Goal: Task Accomplishment & Management: Use online tool/utility

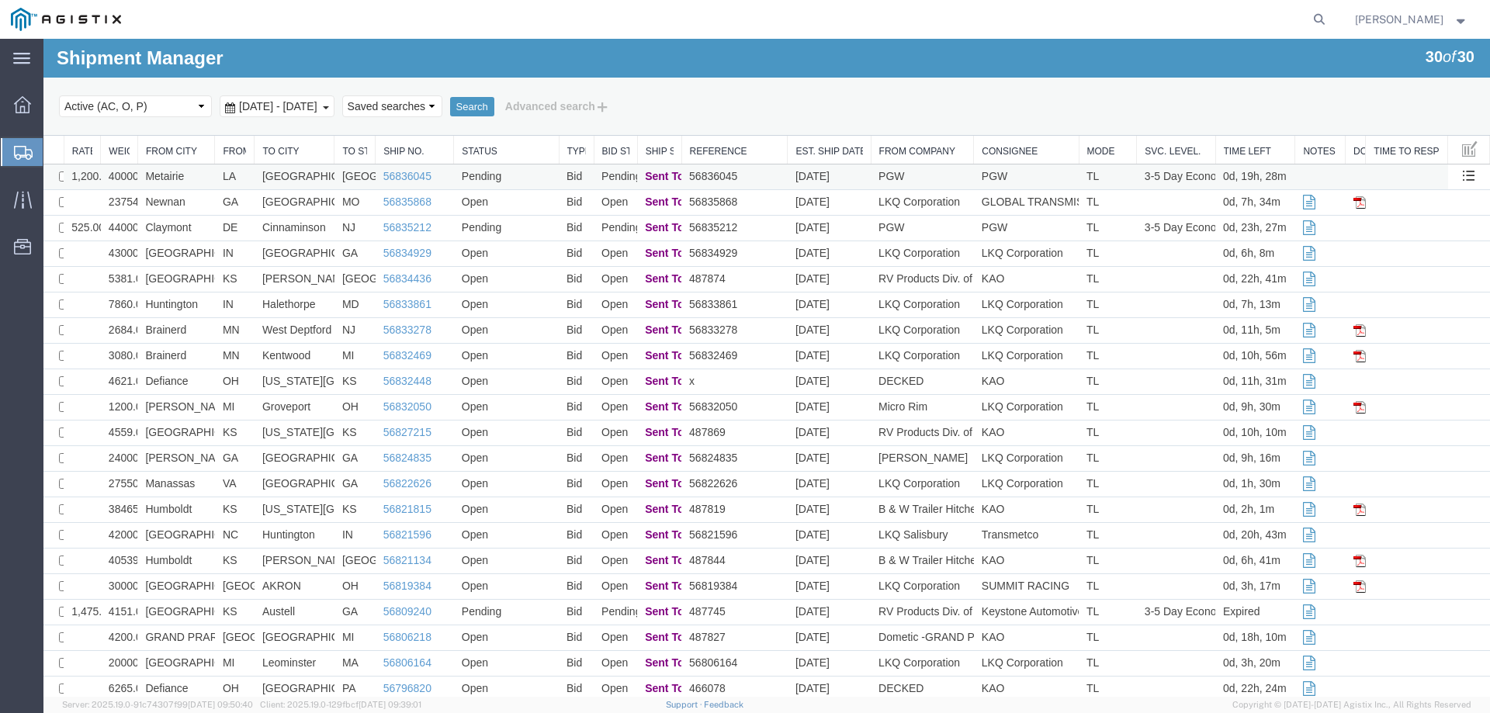
click at [207, 170] on td "Metairie" at bounding box center [176, 178] width 78 height 26
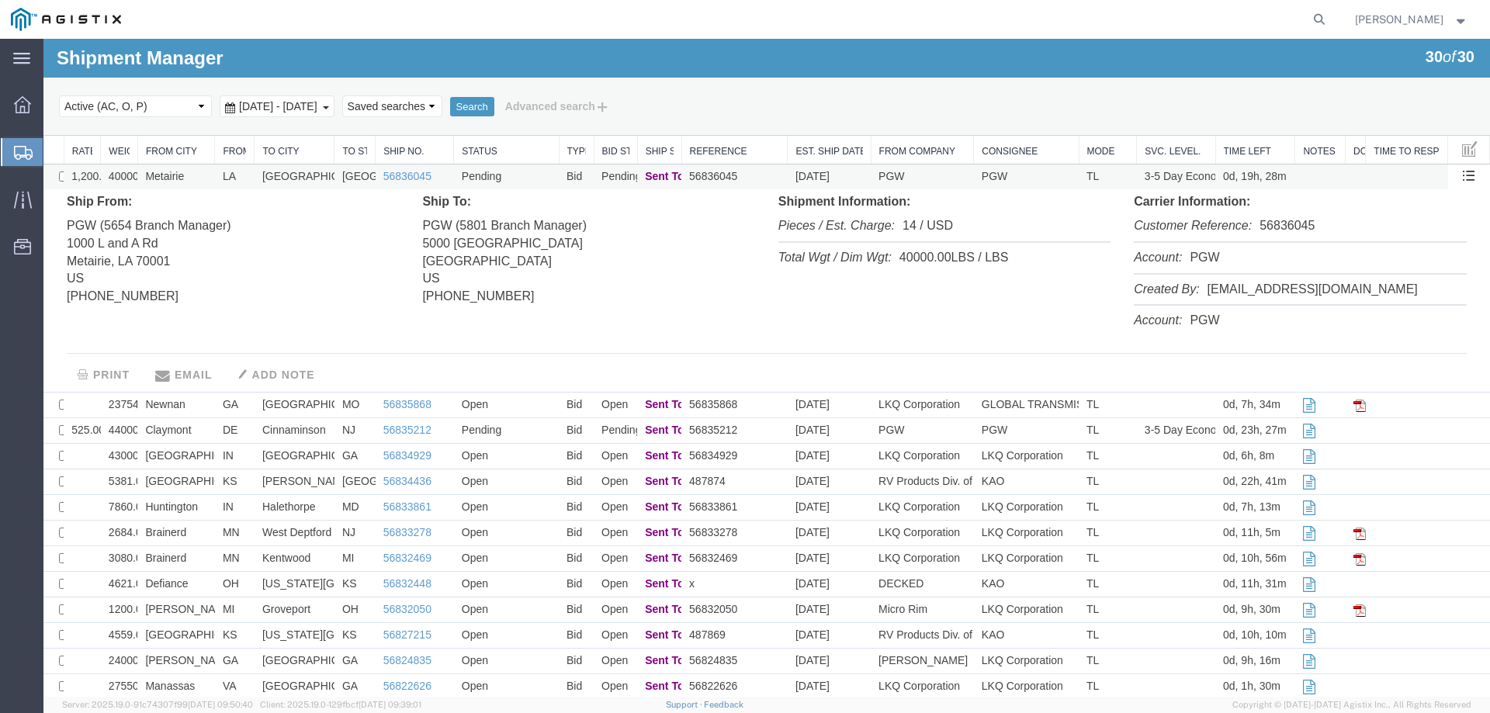
click at [205, 175] on td "Metairie" at bounding box center [176, 178] width 78 height 26
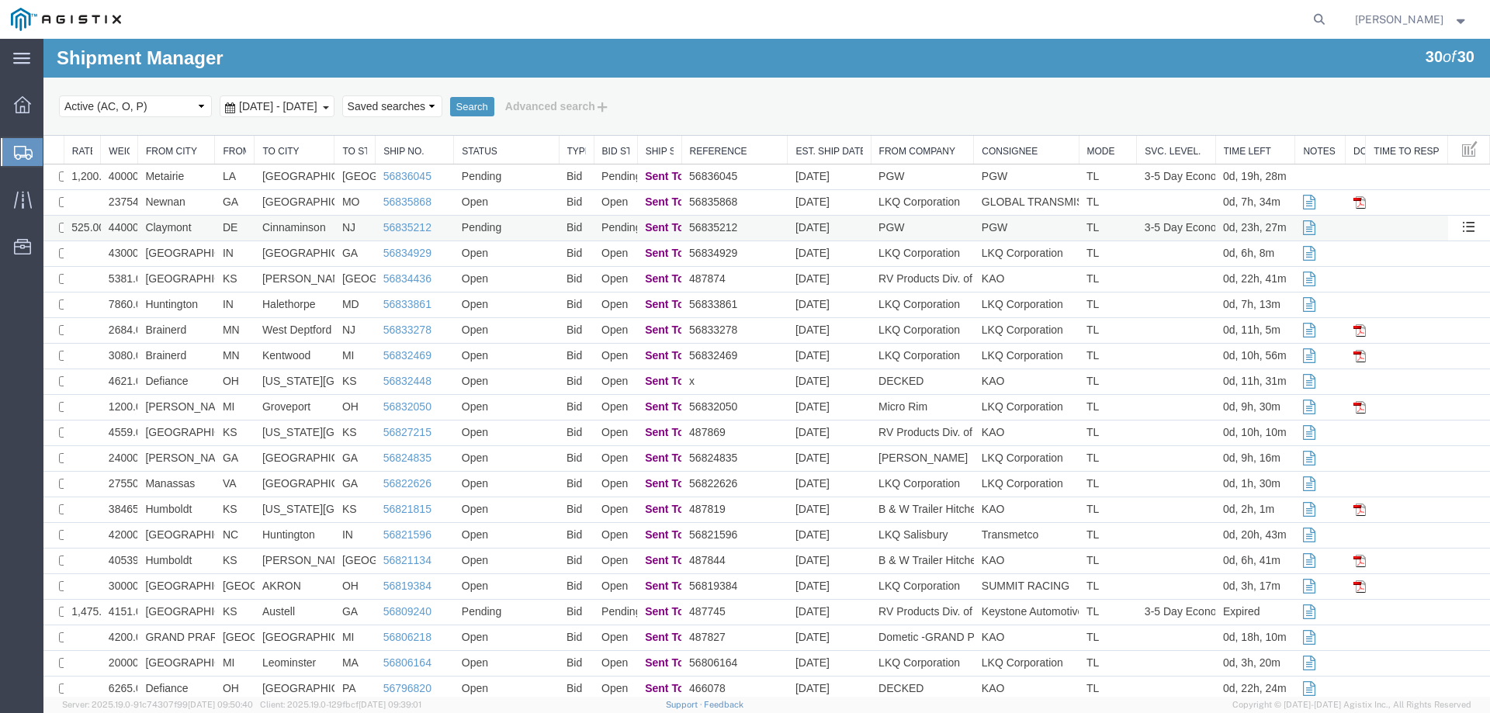
click at [203, 229] on td "Claymont" at bounding box center [176, 229] width 78 height 26
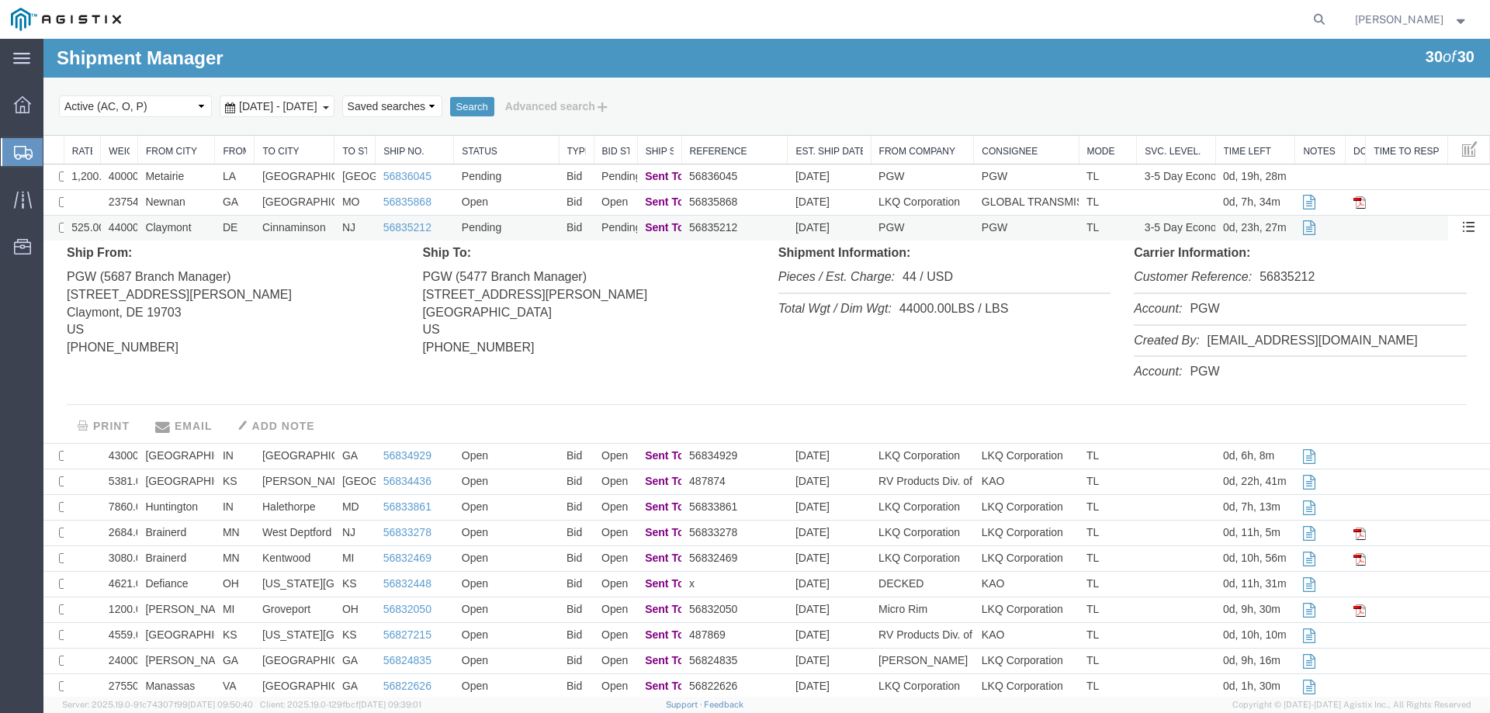
click at [203, 229] on td "Claymont" at bounding box center [176, 229] width 78 height 26
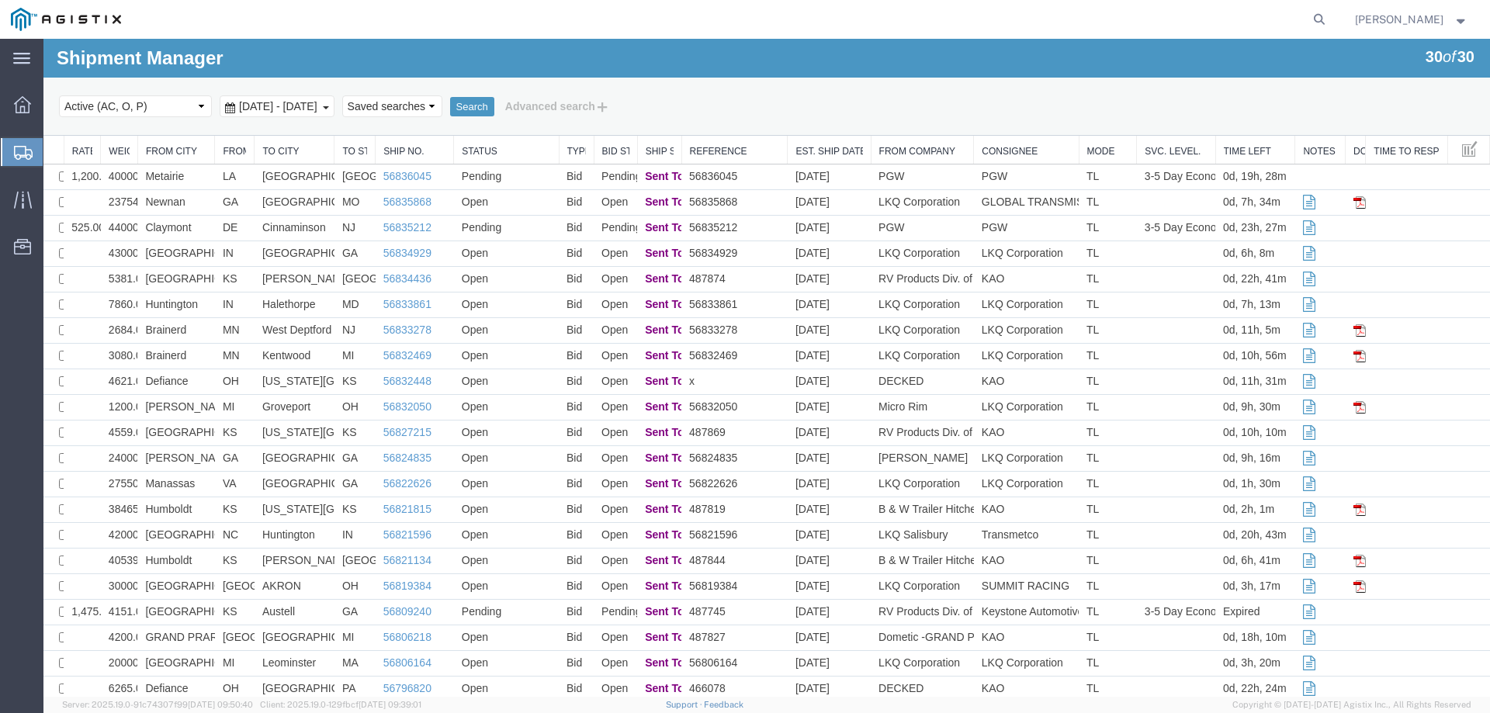
click at [19, 148] on icon at bounding box center [23, 153] width 19 height 14
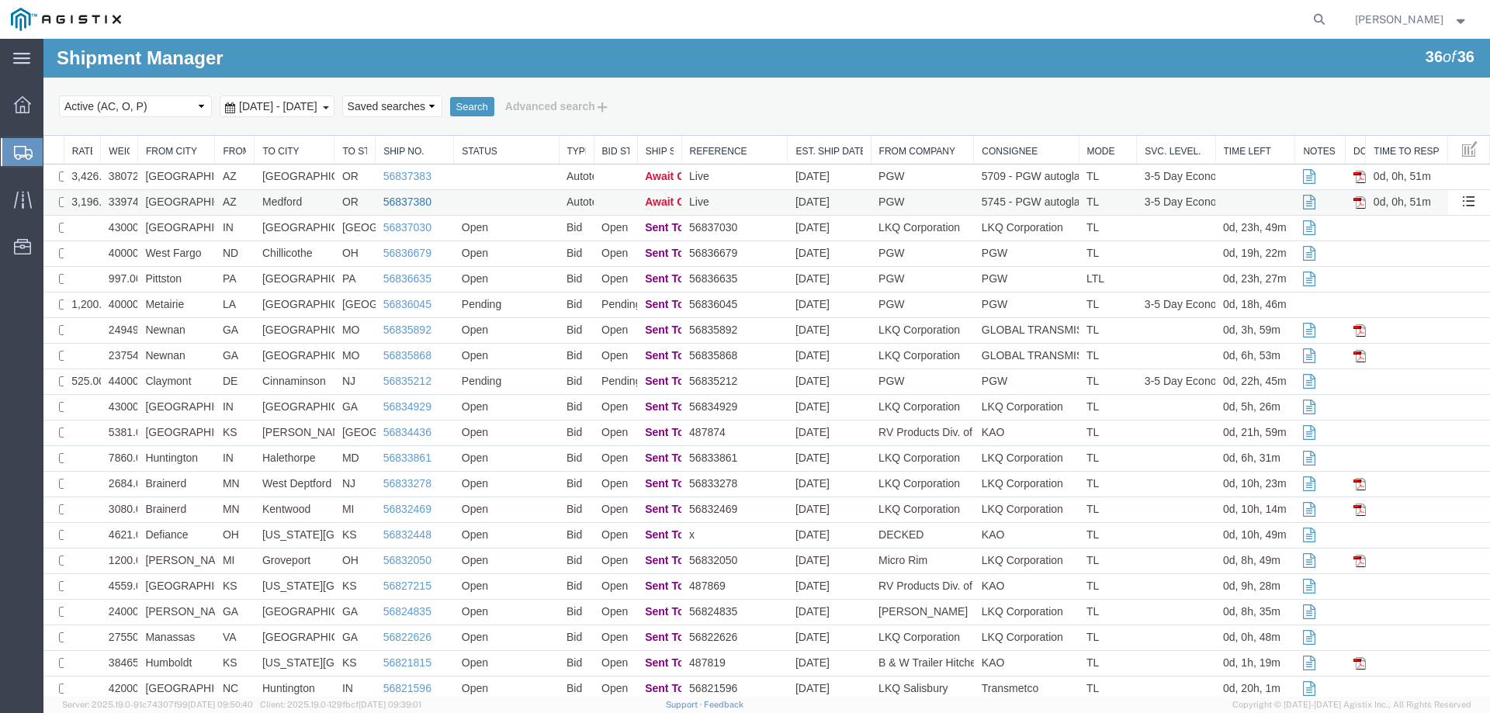
click at [412, 203] on link "56837380" at bounding box center [407, 202] width 48 height 12
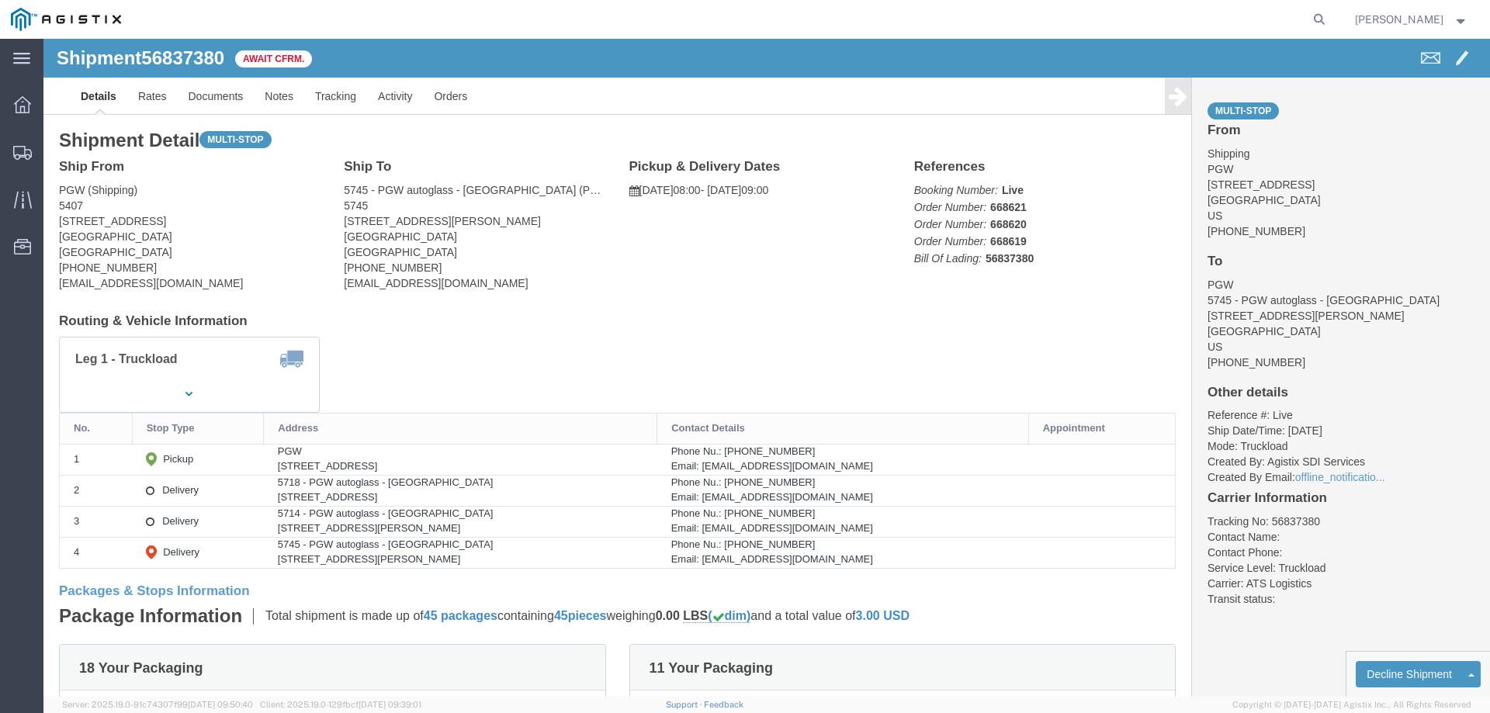
click b "56837380"
copy b "56837380"
click link "Confirm"
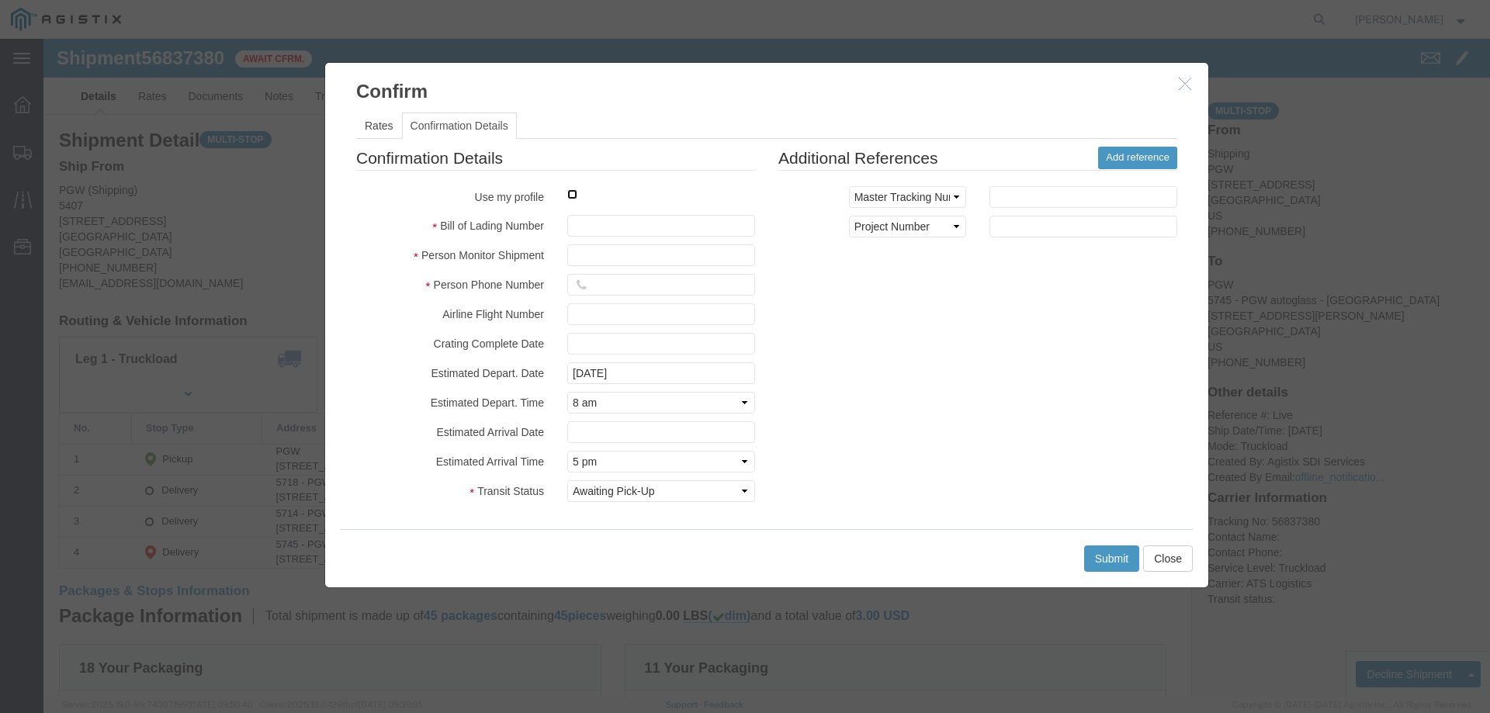
click input "checkbox"
checkbox input "true"
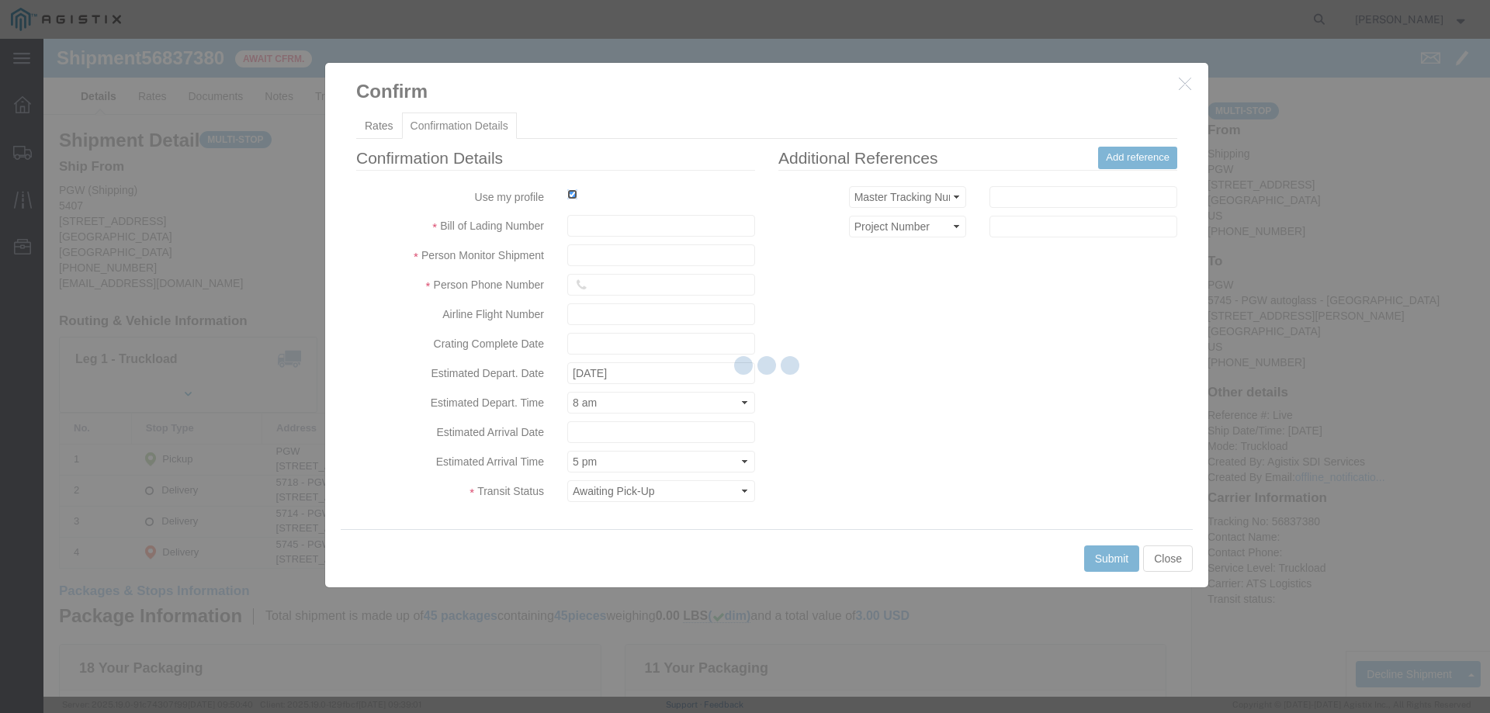
type input "[PERSON_NAME]"
type input "3204977237"
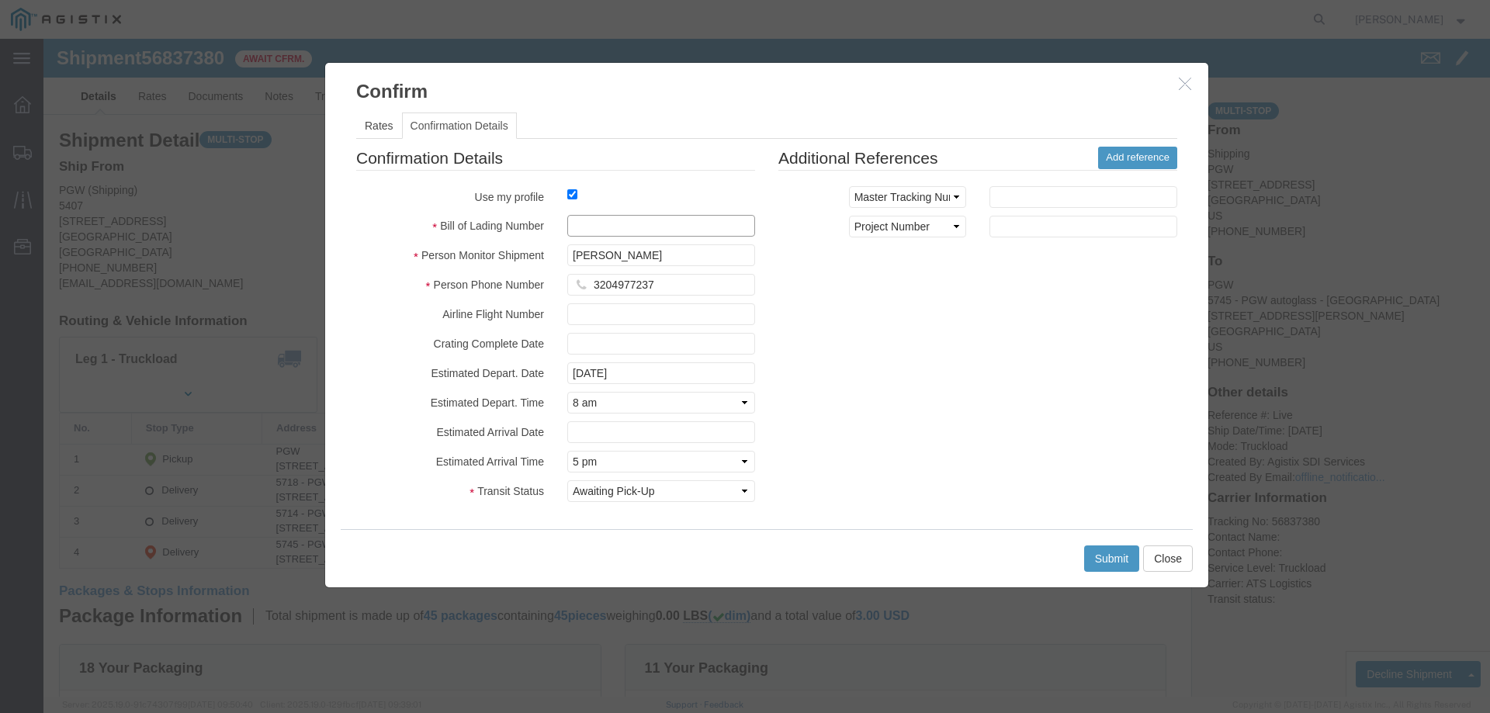
click input "text"
paste input "56837380"
type input "56837380"
click button "Submit"
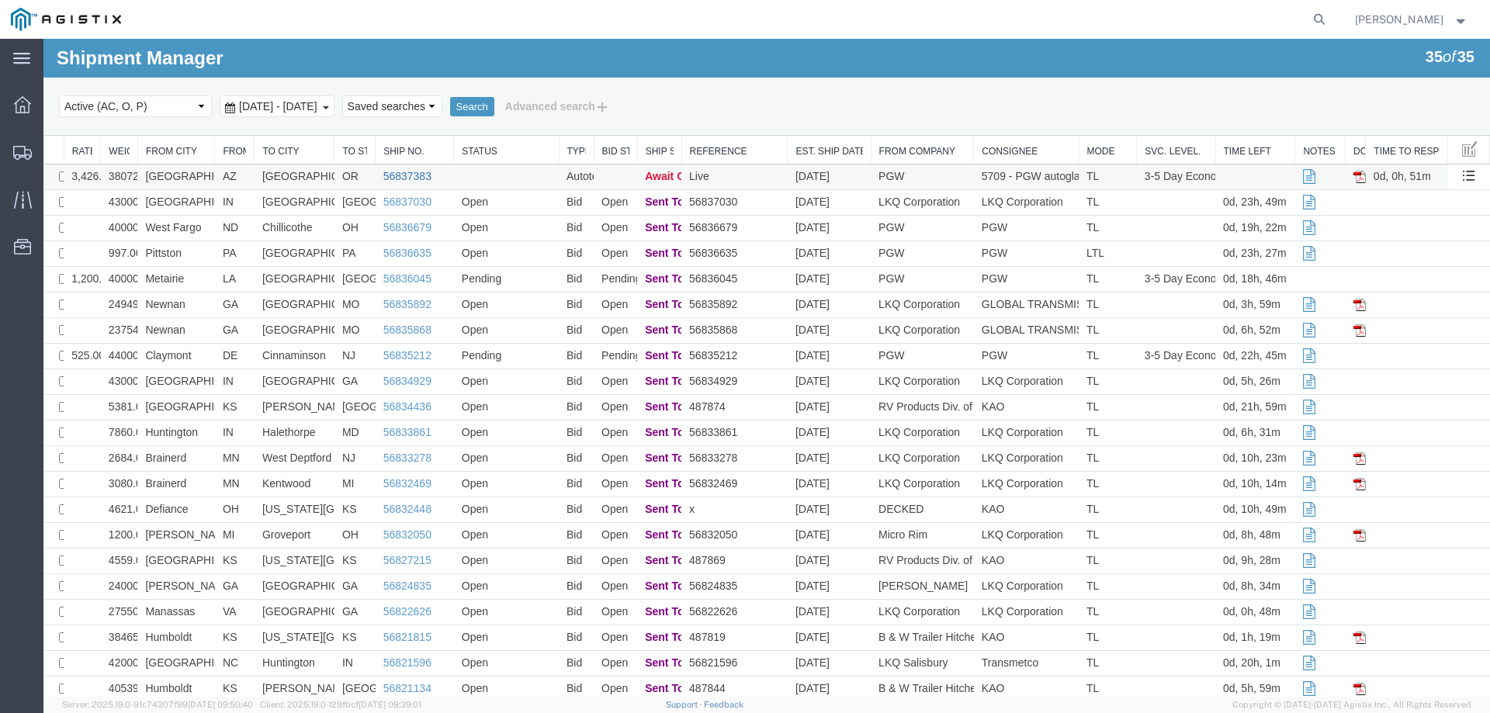
click at [409, 182] on link "56837383" at bounding box center [407, 176] width 48 height 12
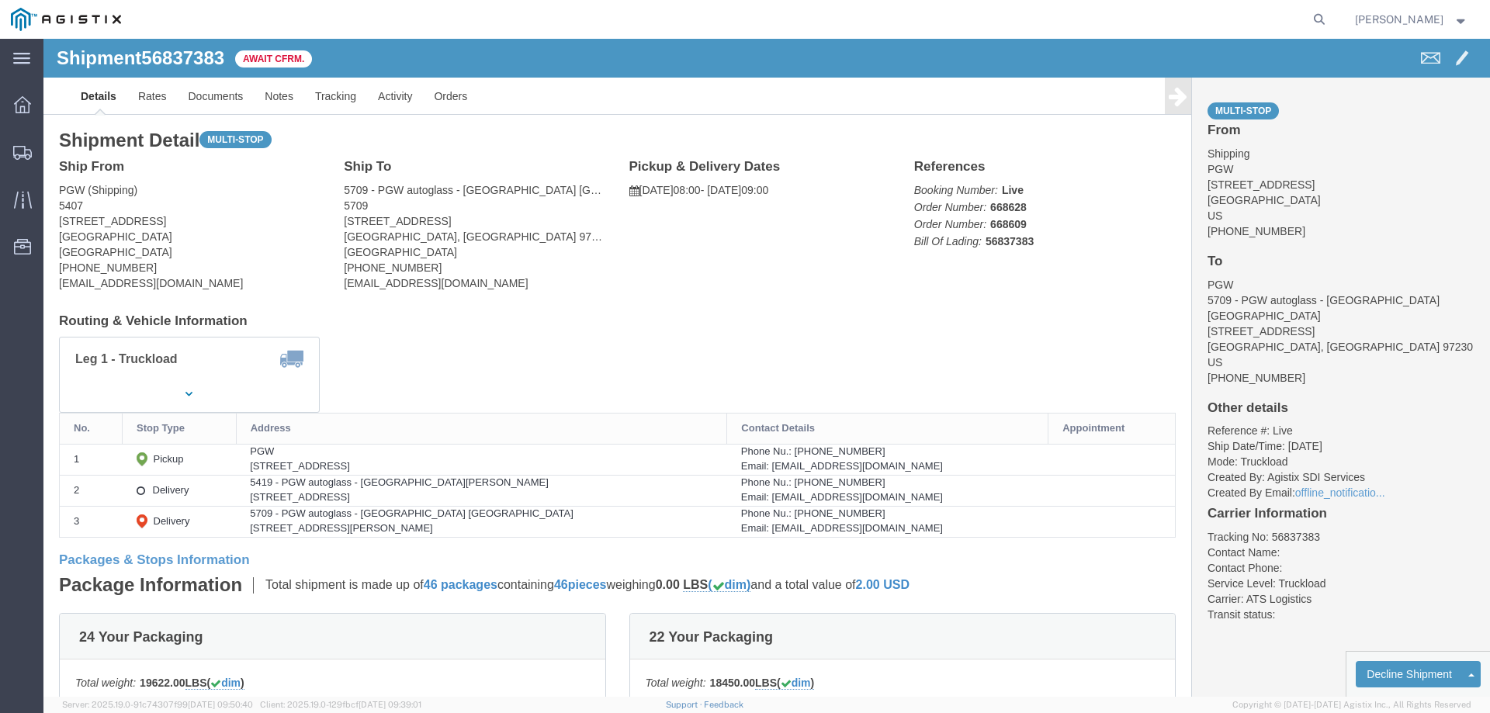
click b "56837383"
copy b "56837383"
click link "Confirm"
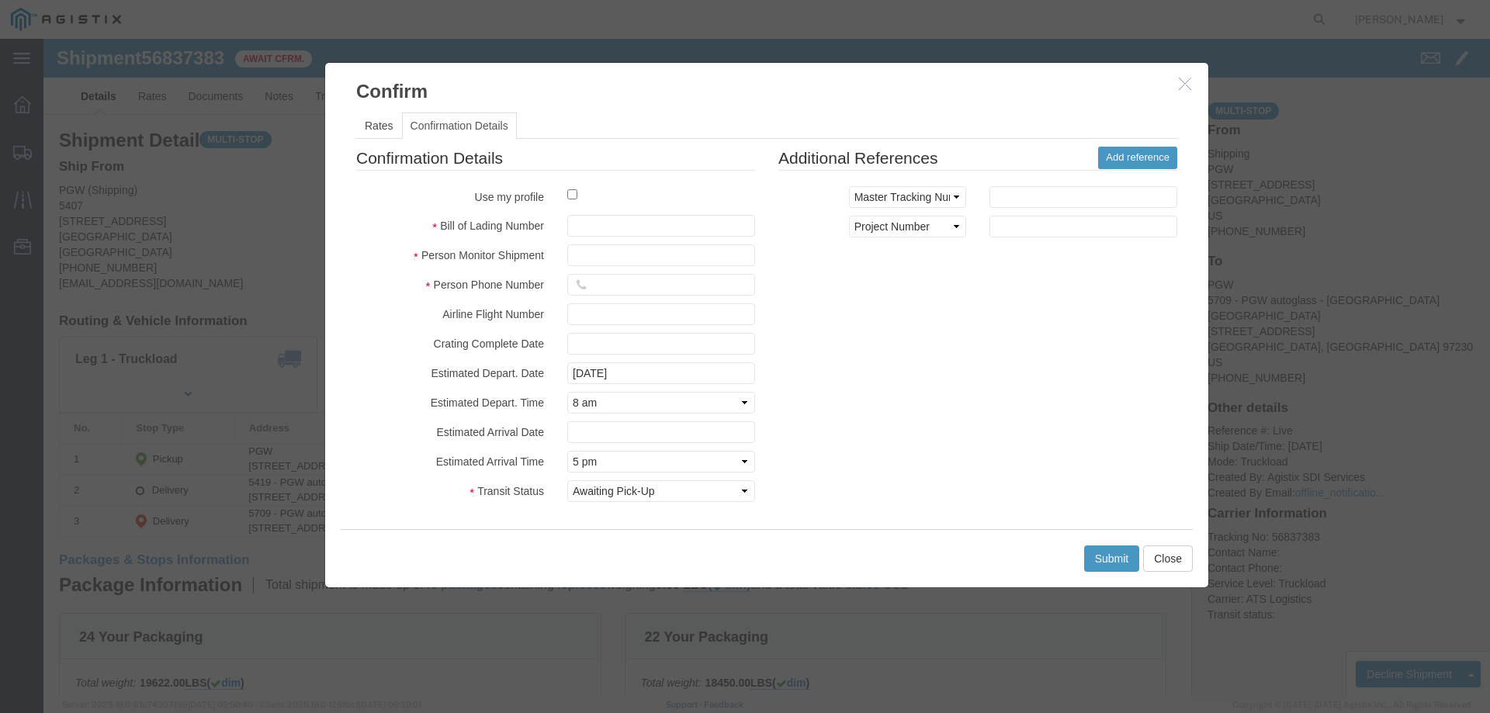
click label
click input "checkbox"
checkbox input "true"
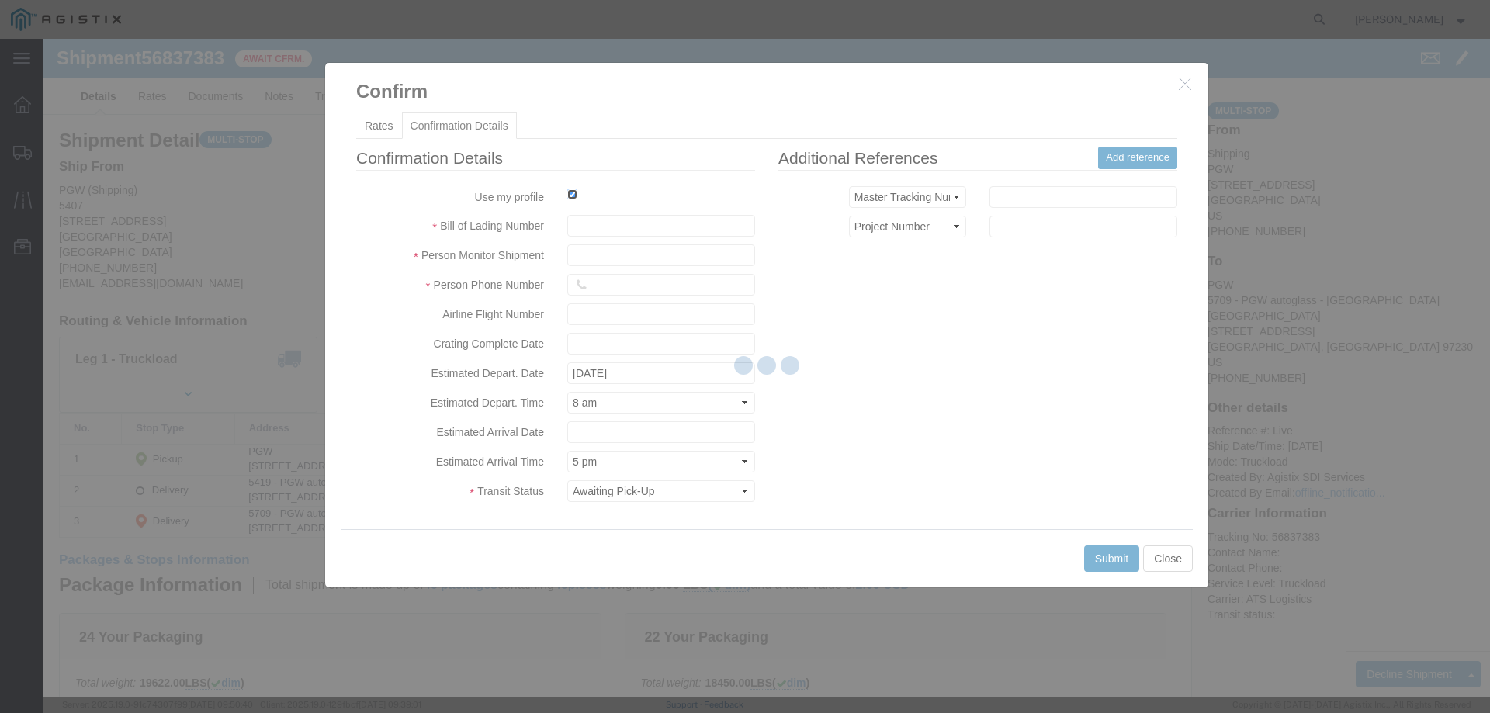
type input "[PERSON_NAME]"
type input "3204977237"
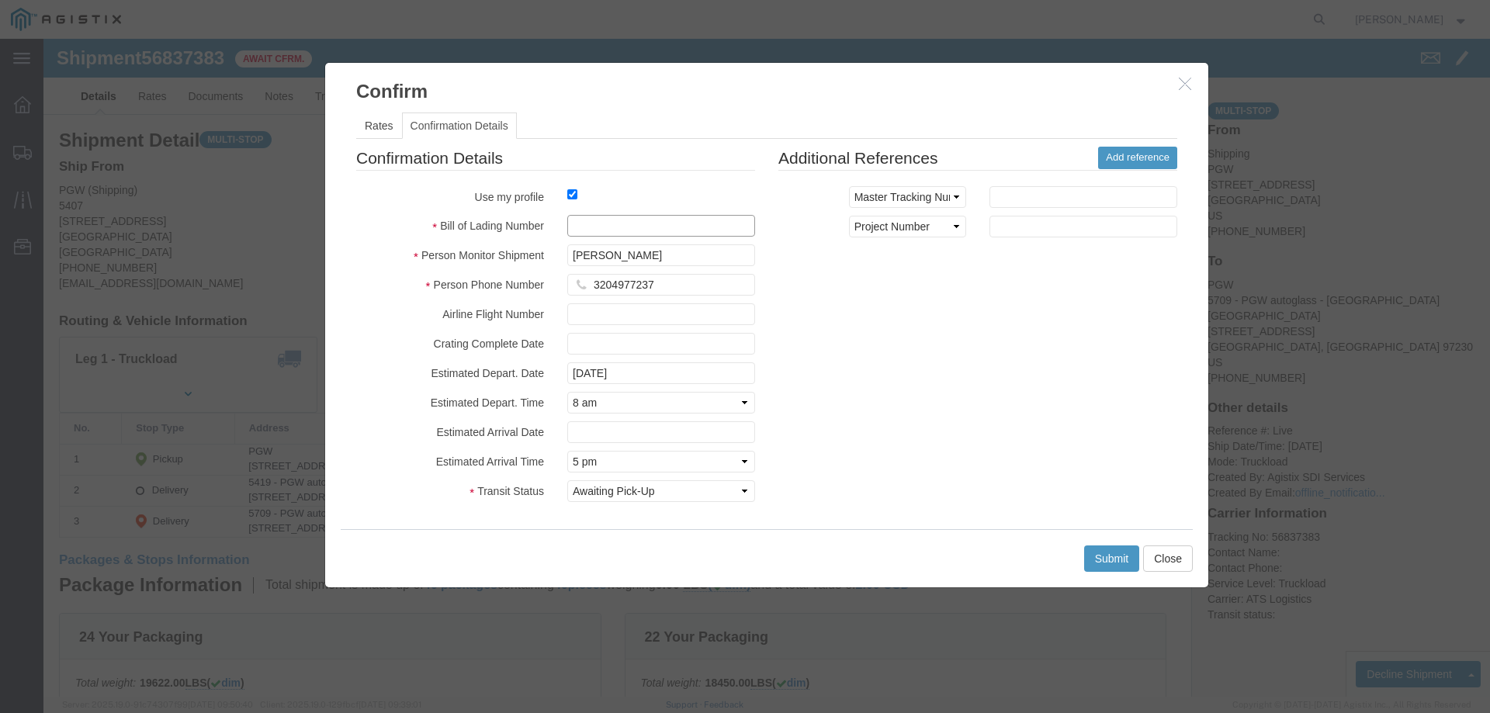
click input "text"
paste input "56837383"
type input "56837383"
click button "Submit"
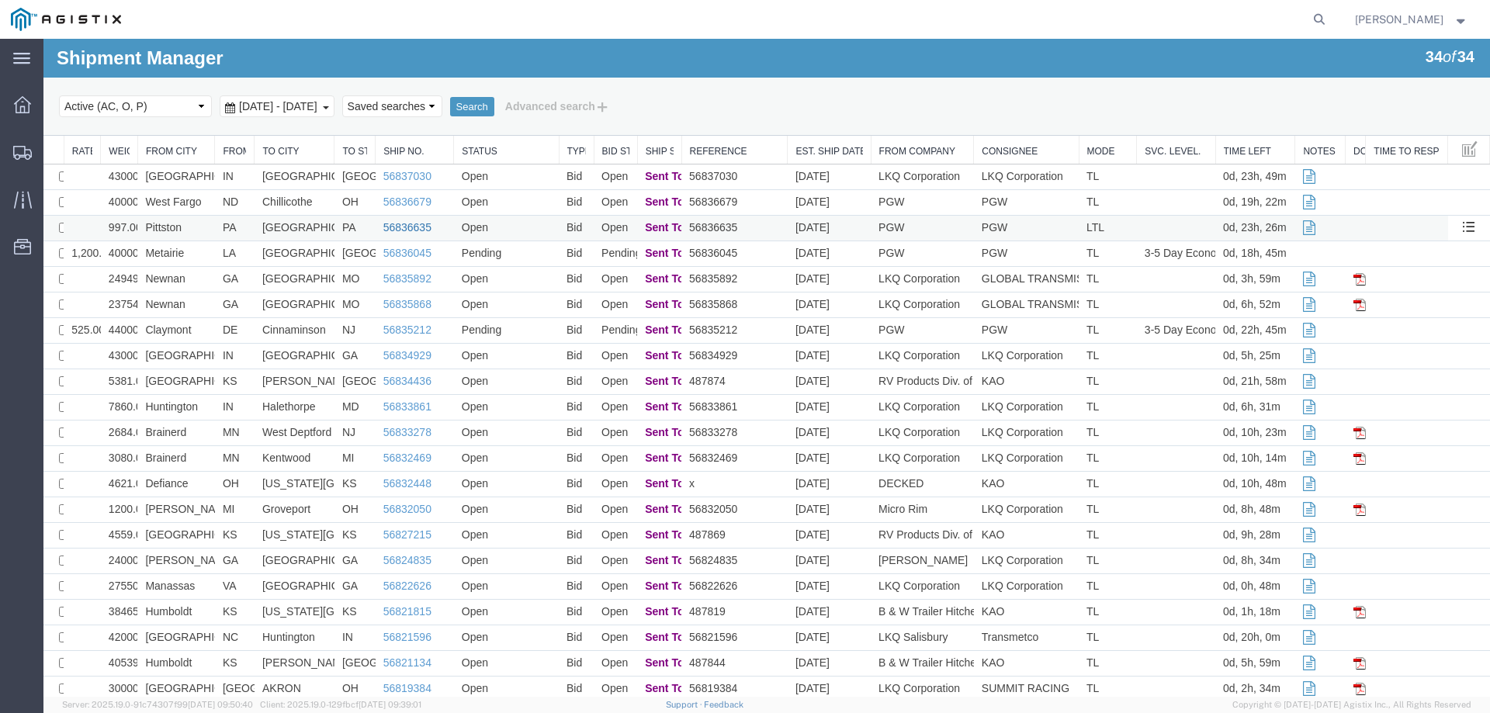
click at [408, 228] on link "56836635" at bounding box center [407, 227] width 48 height 12
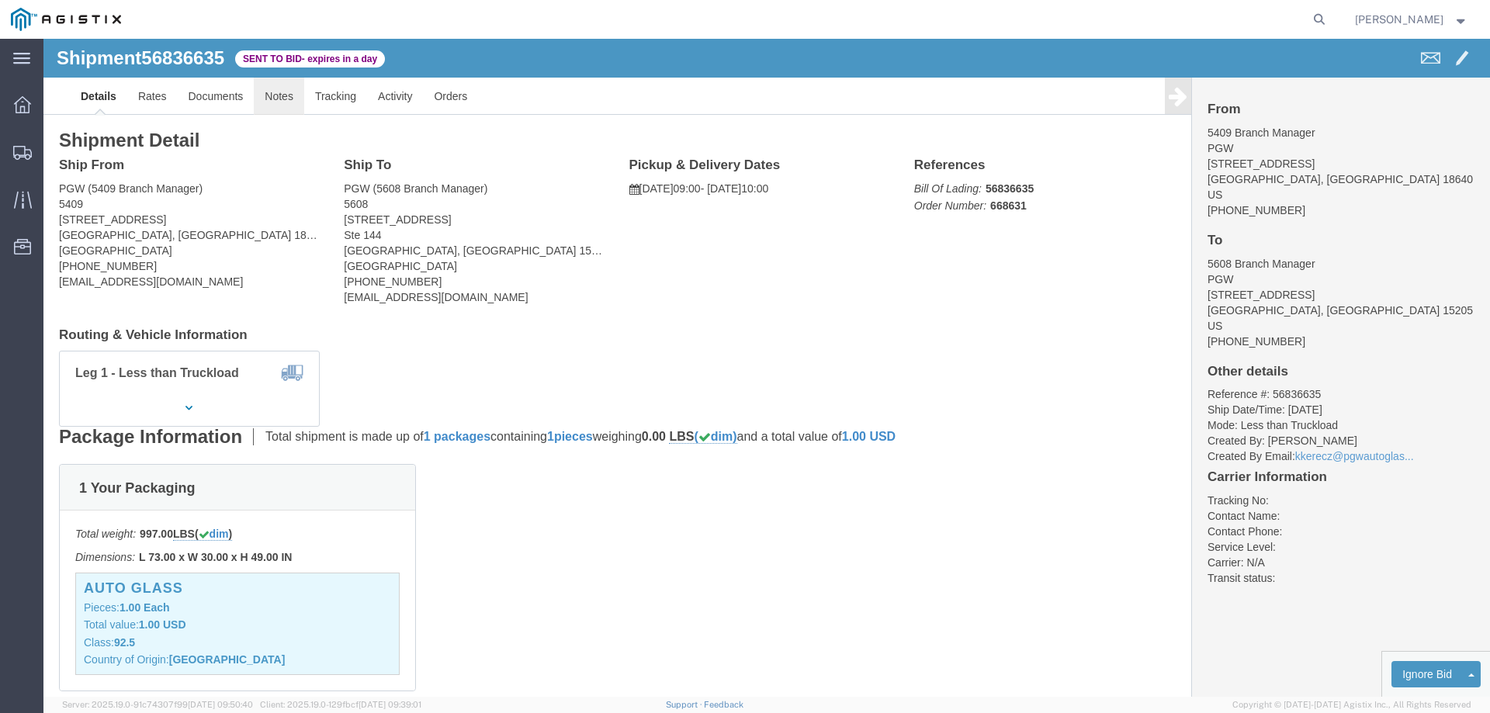
click link "Notes"
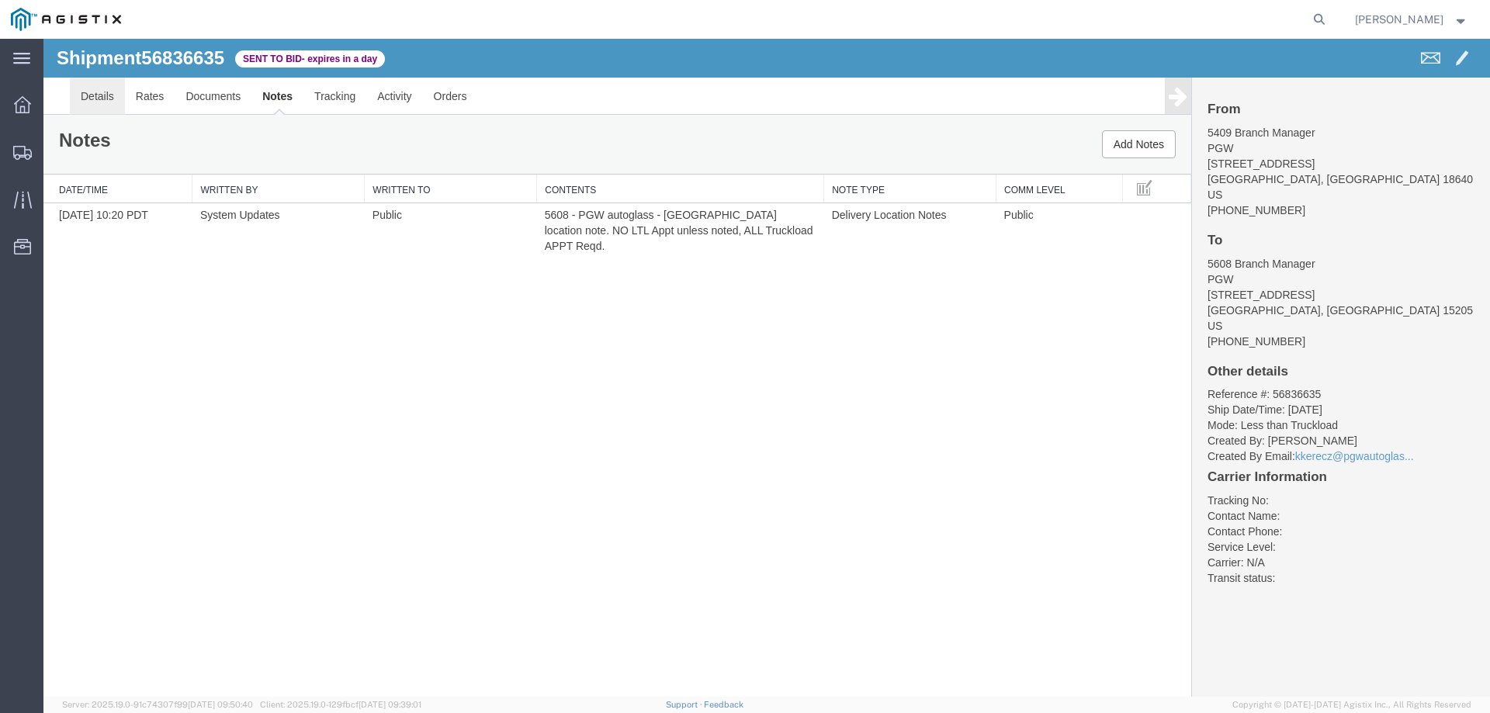
click at [109, 99] on link "Details" at bounding box center [97, 96] width 55 height 37
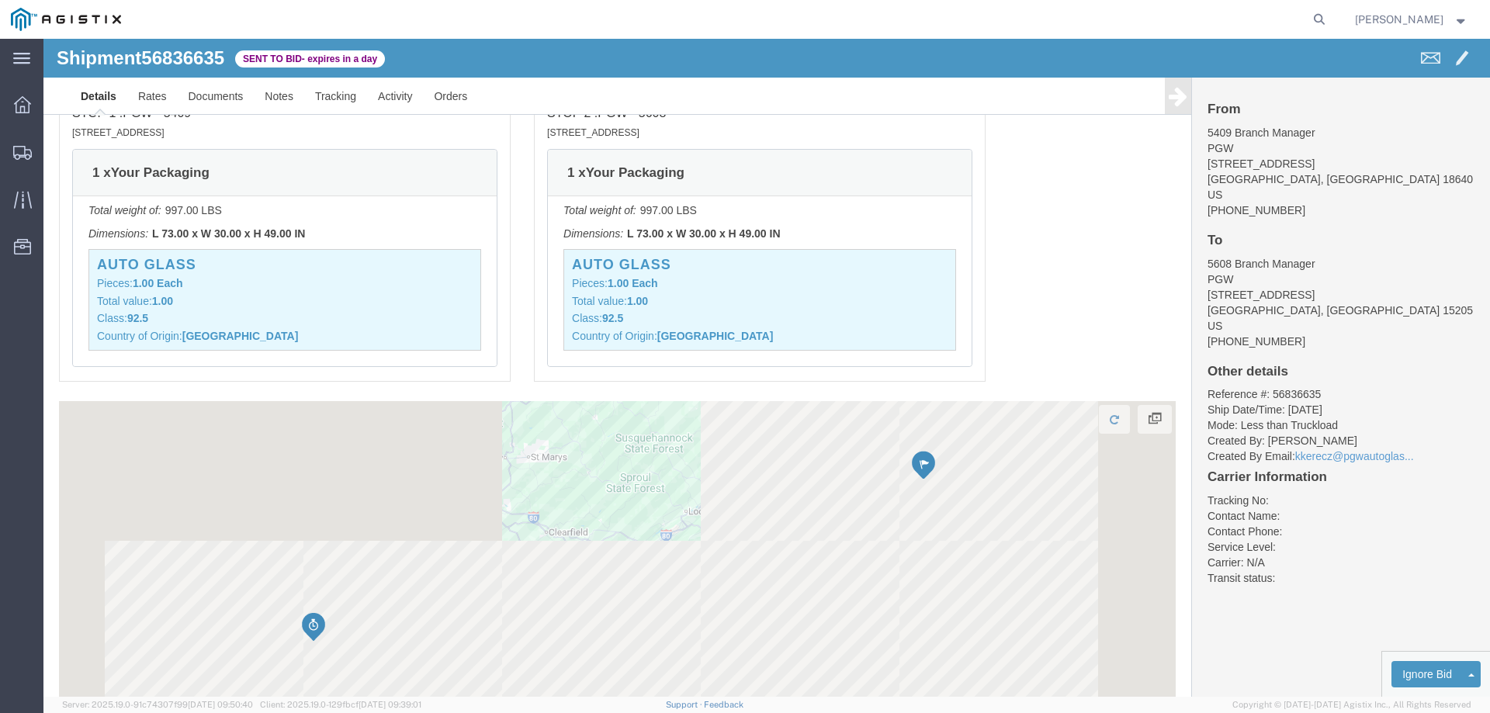
scroll to position [929, 0]
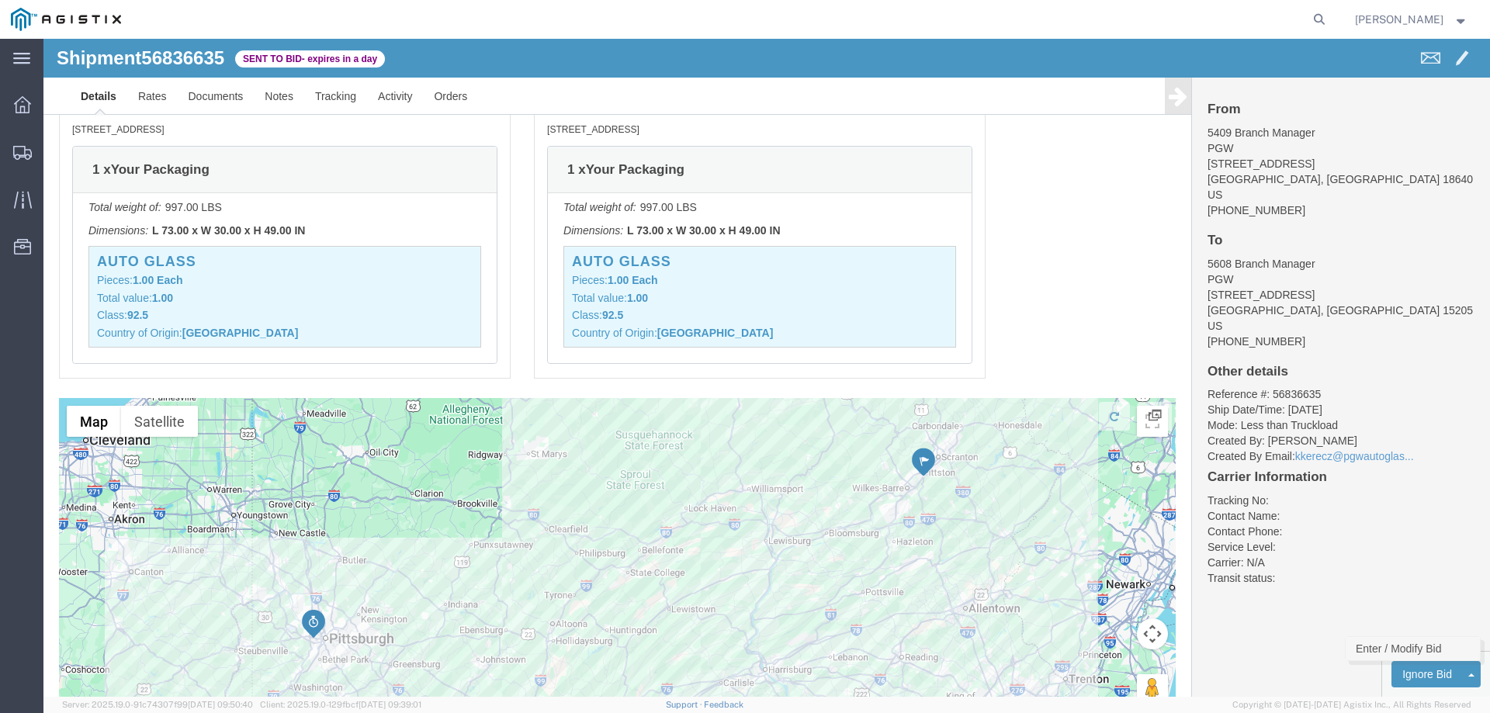
click link "Enter / Modify Bid"
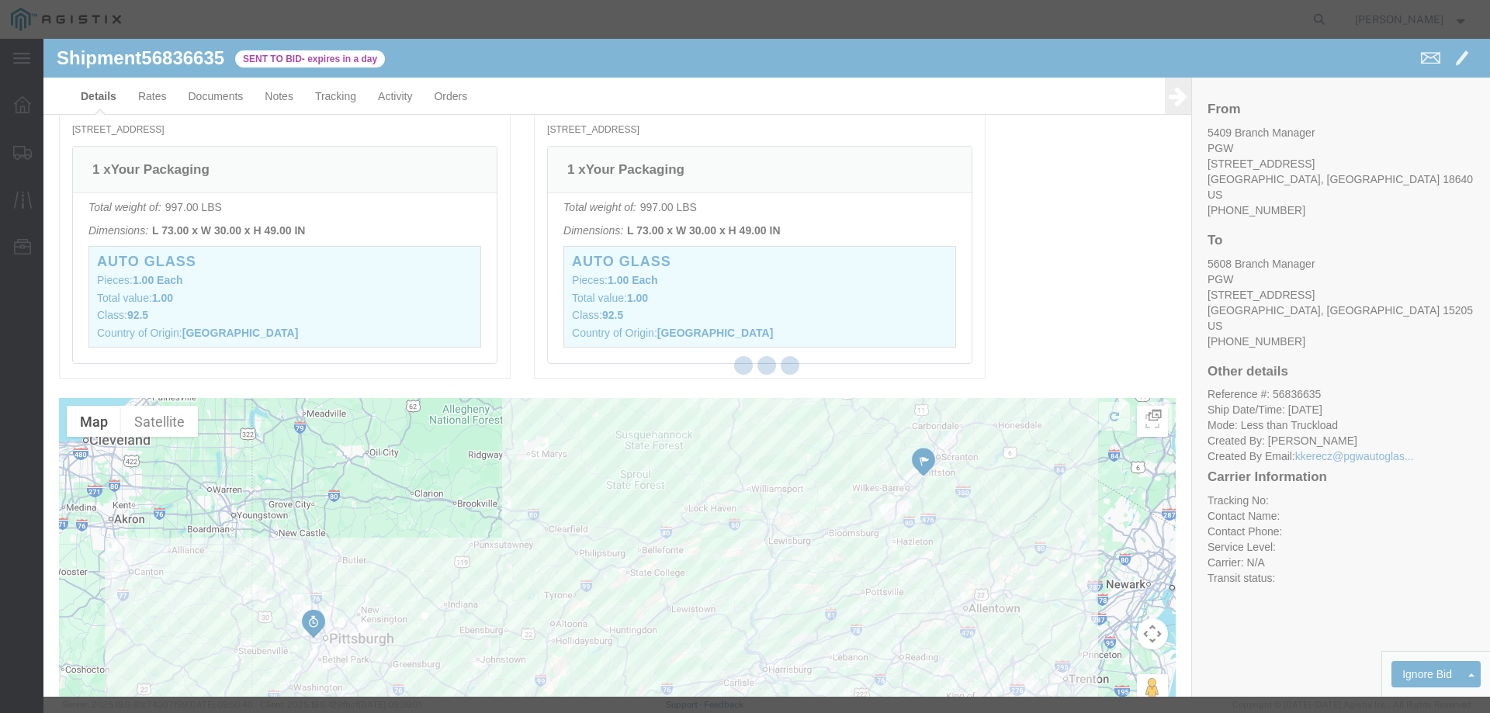
select select "146"
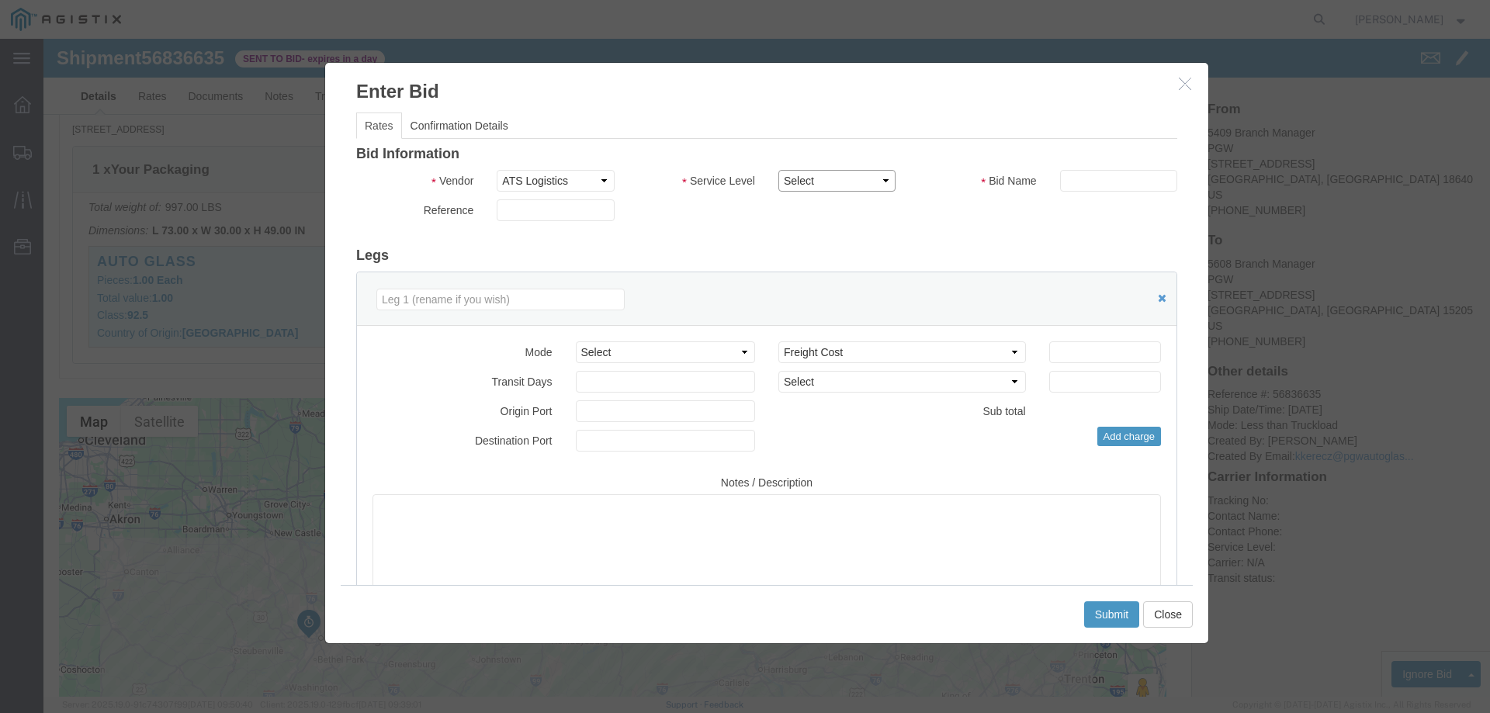
click select "Select CONESTOGA DFRM/STEP Economy TL Flatbed Intermodal LTL Standard Next Day …"
select select "25032"
click select "Select CONESTOGA DFRM/STEP Economy TL Flatbed Intermodal LTL Standard Next Day …"
click input "text"
type input "ats"
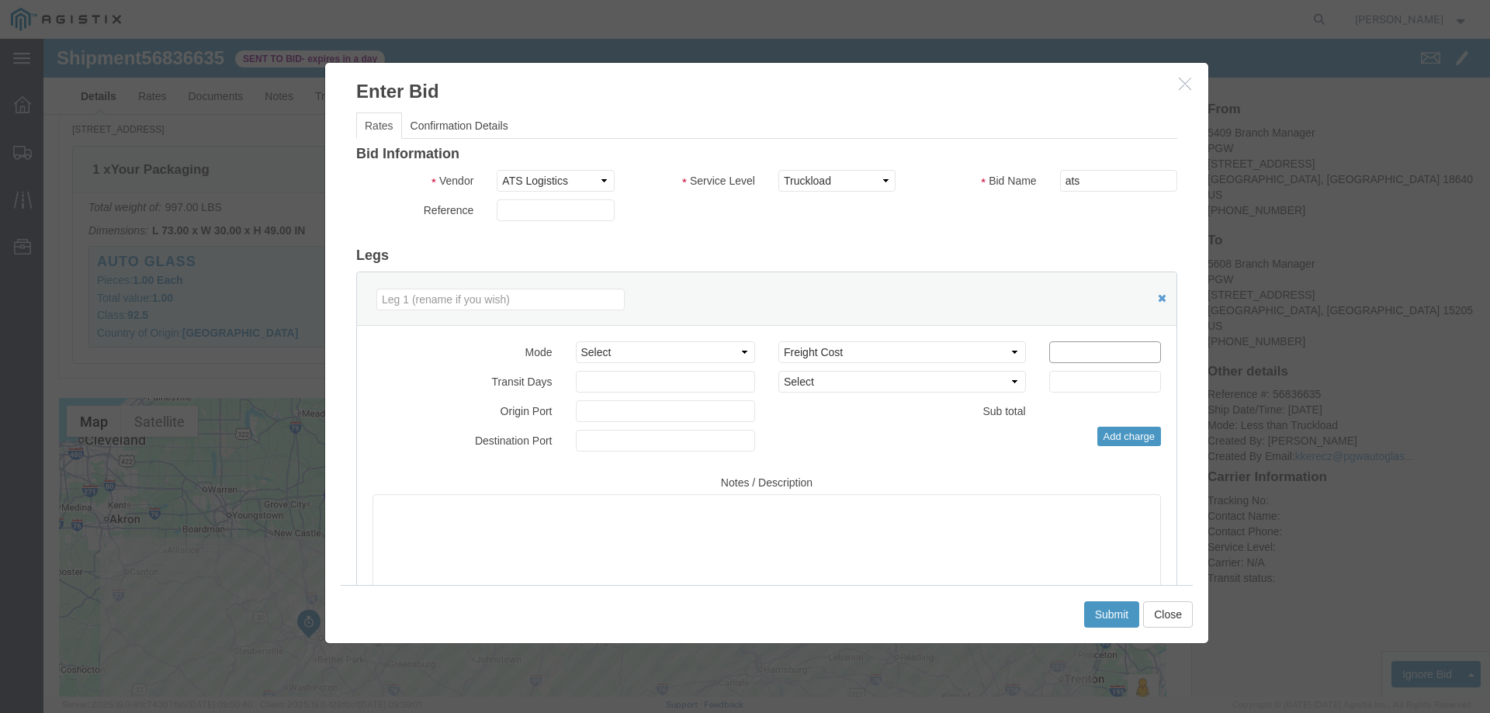
click input "number"
type input "598"
click button "Submit"
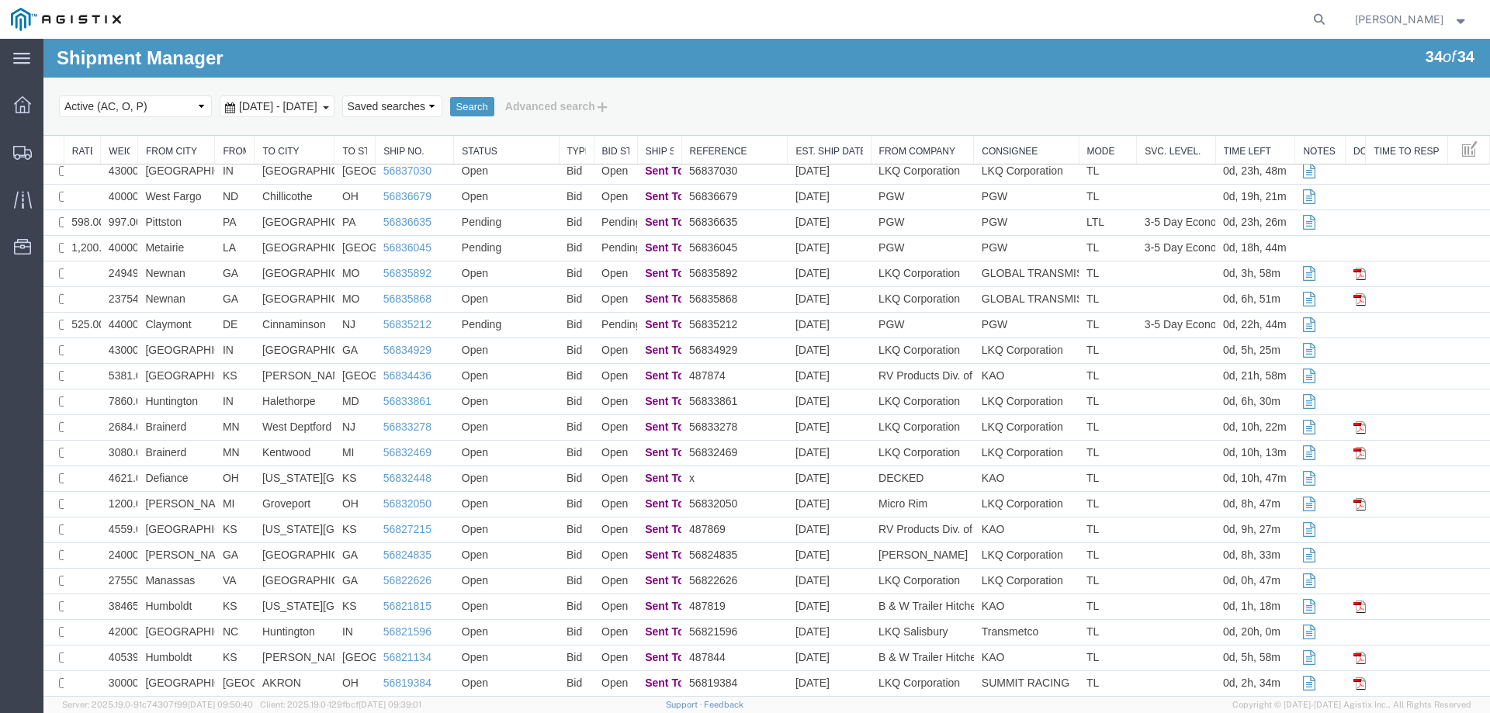
scroll to position [0, 0]
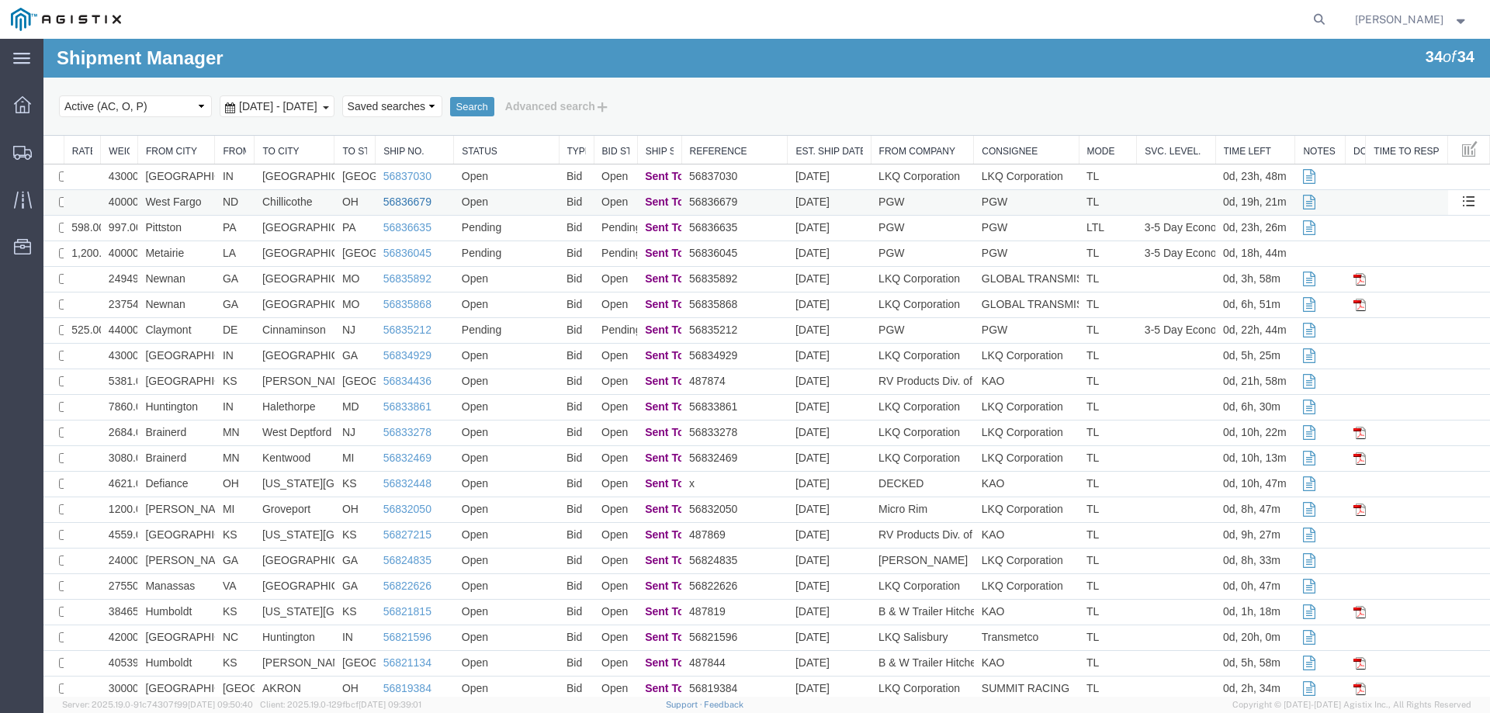
click at [411, 202] on link "56836679" at bounding box center [407, 202] width 48 height 12
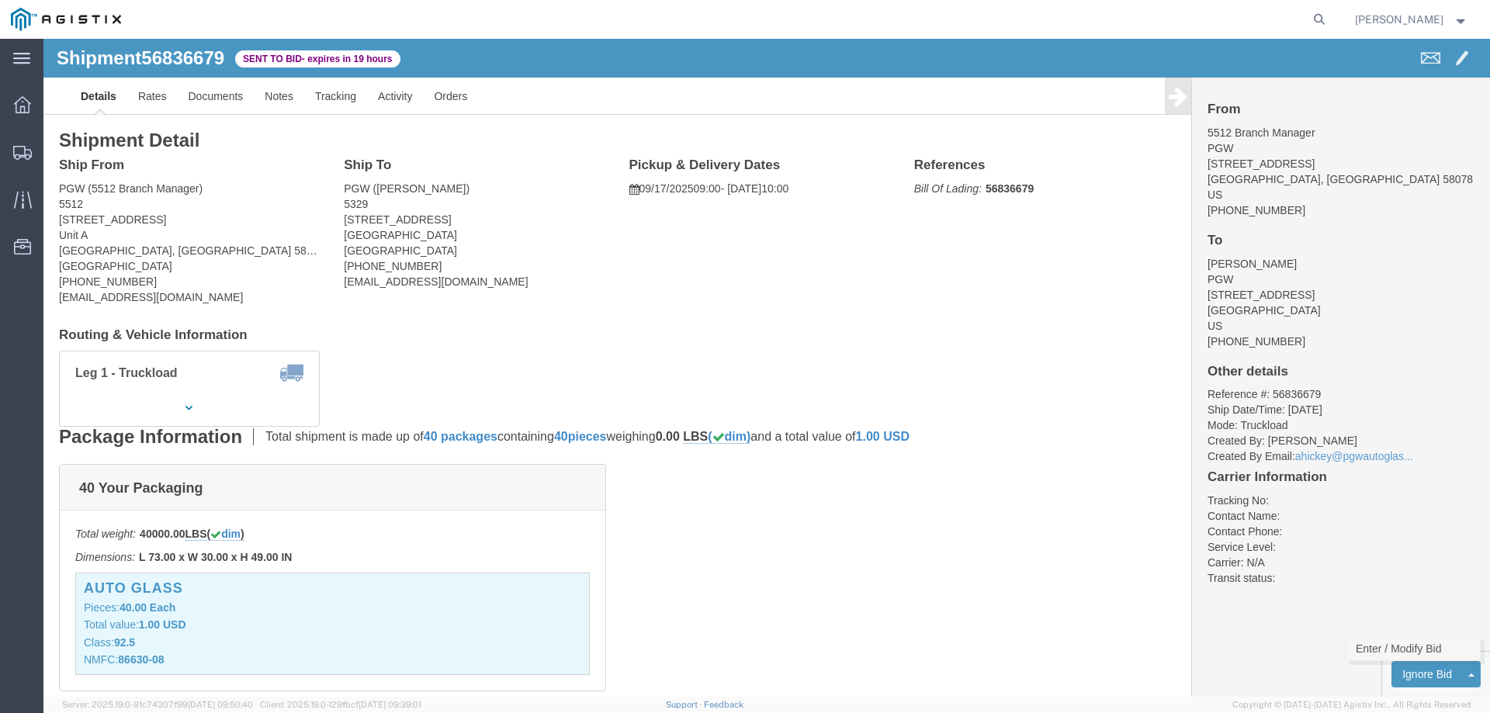
click link "Enter / Modify Bid"
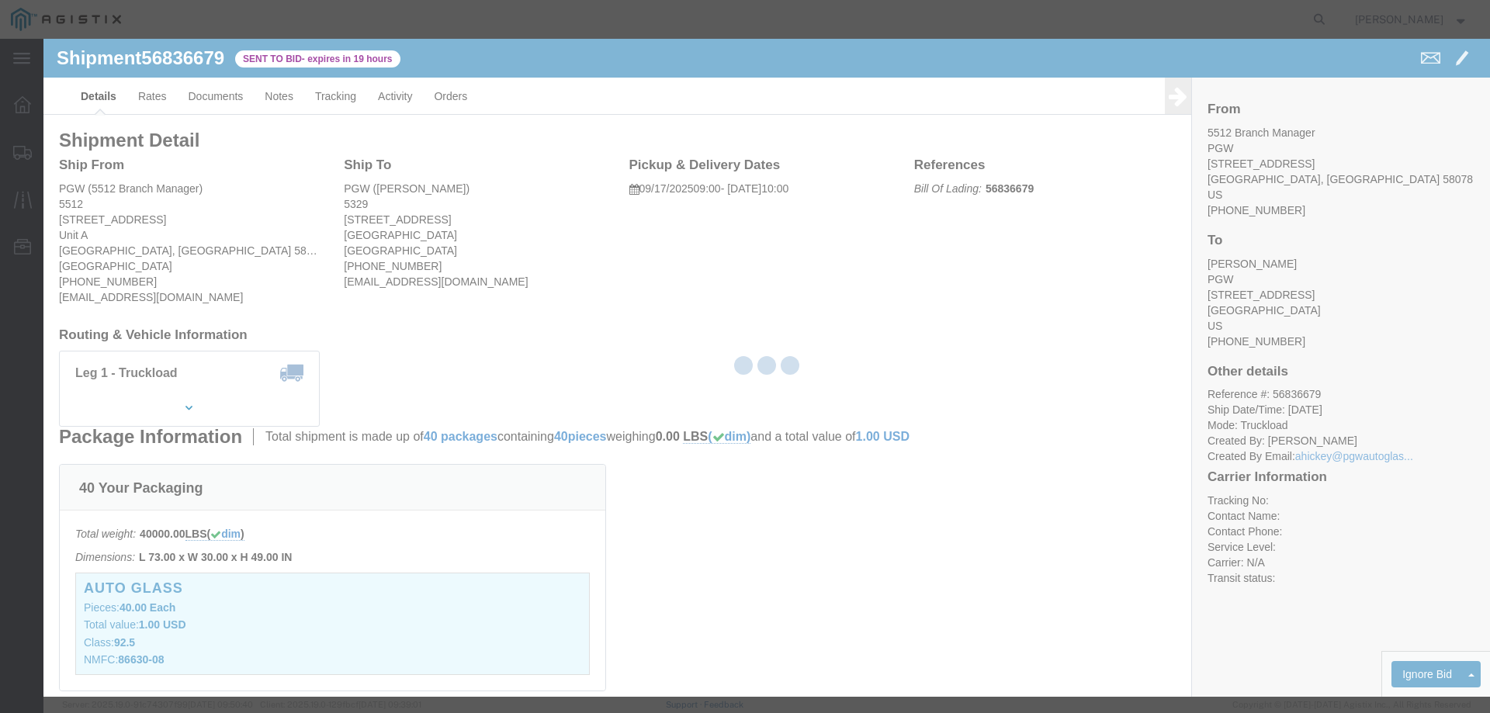
select select "146"
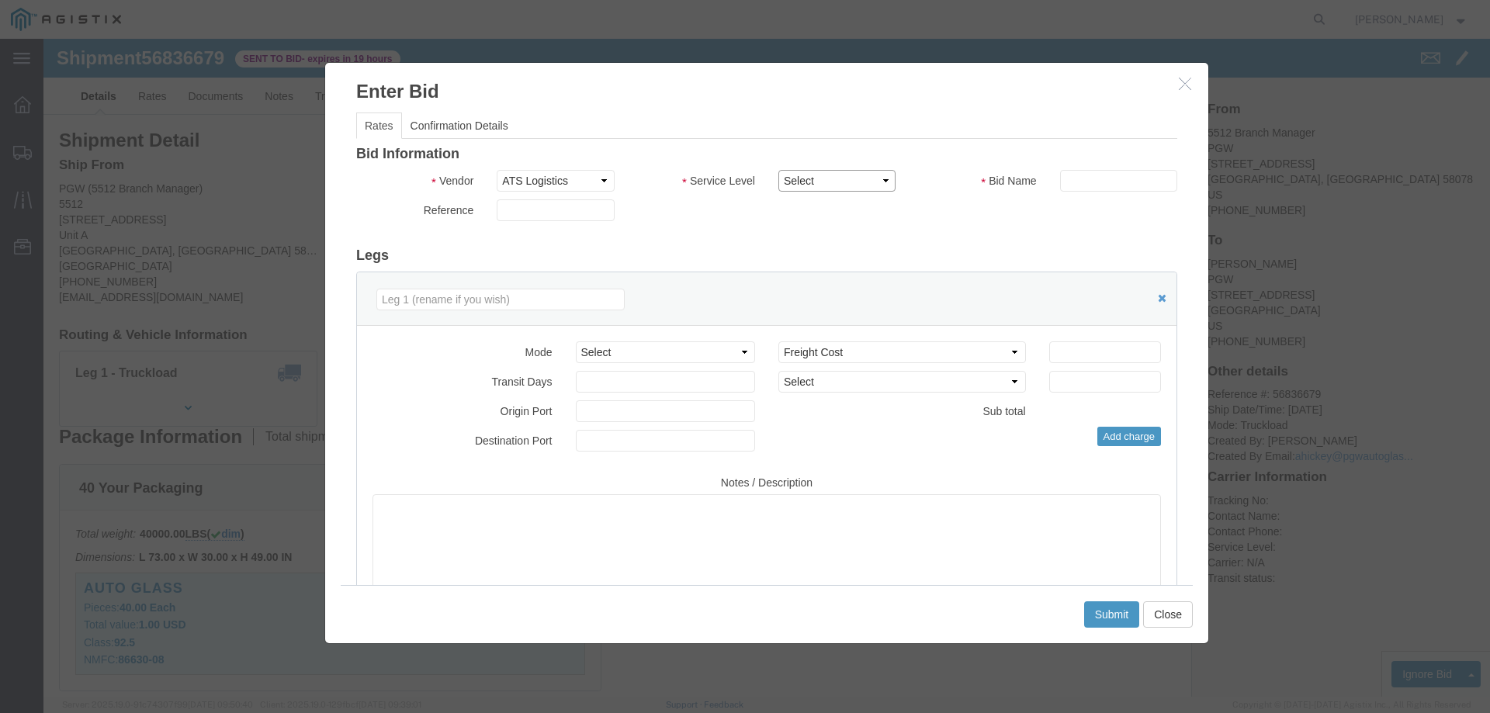
click select "Select CONESTOGA DFRM/STEP Economy TL Flatbed Intermodal LTL Standard Next Day …"
select select "25032"
click select "Select CONESTOGA DFRM/STEP Economy TL Flatbed Intermodal LTL Standard Next Day …"
click input "text"
type input "ats"
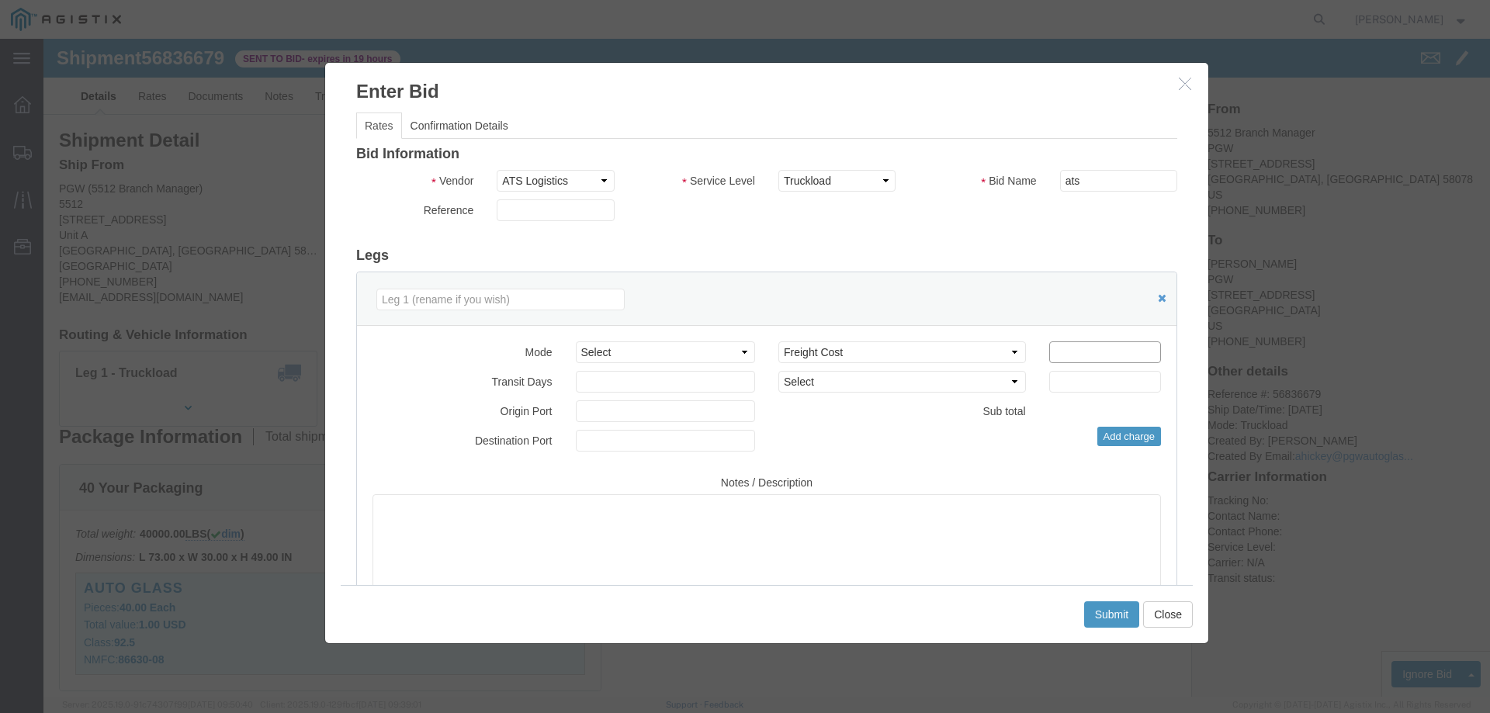
click input "number"
type input "2250"
click button "Submit"
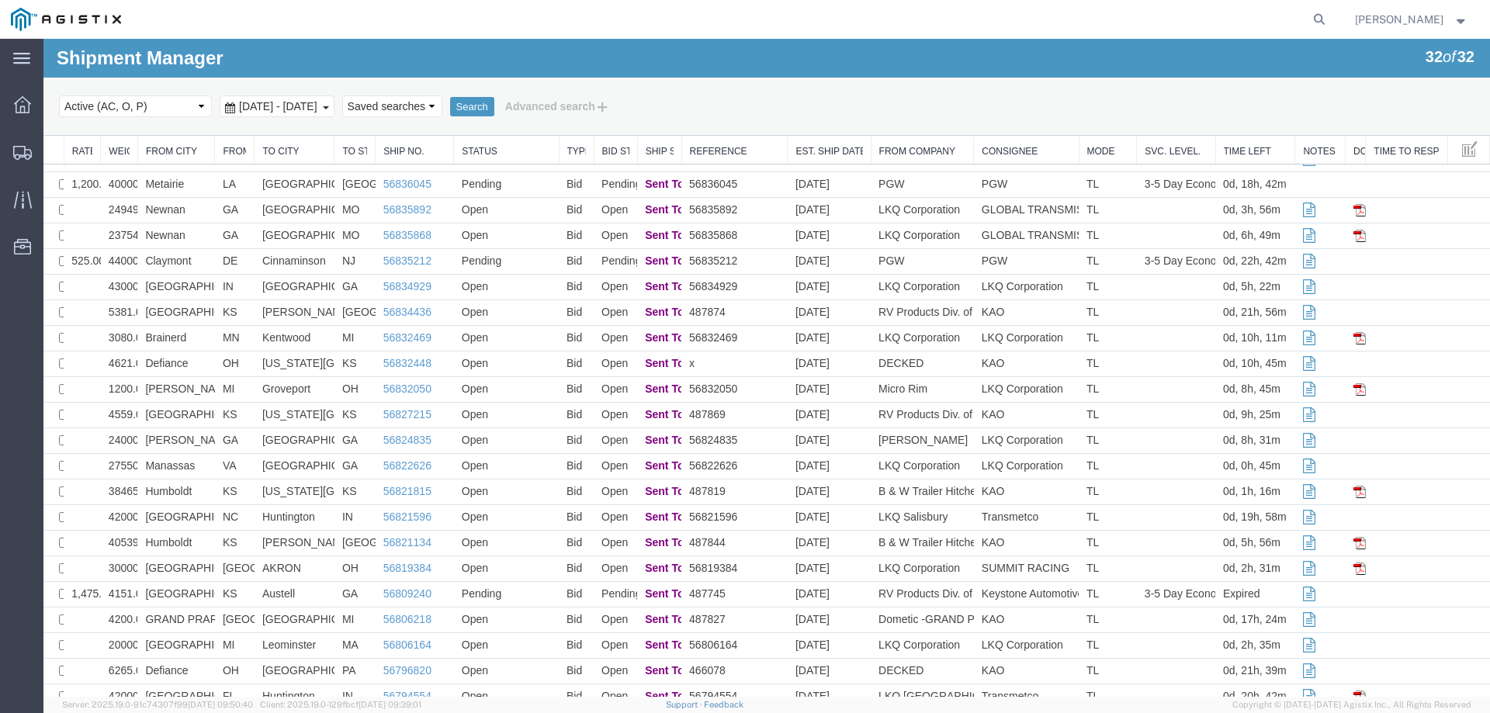
scroll to position [33, 0]
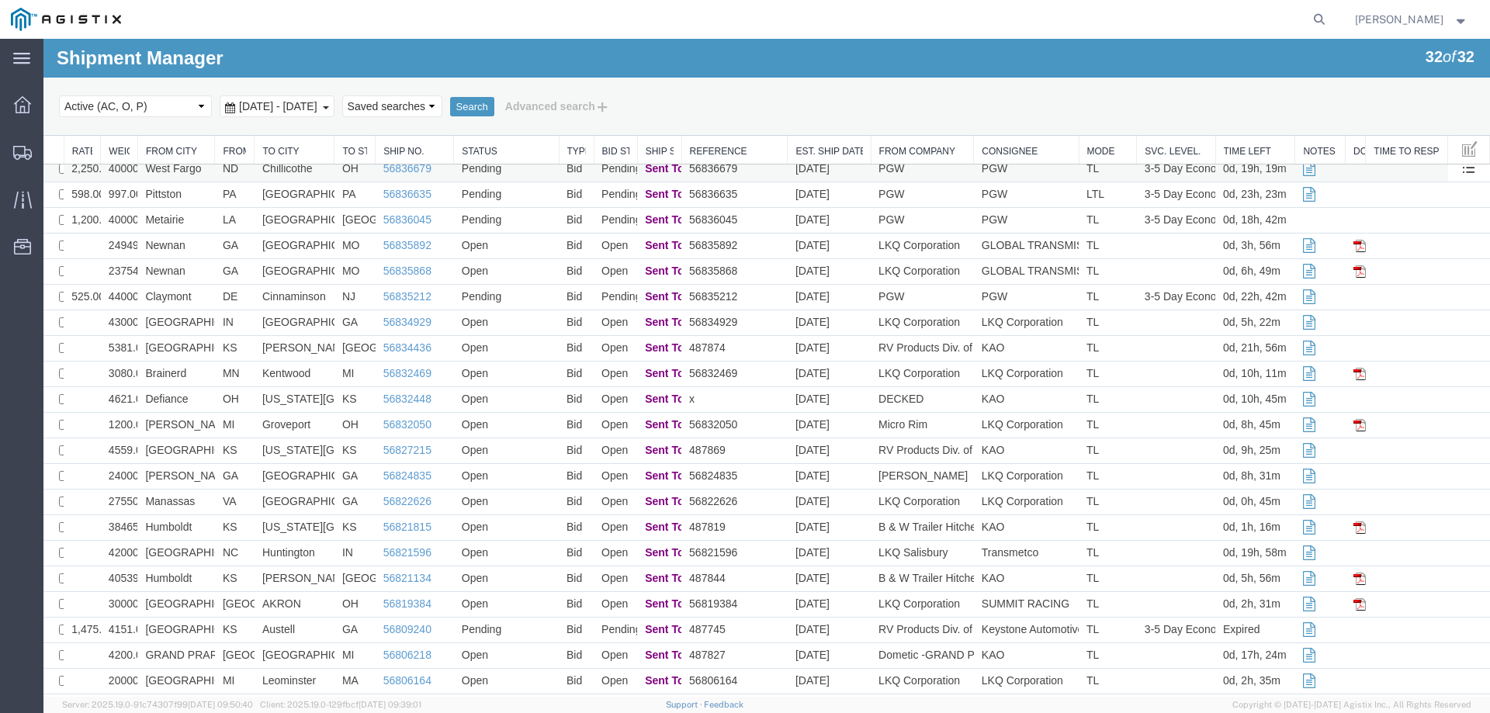
click at [527, 169] on td "Pending" at bounding box center [506, 170] width 105 height 26
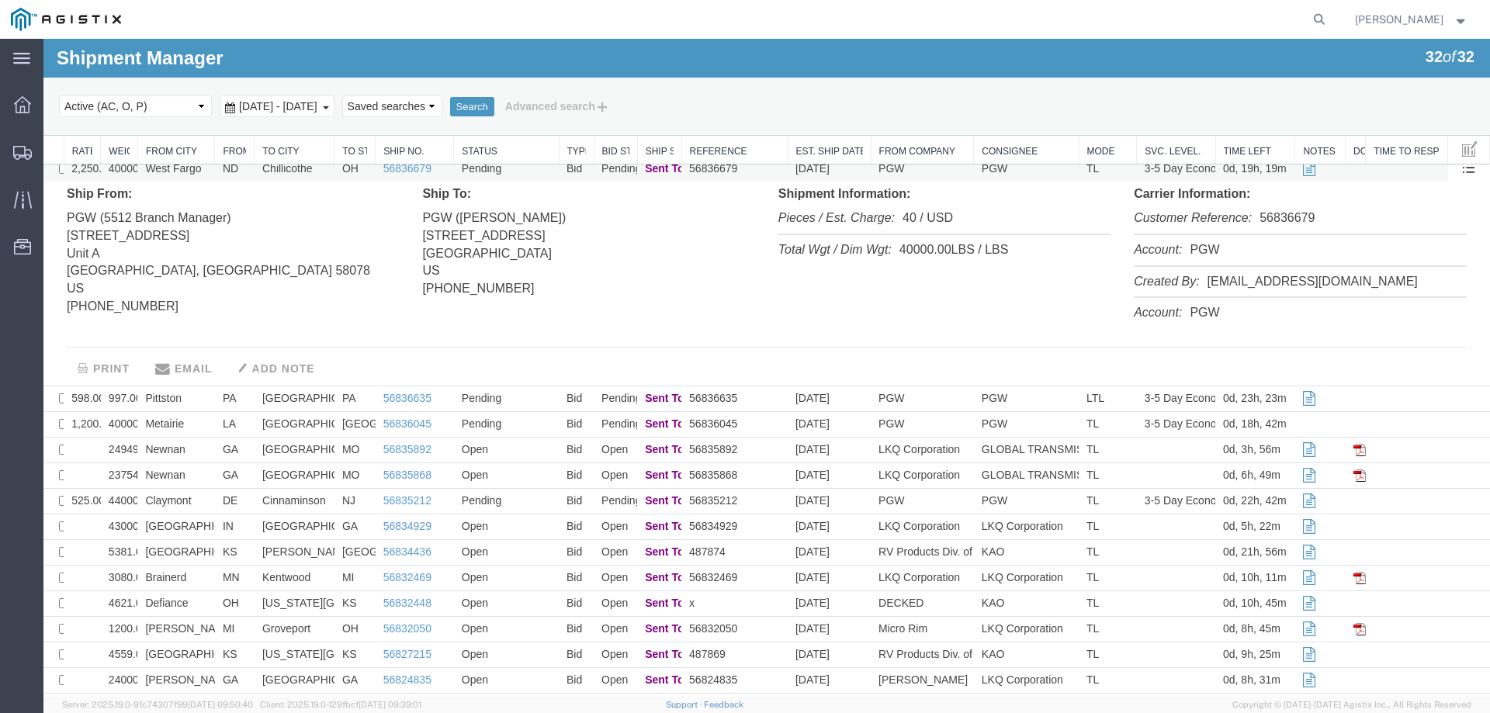
click at [527, 169] on td "Pending" at bounding box center [506, 170] width 105 height 26
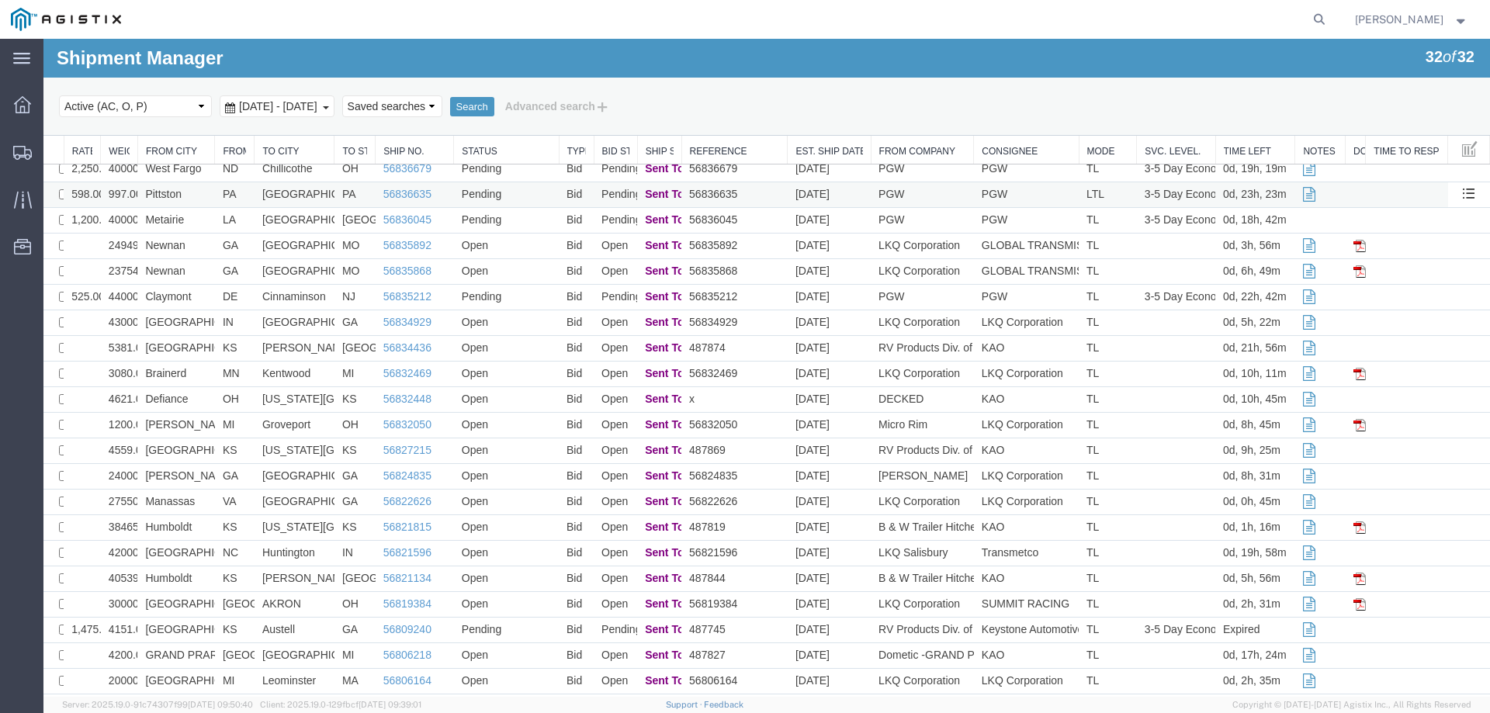
click at [526, 191] on td "Pending" at bounding box center [506, 195] width 105 height 26
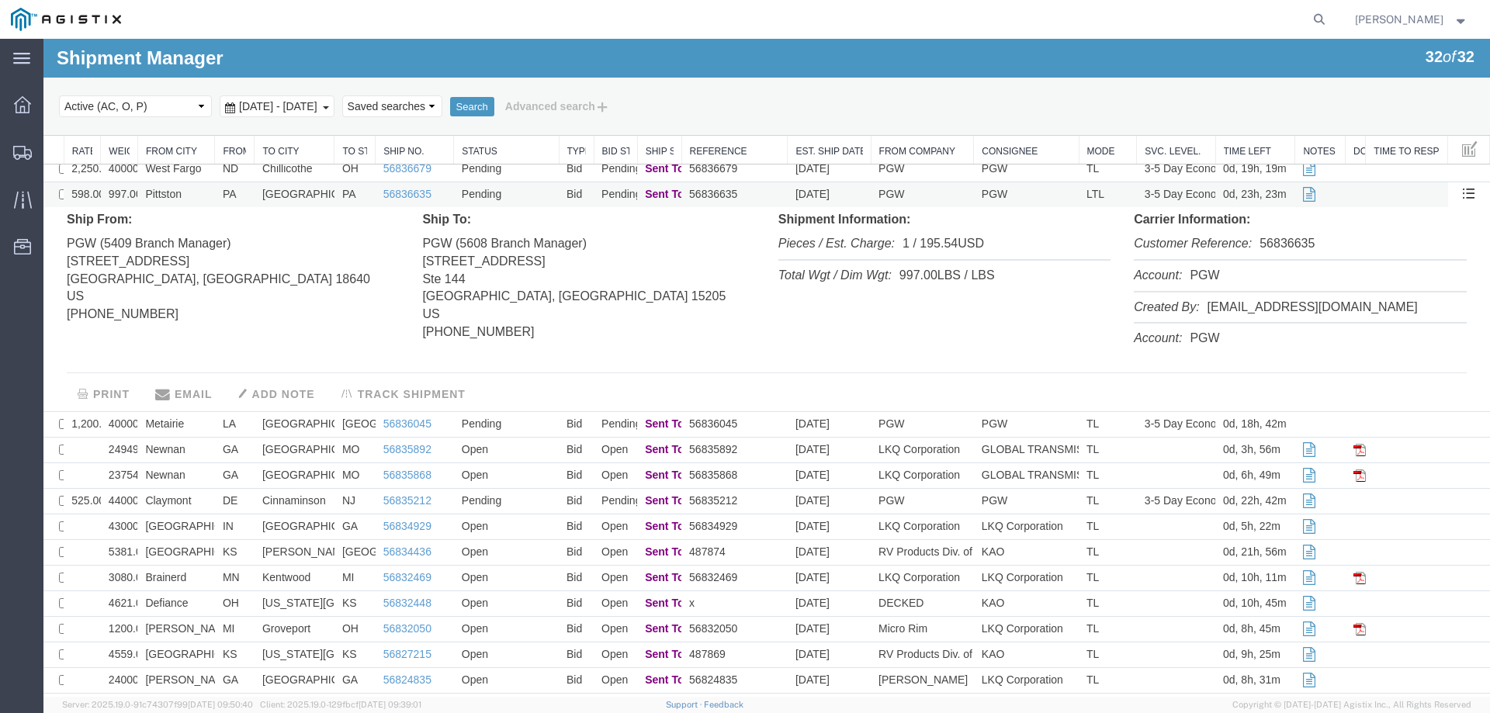
click at [526, 191] on td "Pending" at bounding box center [506, 195] width 105 height 26
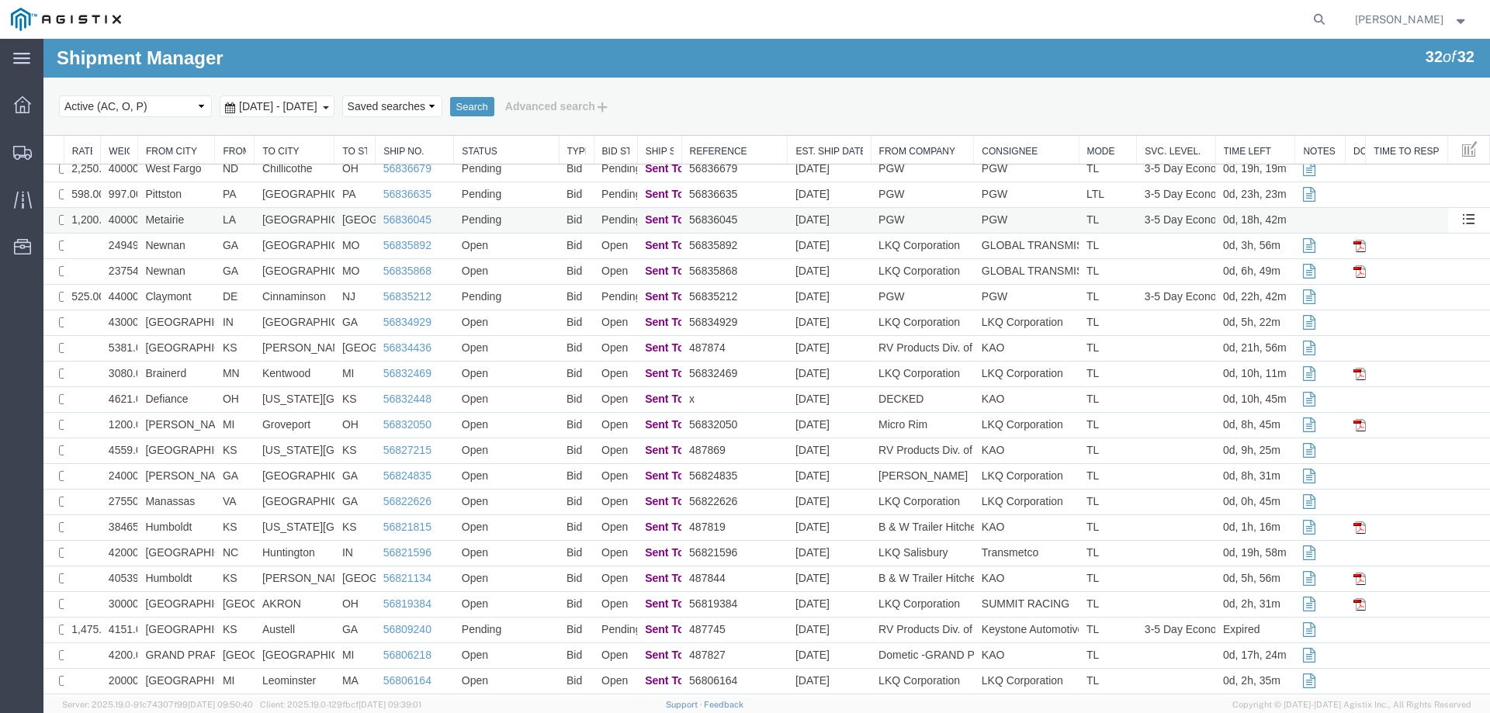
click at [523, 224] on td "Pending" at bounding box center [506, 221] width 105 height 26
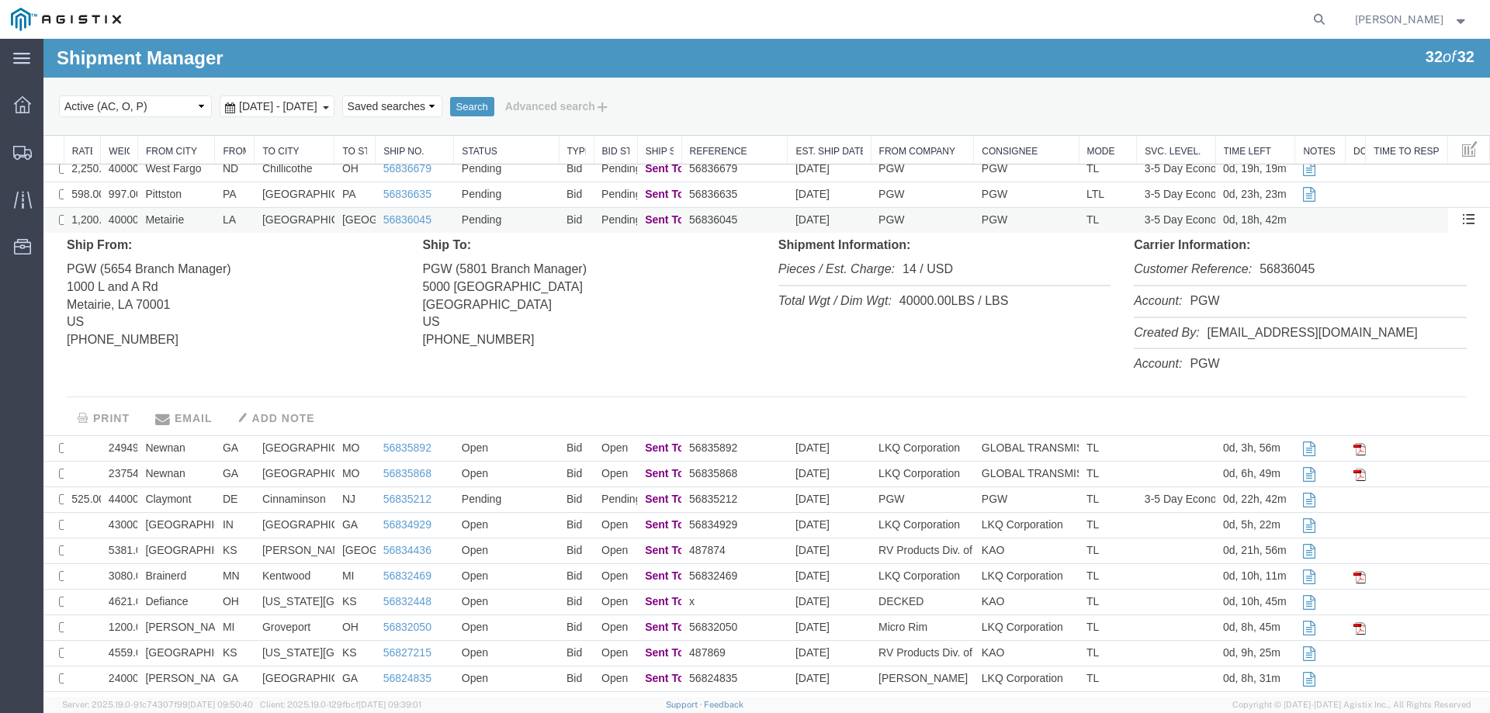
click at [523, 224] on td "Pending" at bounding box center [506, 221] width 105 height 26
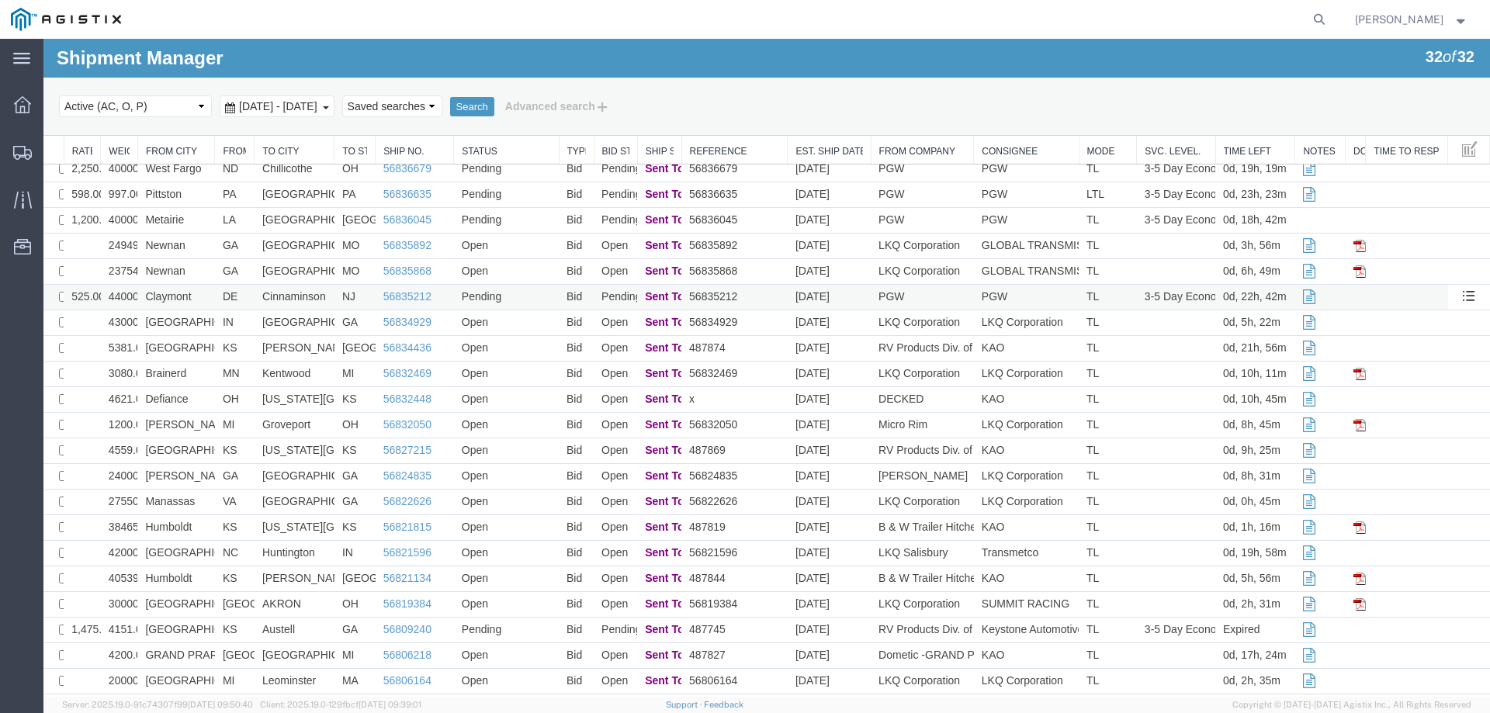
click at [525, 300] on td "Pending" at bounding box center [506, 298] width 105 height 26
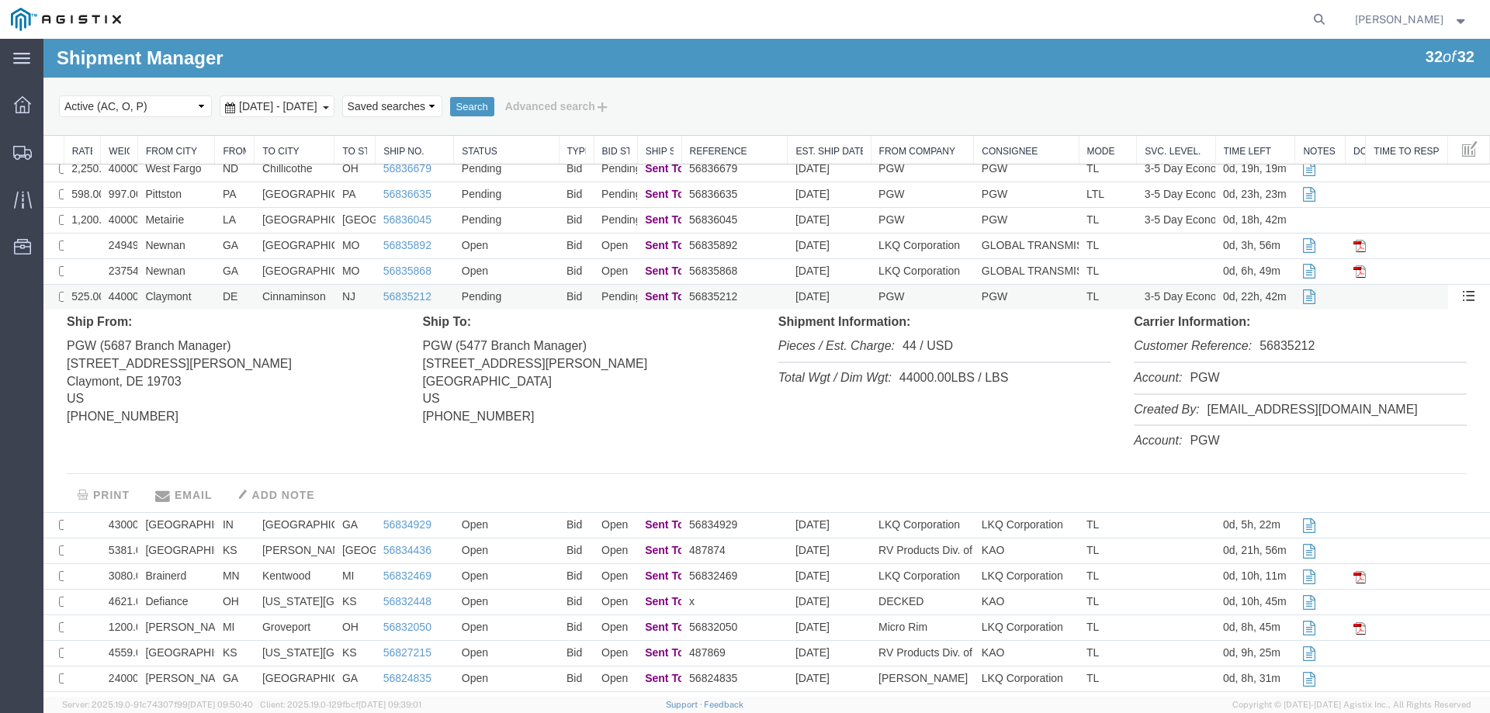
click at [525, 300] on td "Pending" at bounding box center [506, 298] width 105 height 26
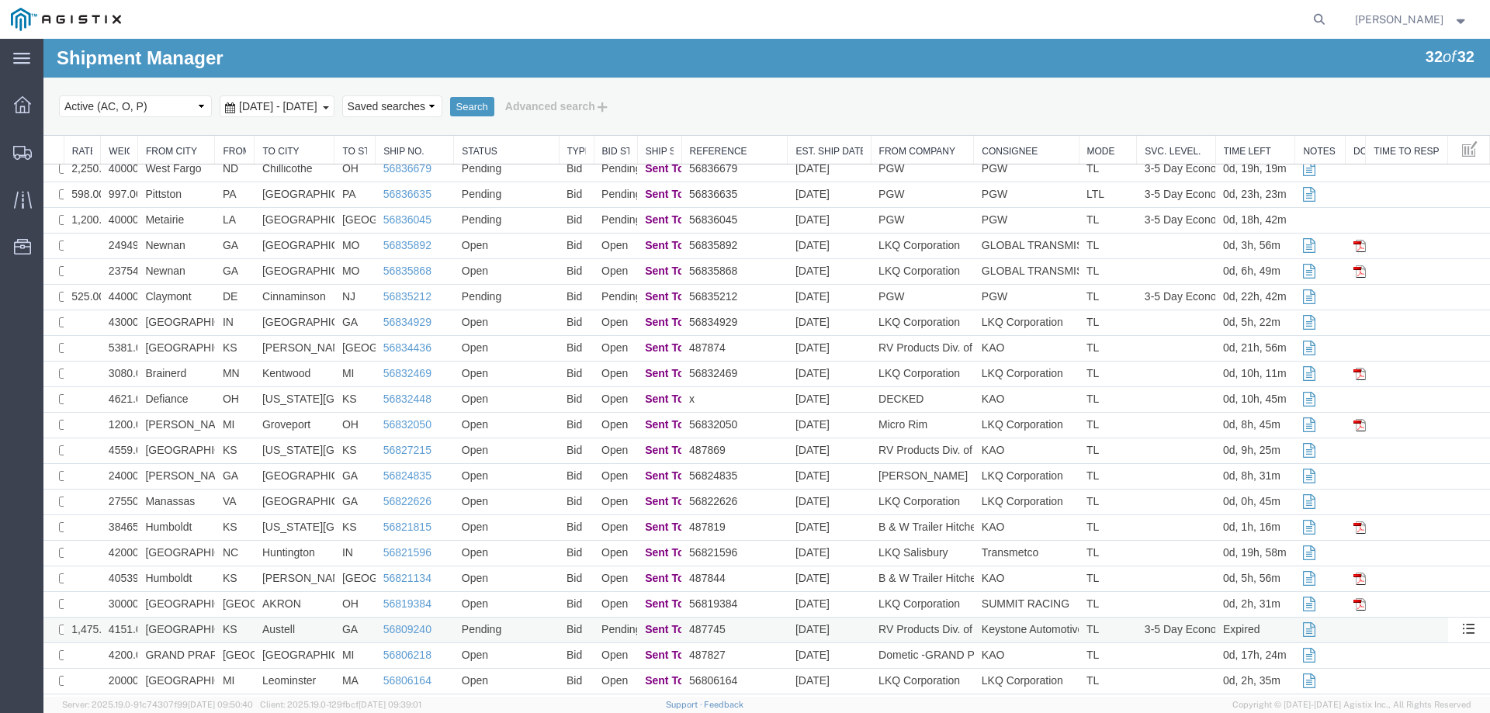
click at [531, 625] on td "Pending" at bounding box center [506, 631] width 105 height 26
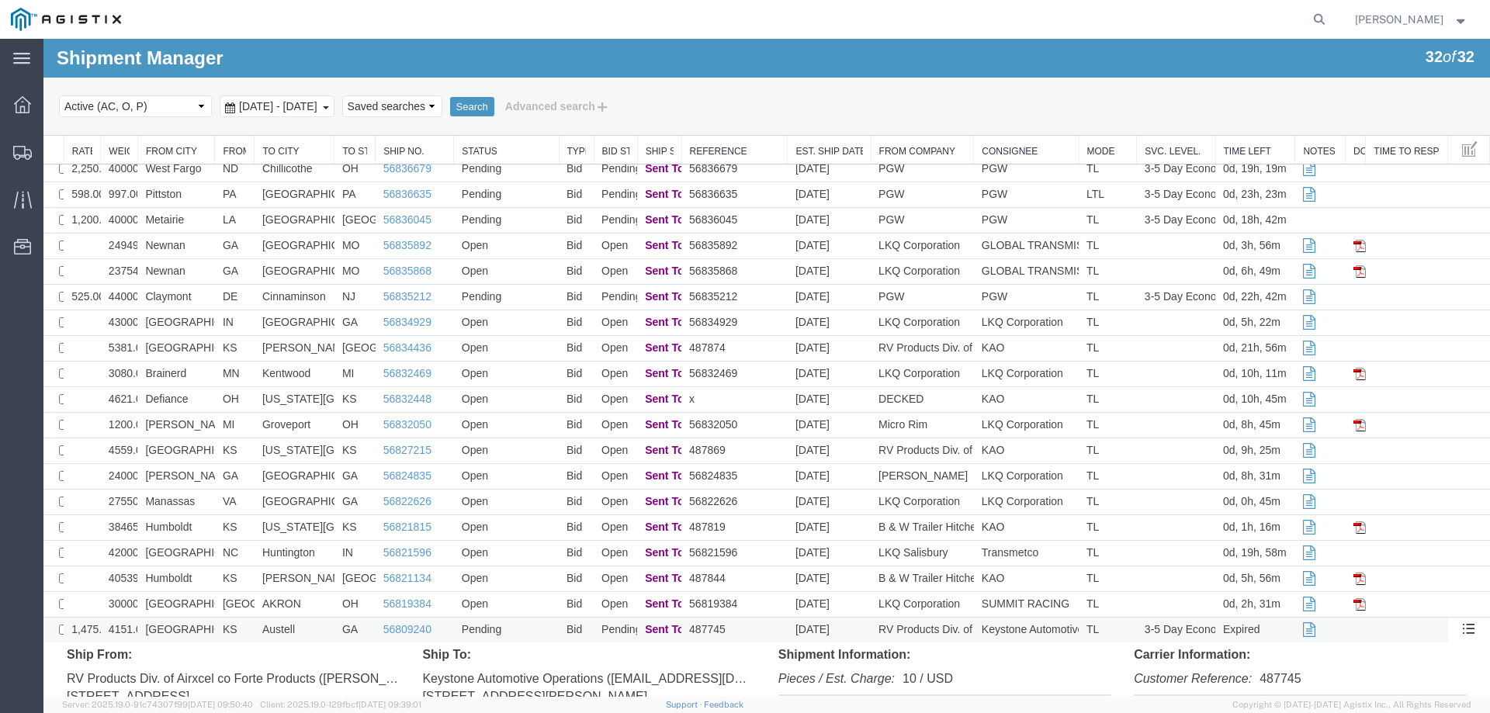
click at [531, 625] on td "Pending" at bounding box center [506, 631] width 105 height 26
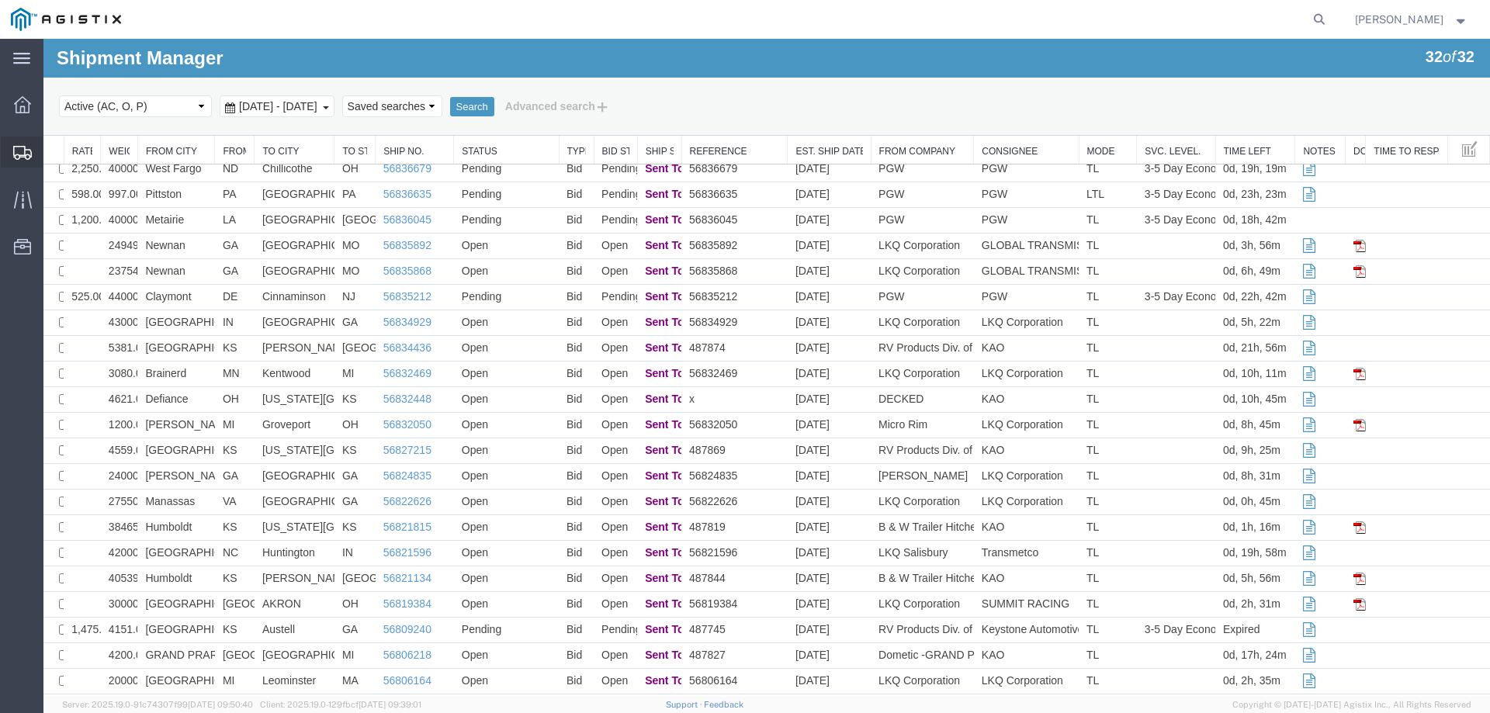
click at [23, 143] on div at bounding box center [22, 152] width 43 height 31
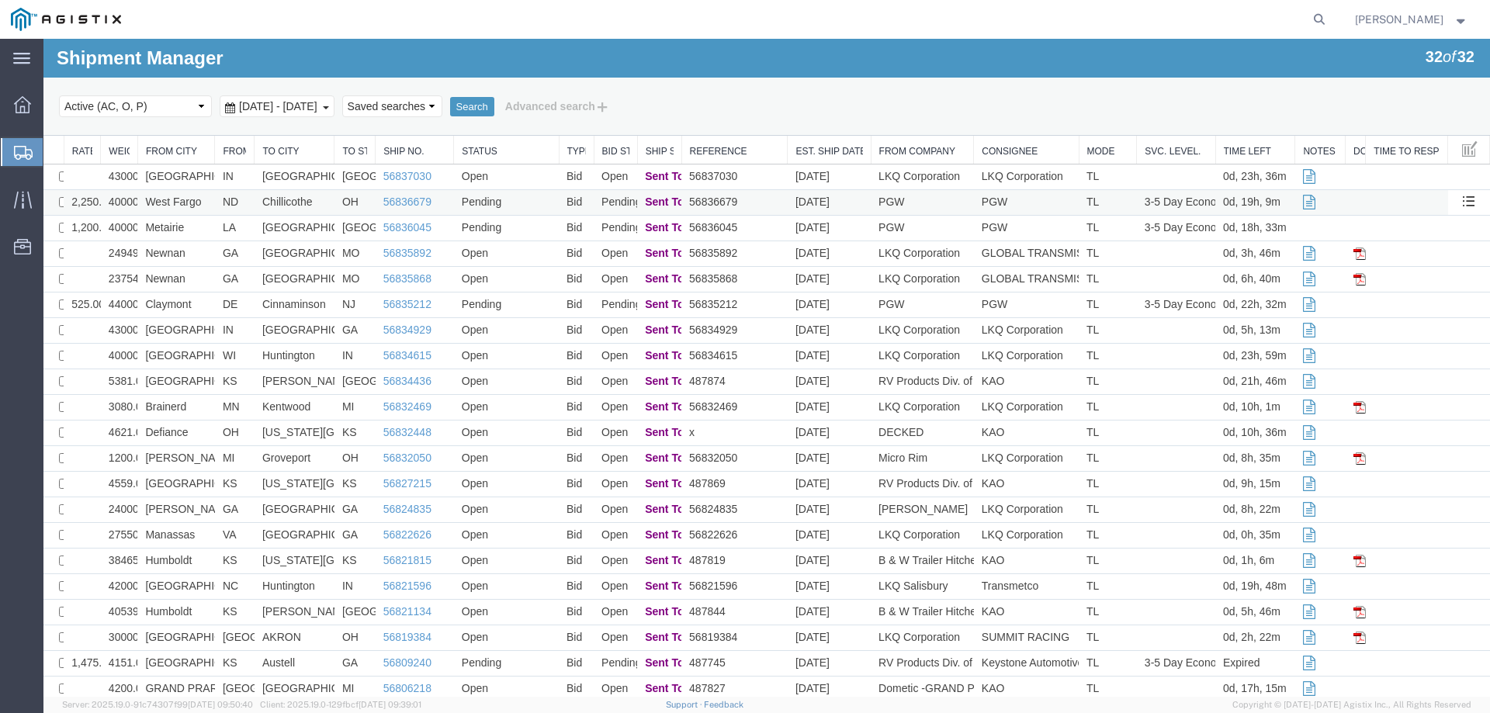
click at [174, 203] on td "West Fargo" at bounding box center [176, 203] width 78 height 26
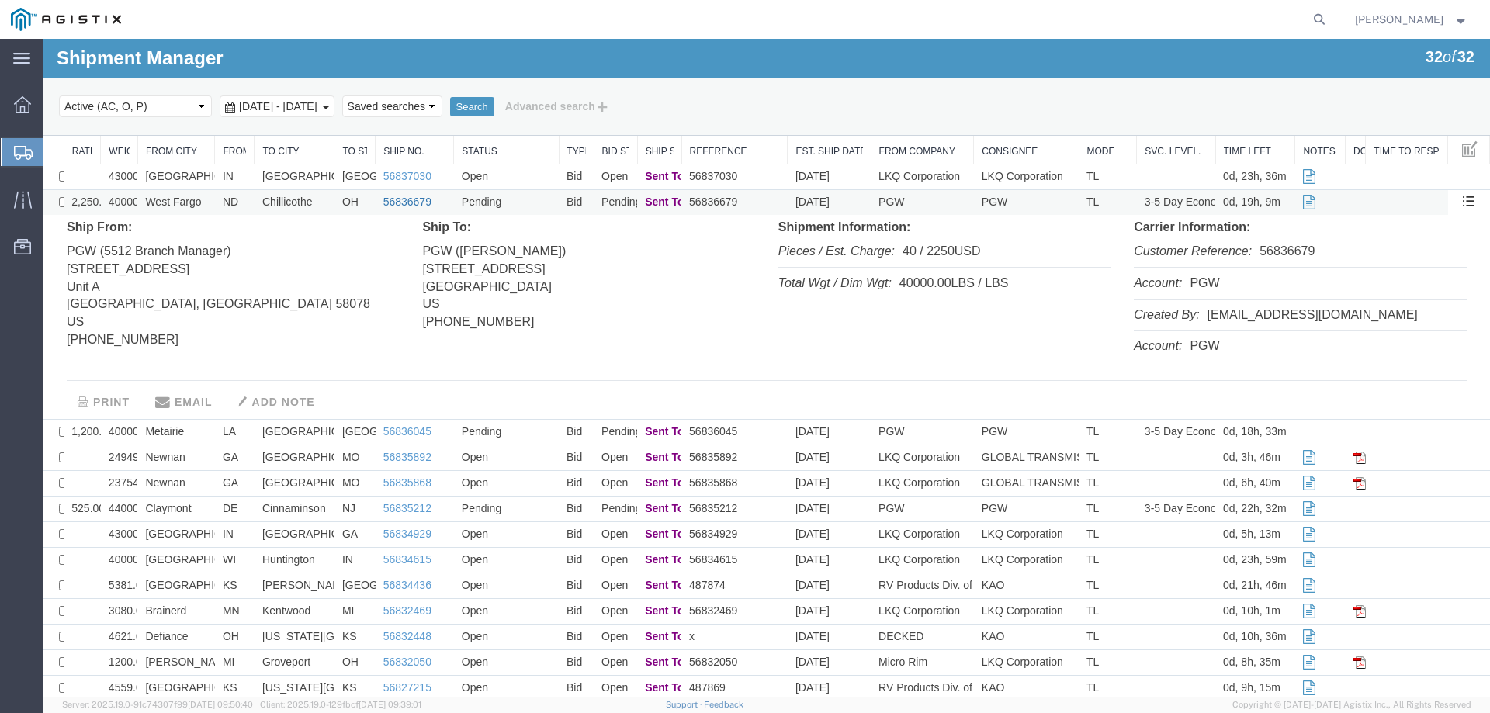
click at [389, 196] on link "56836679" at bounding box center [407, 202] width 48 height 12
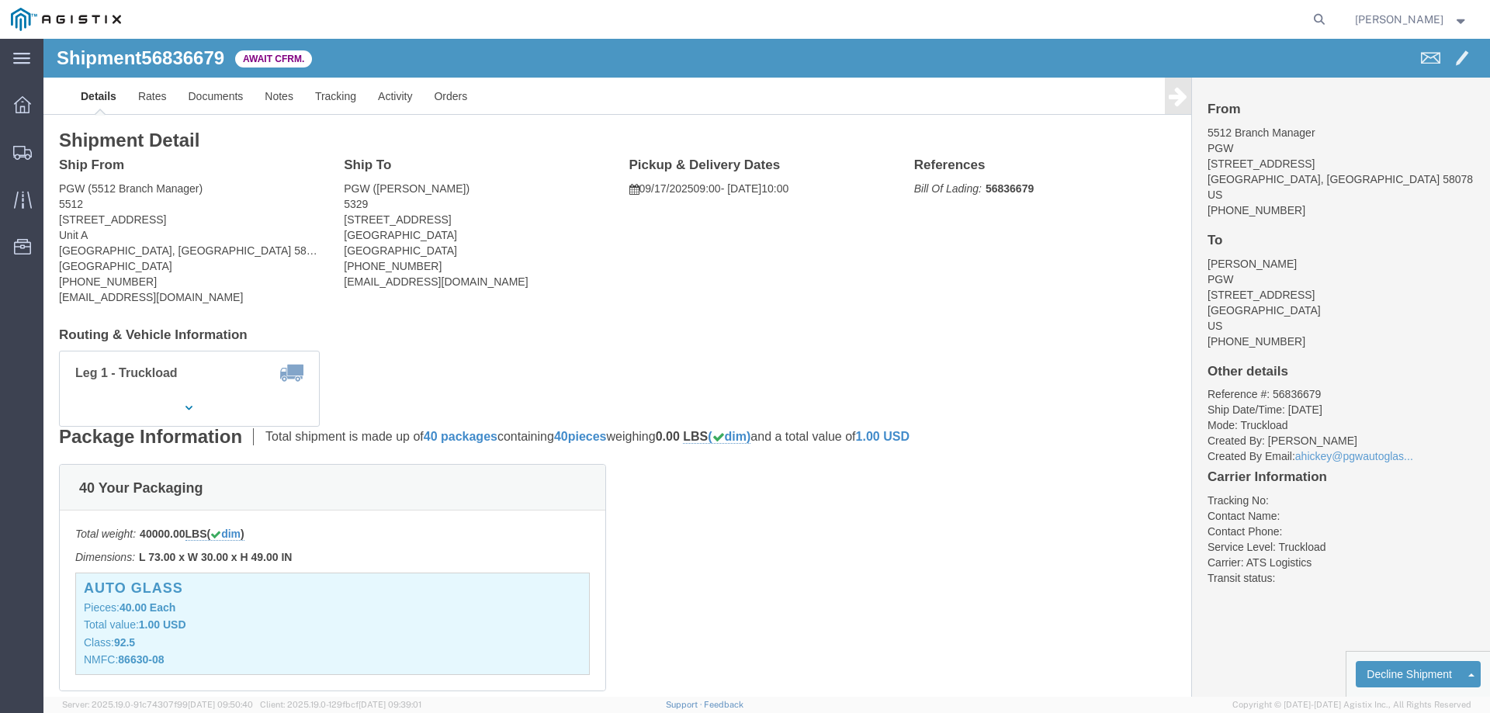
click b "56836679"
copy b "56836679"
click link "Confirm"
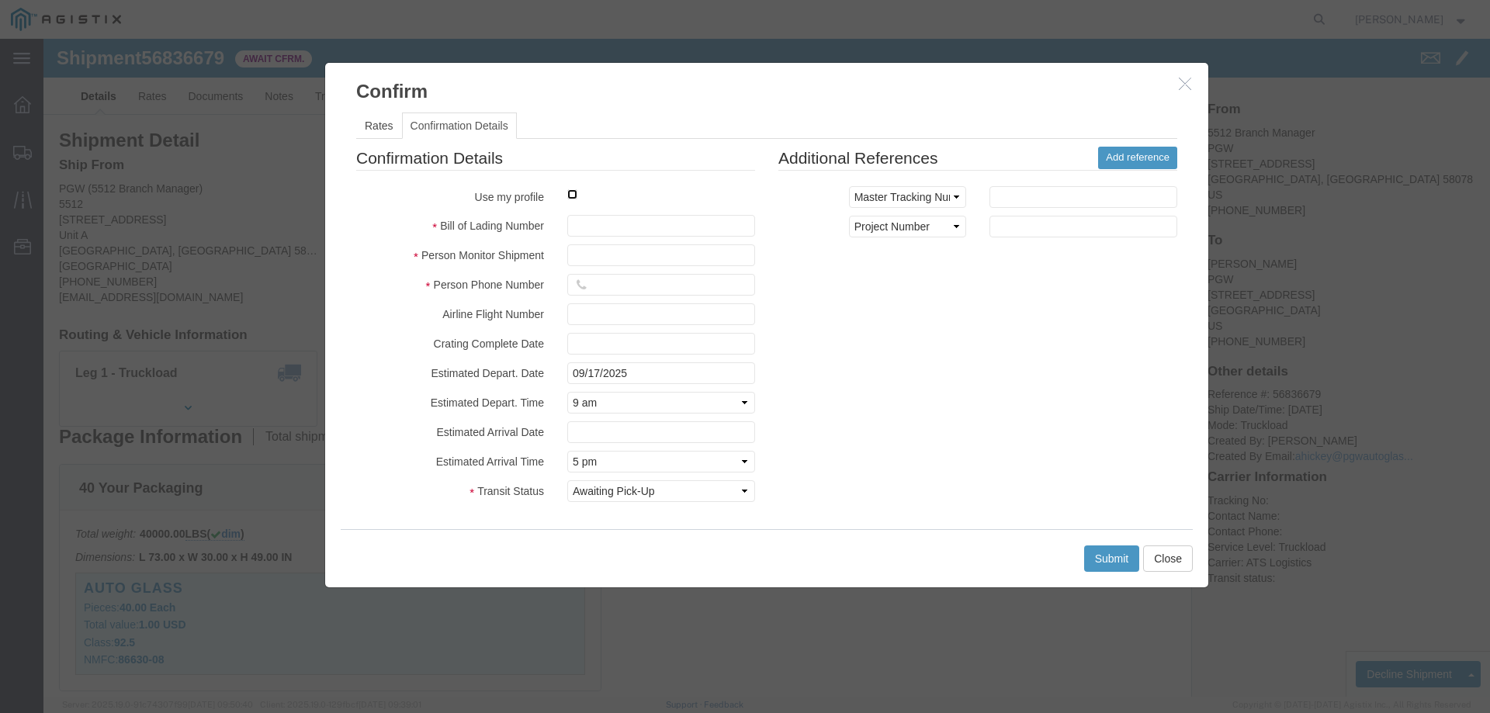
click input "checkbox"
checkbox input "true"
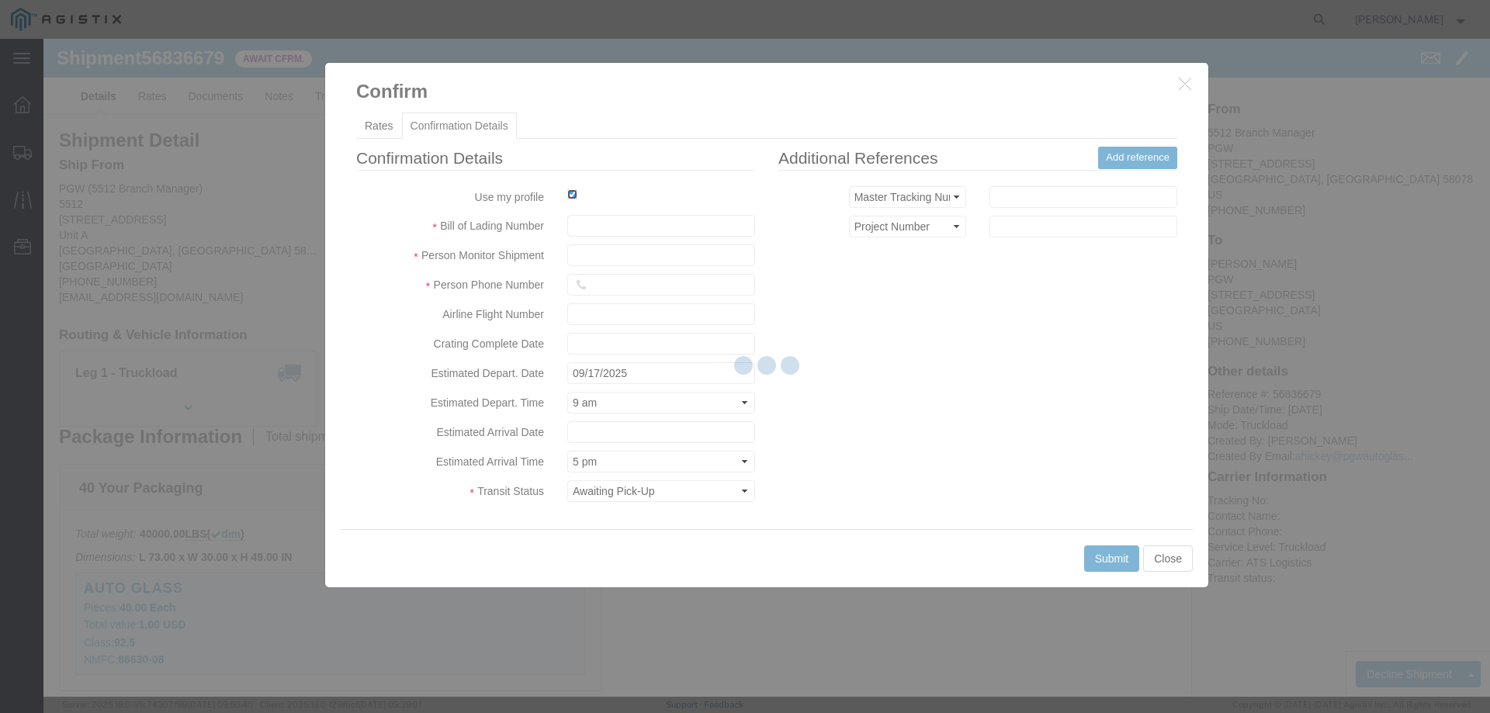
type input "[PERSON_NAME]"
type input "3204977237"
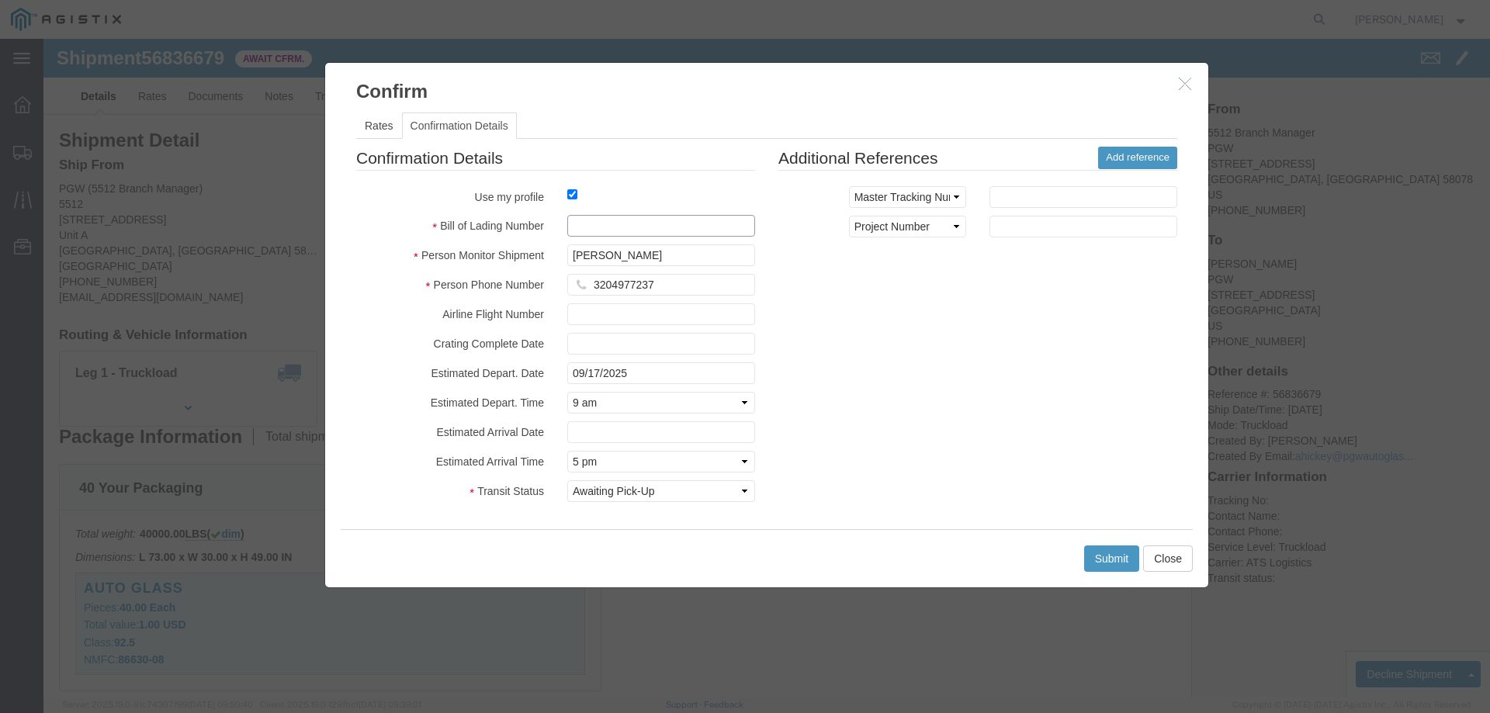
click input "text"
paste input "56836679"
type input "56836679"
click button "Submit"
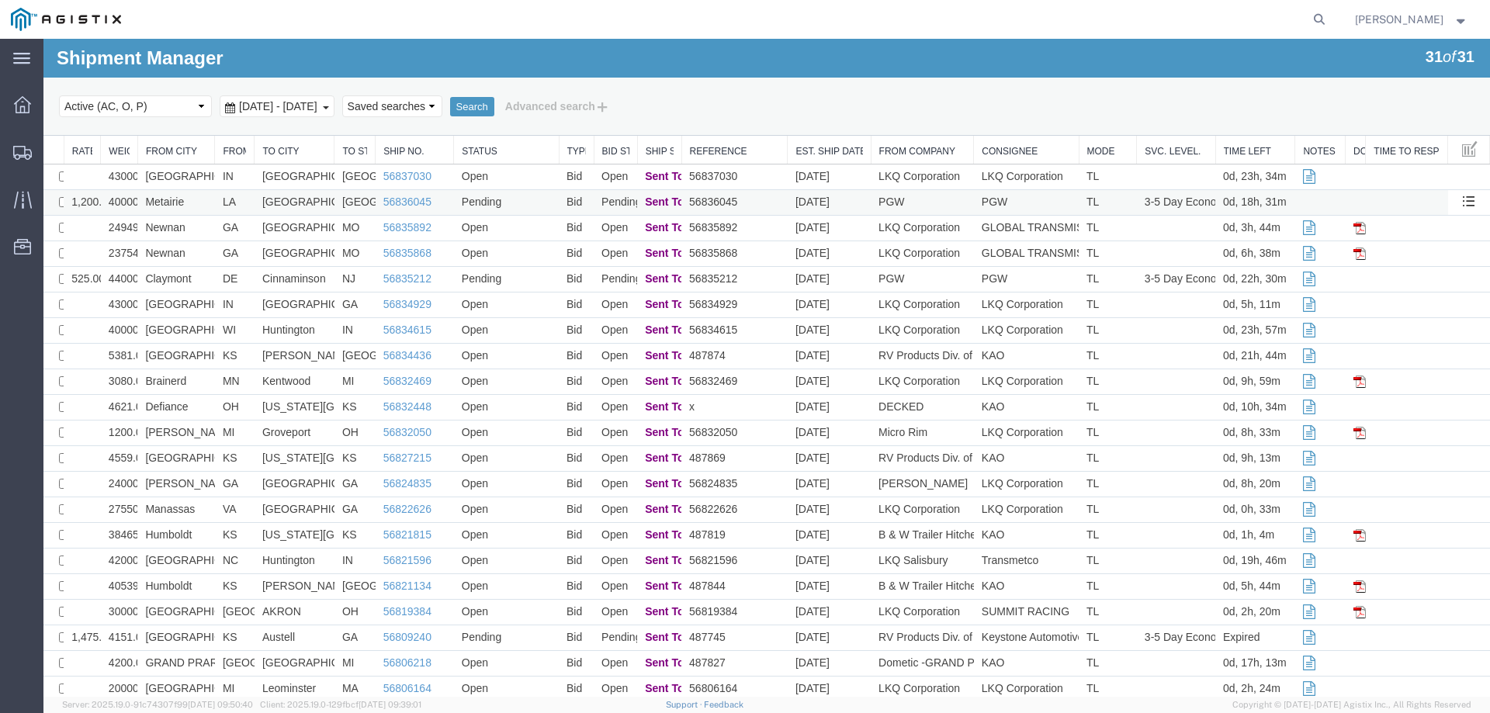
click at [512, 200] on td "Pending" at bounding box center [506, 203] width 105 height 26
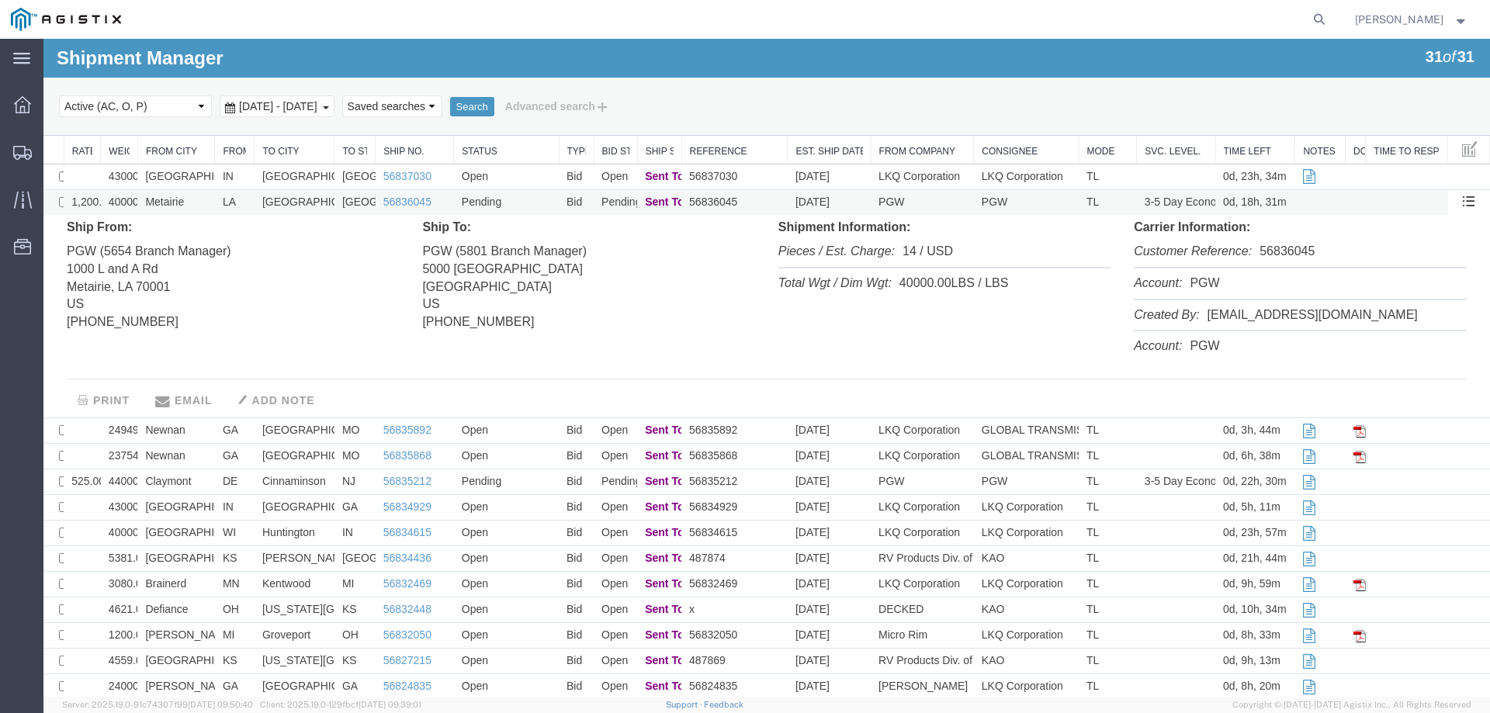
click at [512, 200] on td "Pending" at bounding box center [506, 203] width 105 height 26
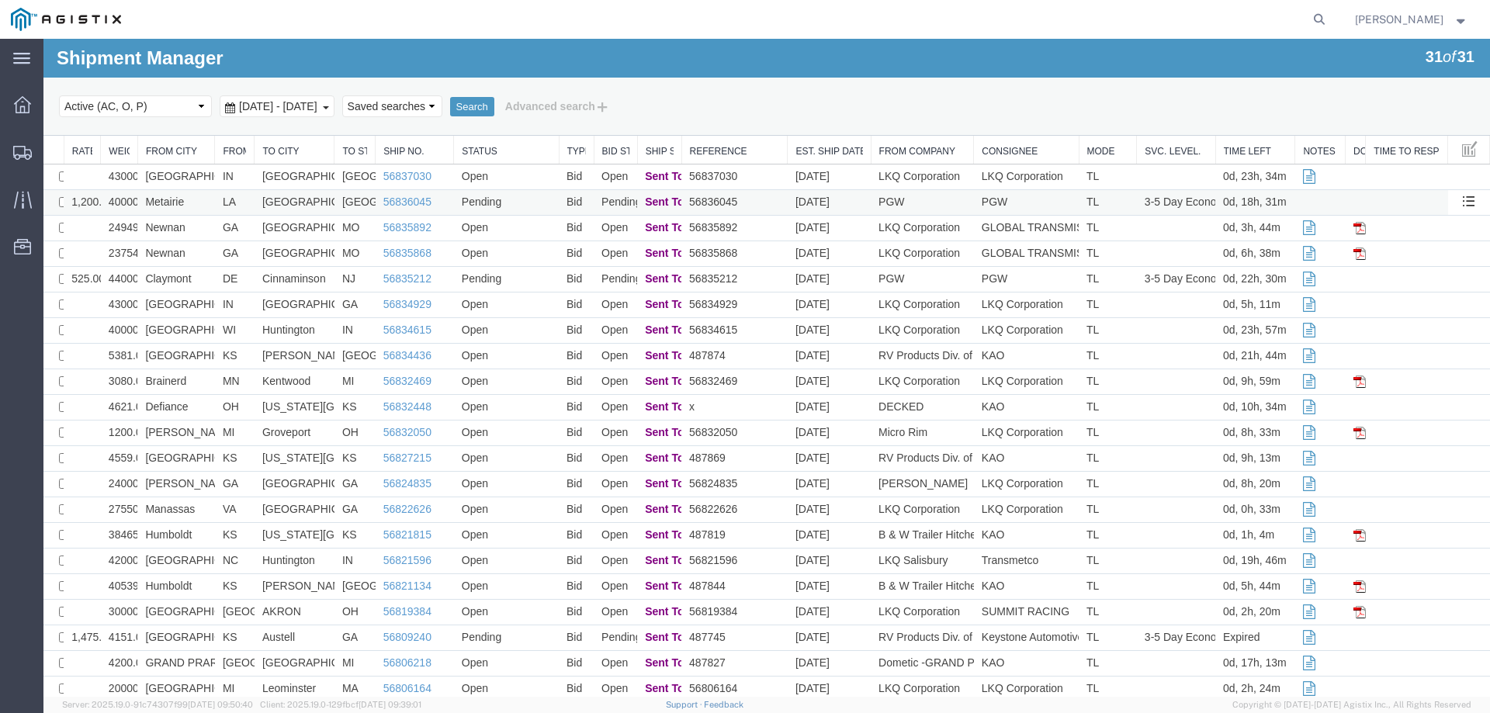
click at [519, 202] on td "Pending" at bounding box center [506, 203] width 105 height 26
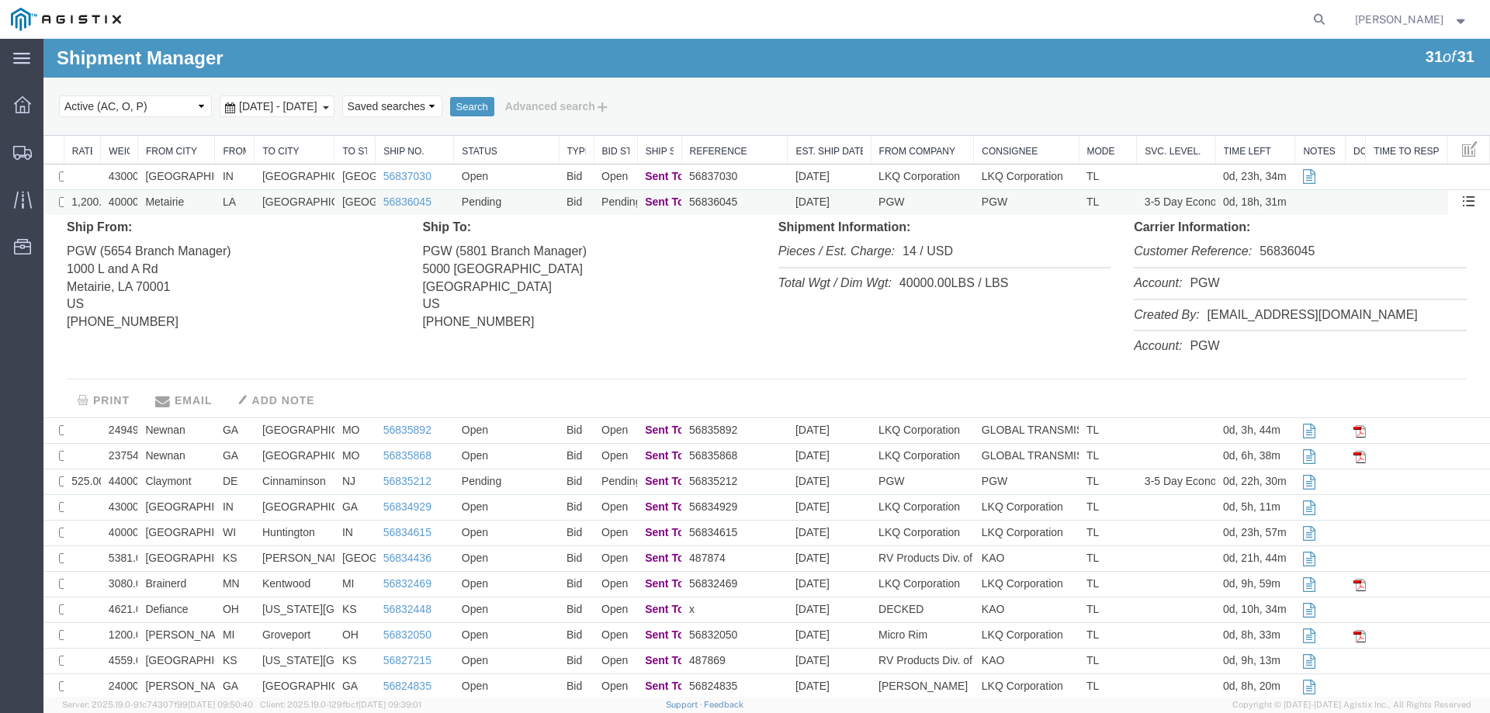
click at [519, 202] on td "Pending" at bounding box center [506, 203] width 105 height 26
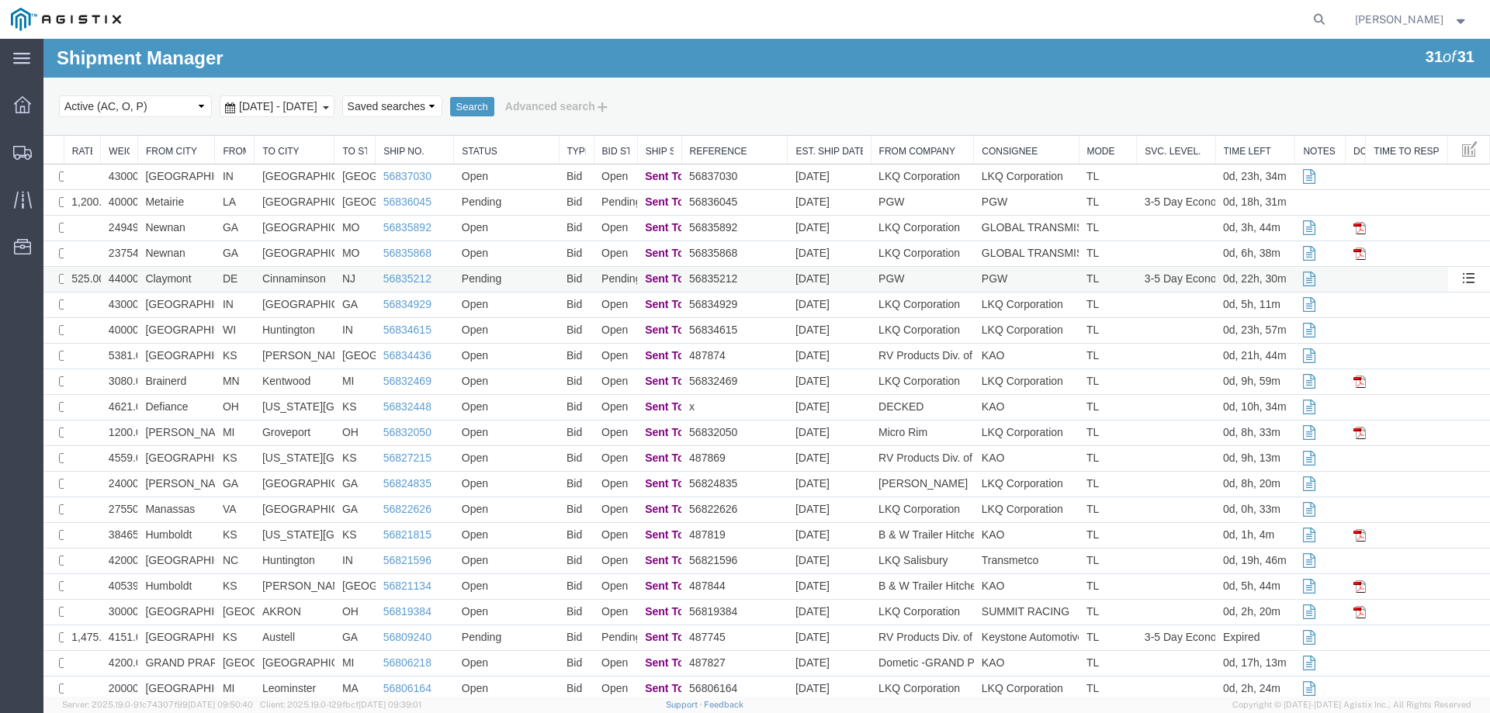
click at [521, 281] on td "Pending" at bounding box center [506, 280] width 105 height 26
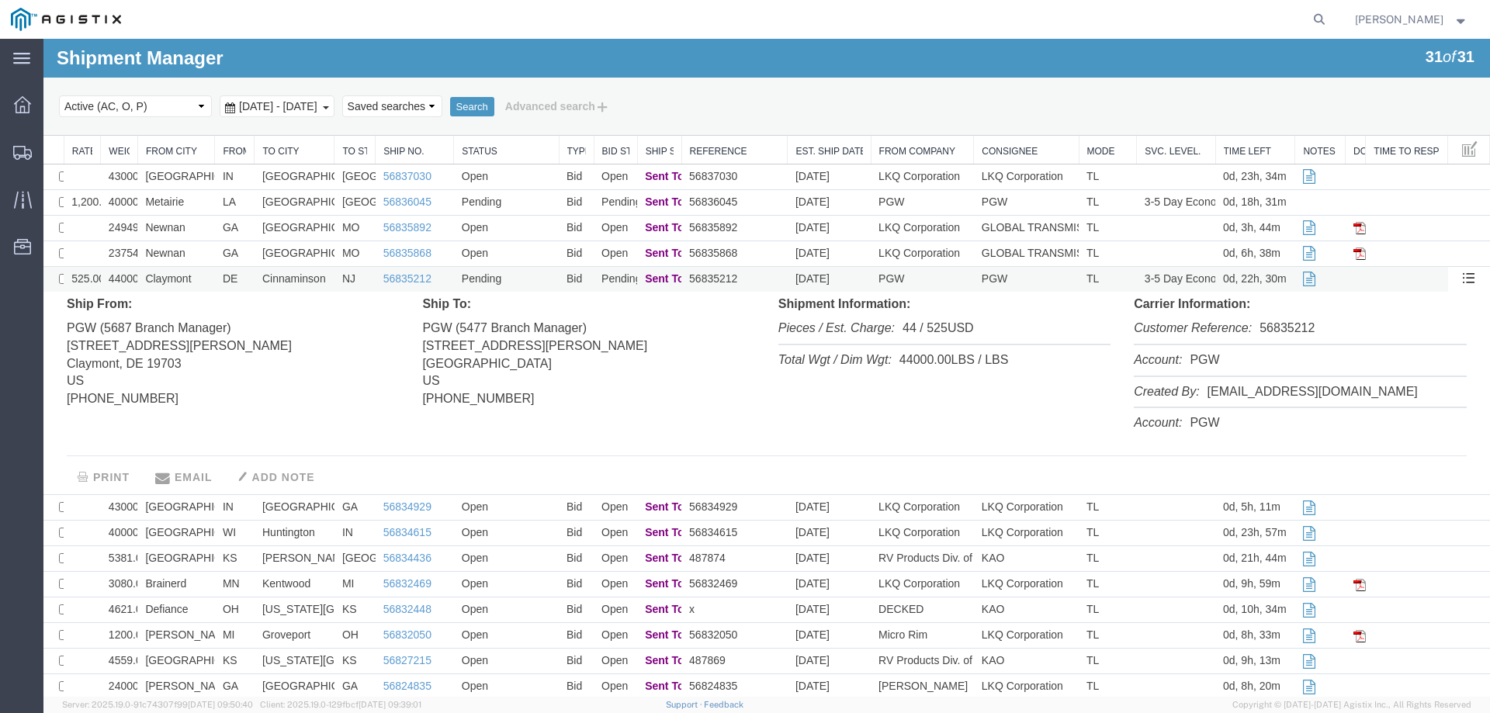
click at [521, 281] on td "Pending" at bounding box center [506, 280] width 105 height 26
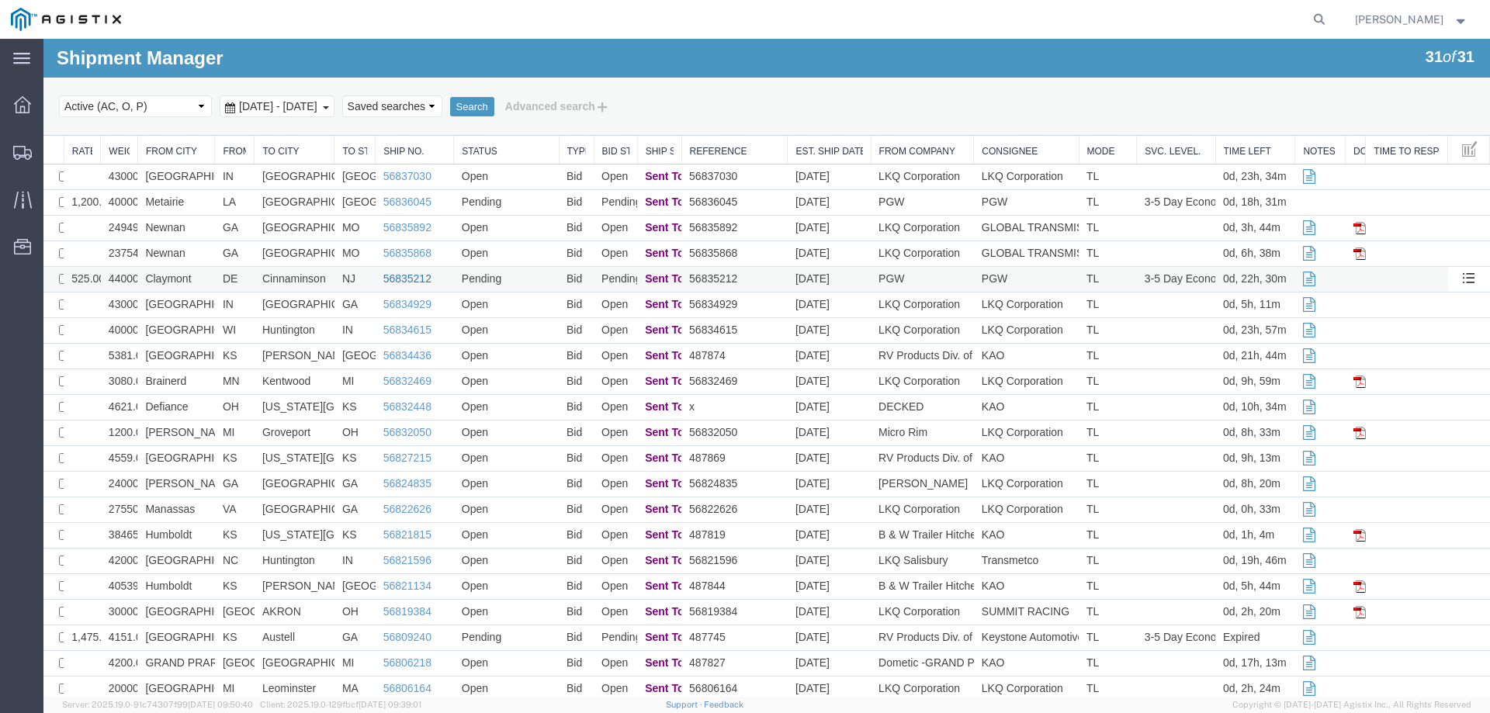
click at [394, 280] on link "56835212" at bounding box center [407, 278] width 48 height 12
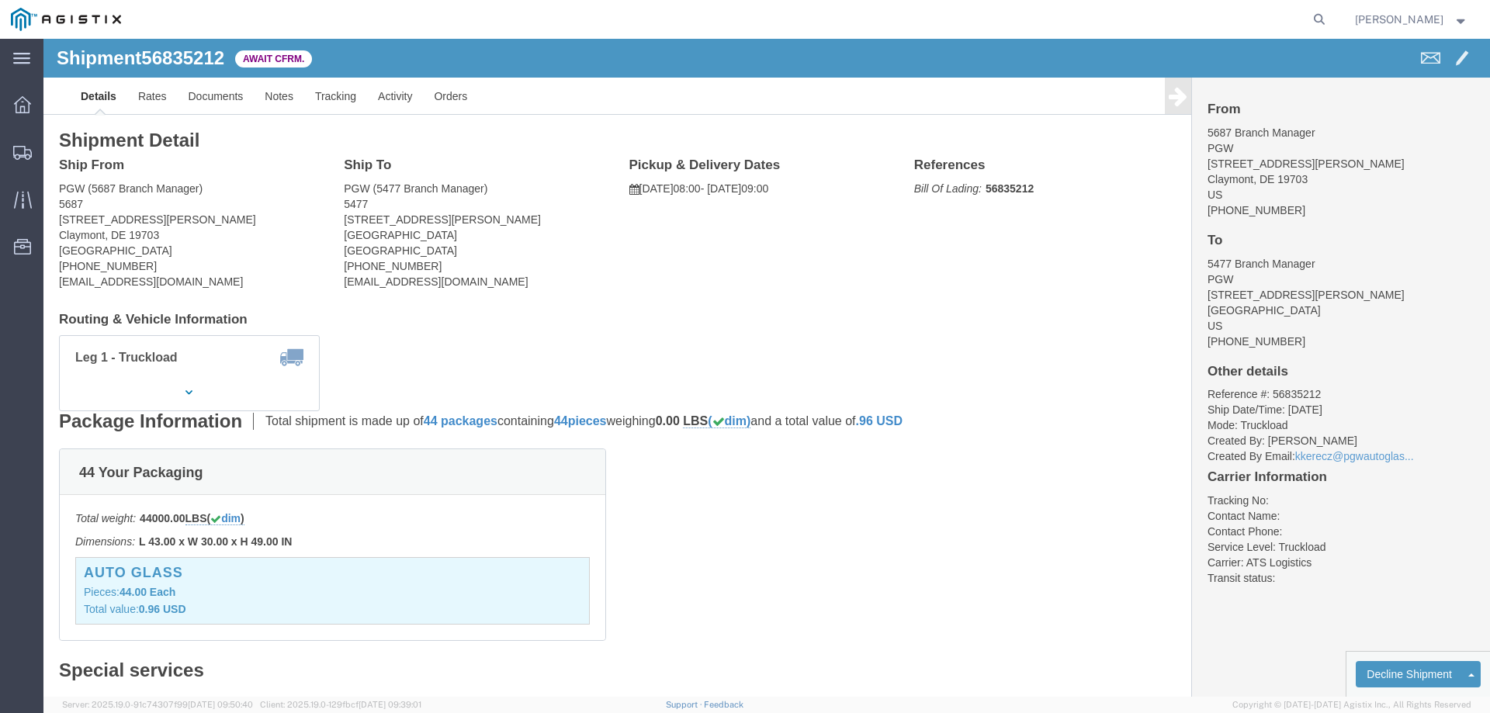
click b "56835212"
copy b "56835212"
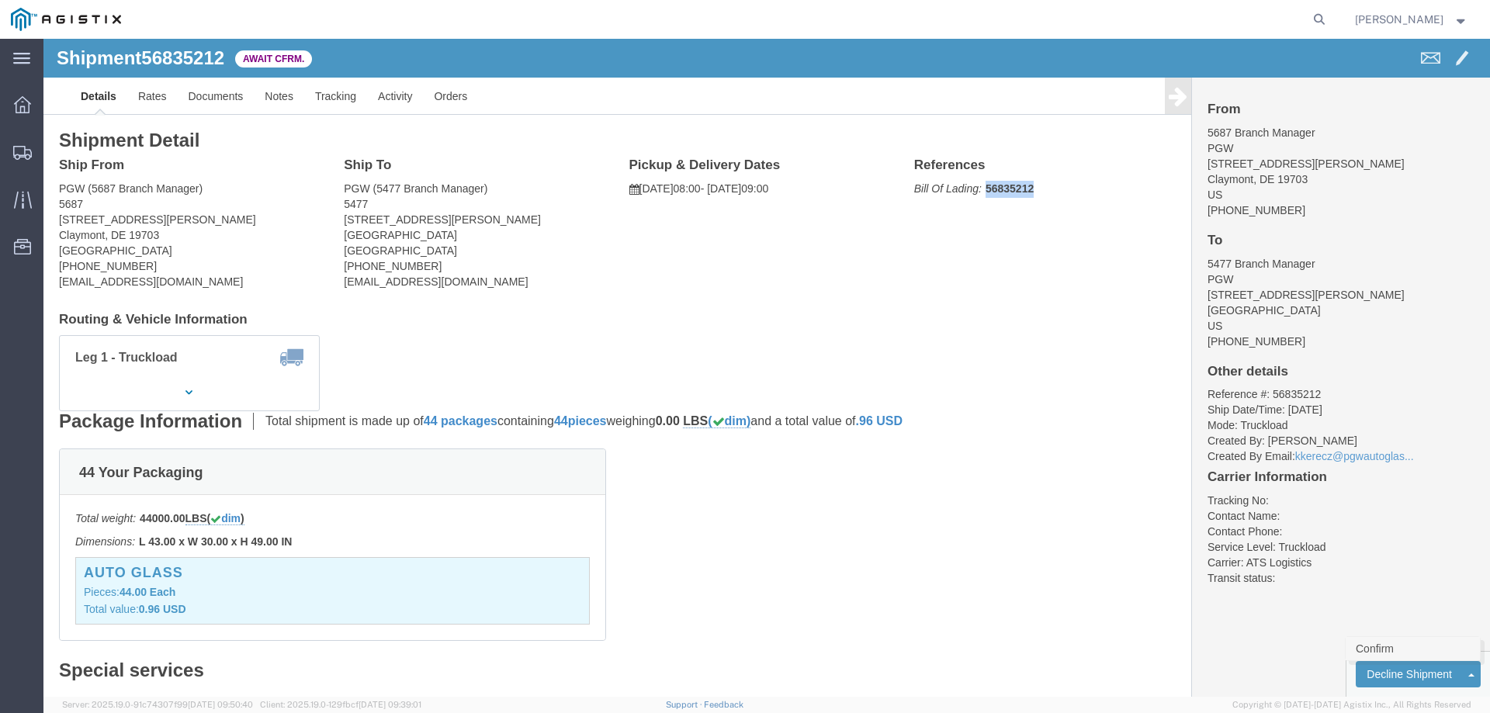
click link "Confirm"
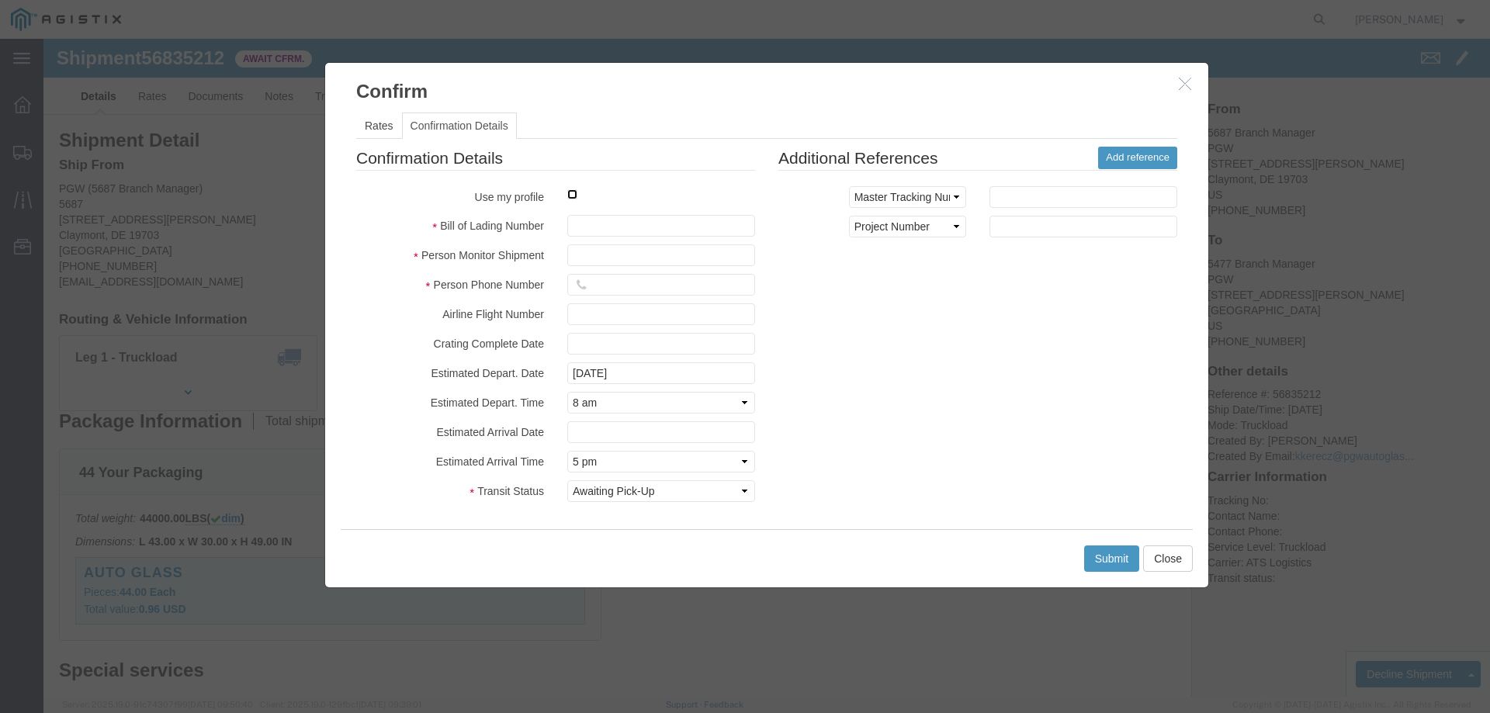
click input "checkbox"
checkbox input "true"
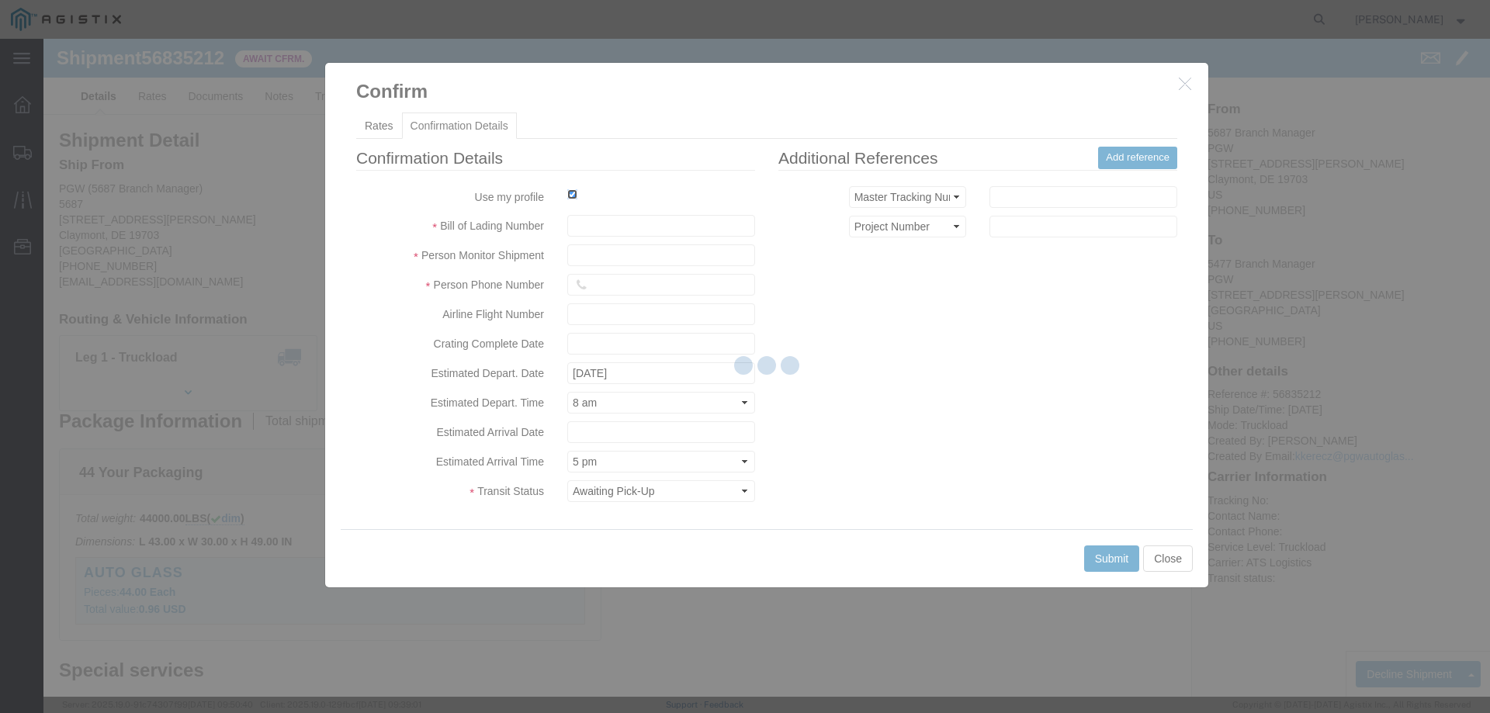
type input "[PERSON_NAME]"
type input "3204977237"
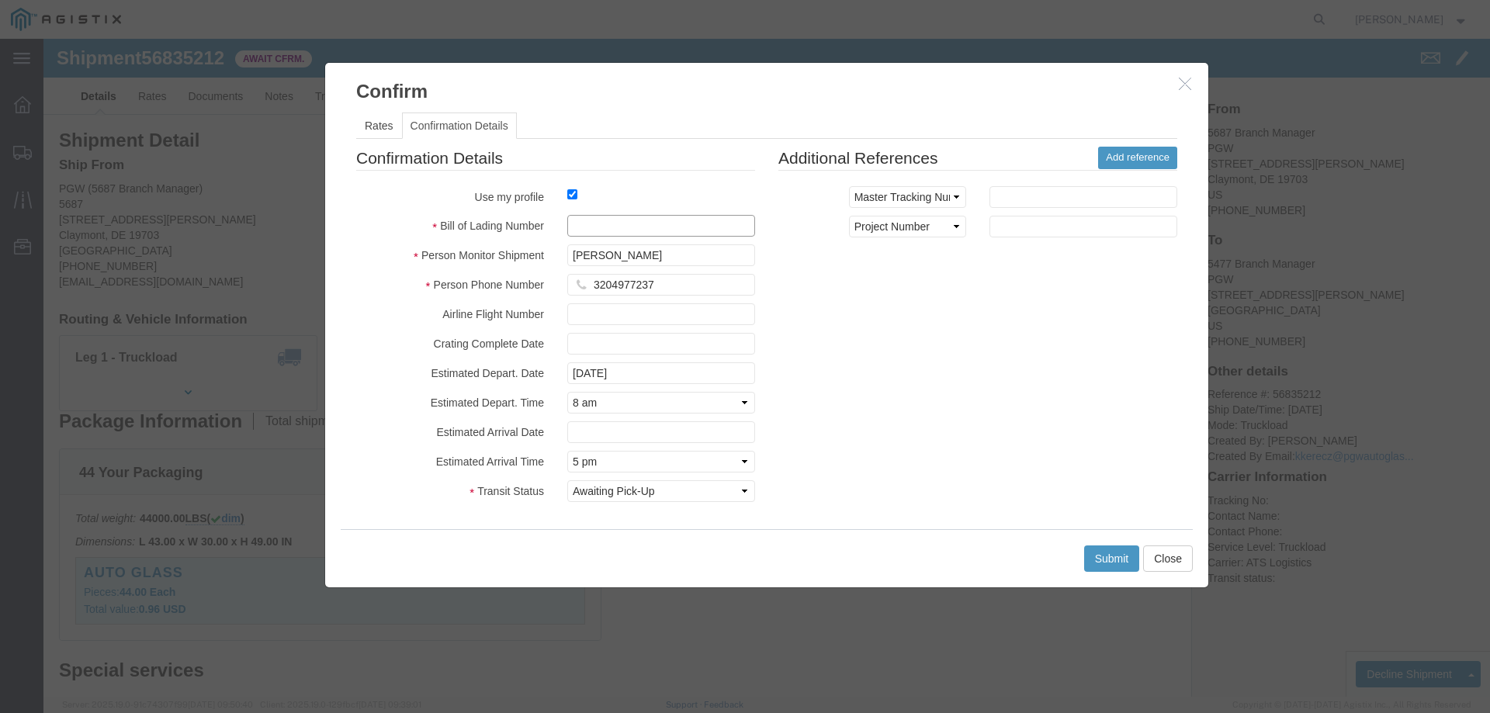
click input "text"
paste input "56835212"
type input "56835212"
click button "Submit"
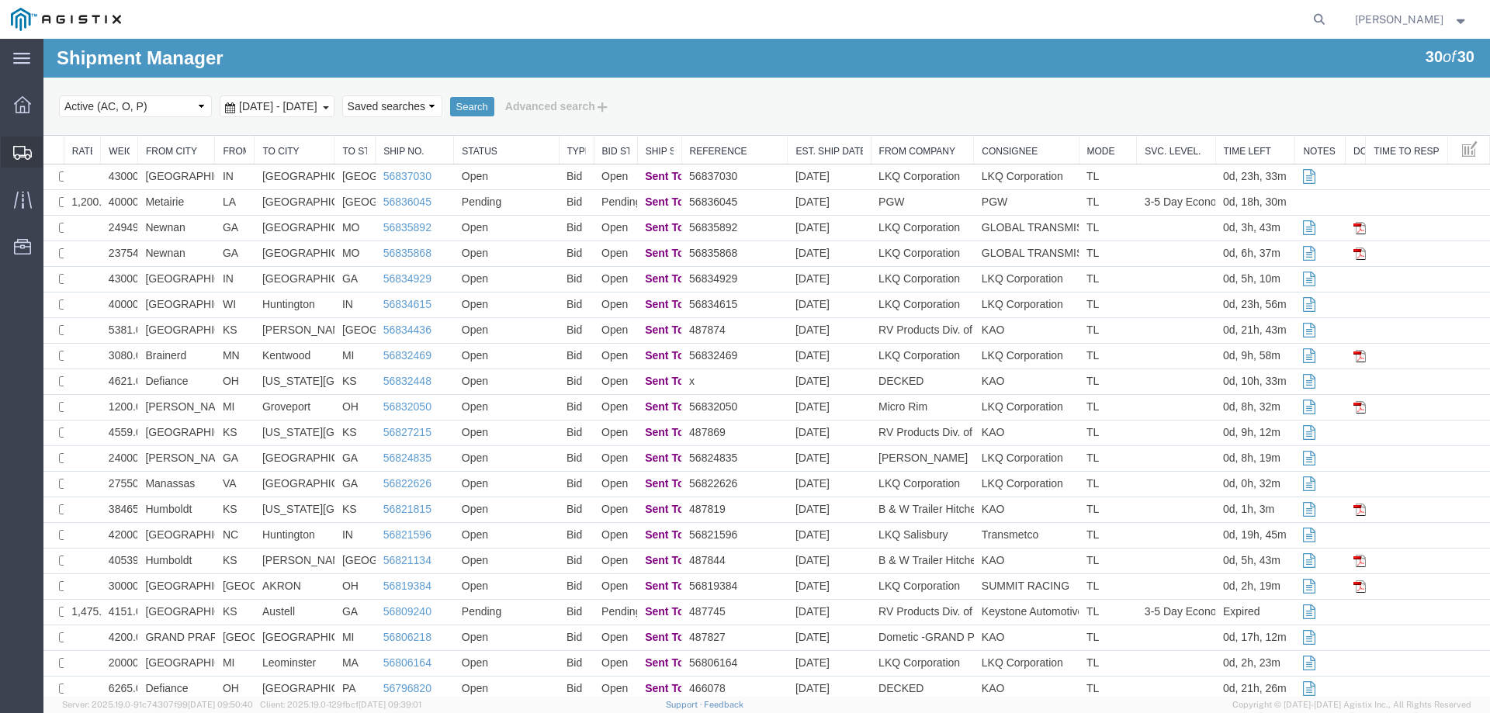
click at [30, 153] on icon at bounding box center [22, 153] width 19 height 14
click at [24, 152] on icon at bounding box center [23, 153] width 19 height 14
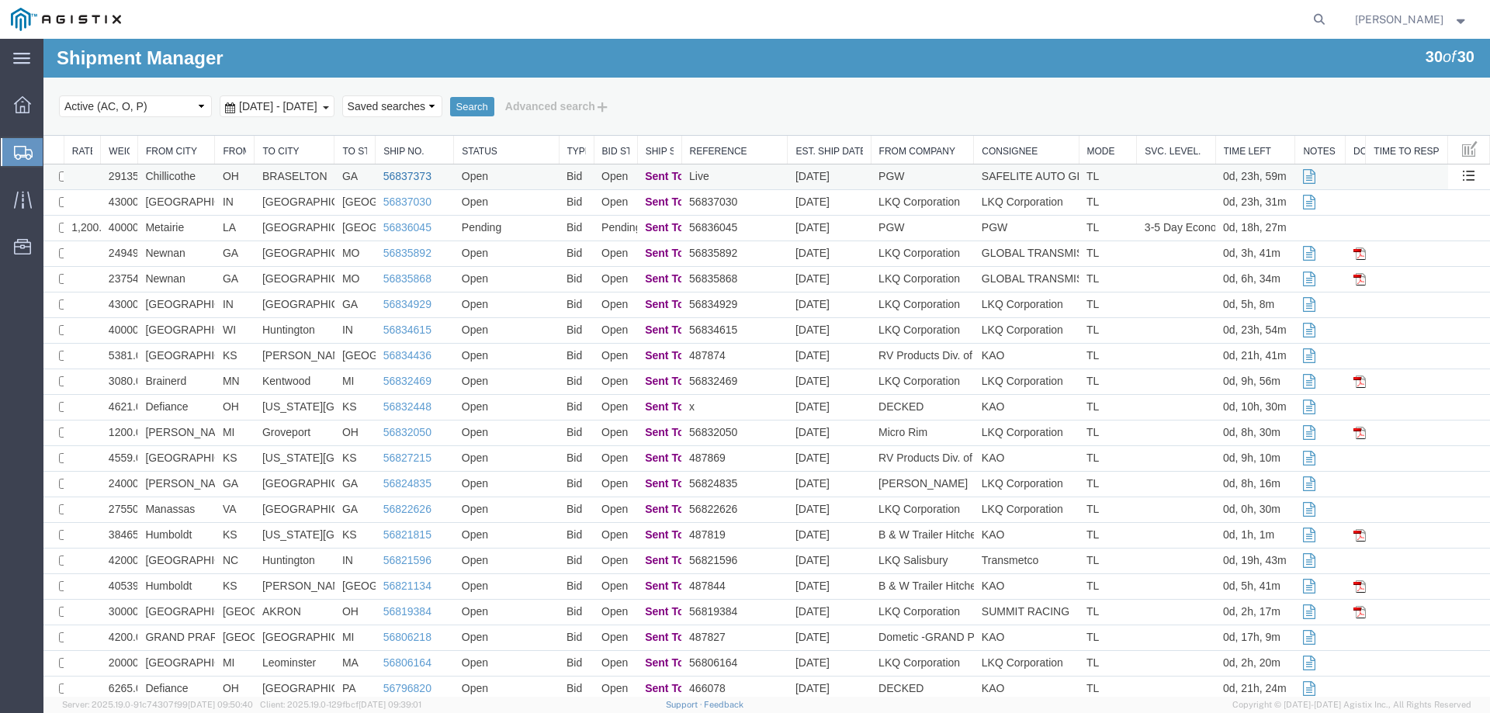
click at [405, 172] on link "56837373" at bounding box center [407, 176] width 48 height 12
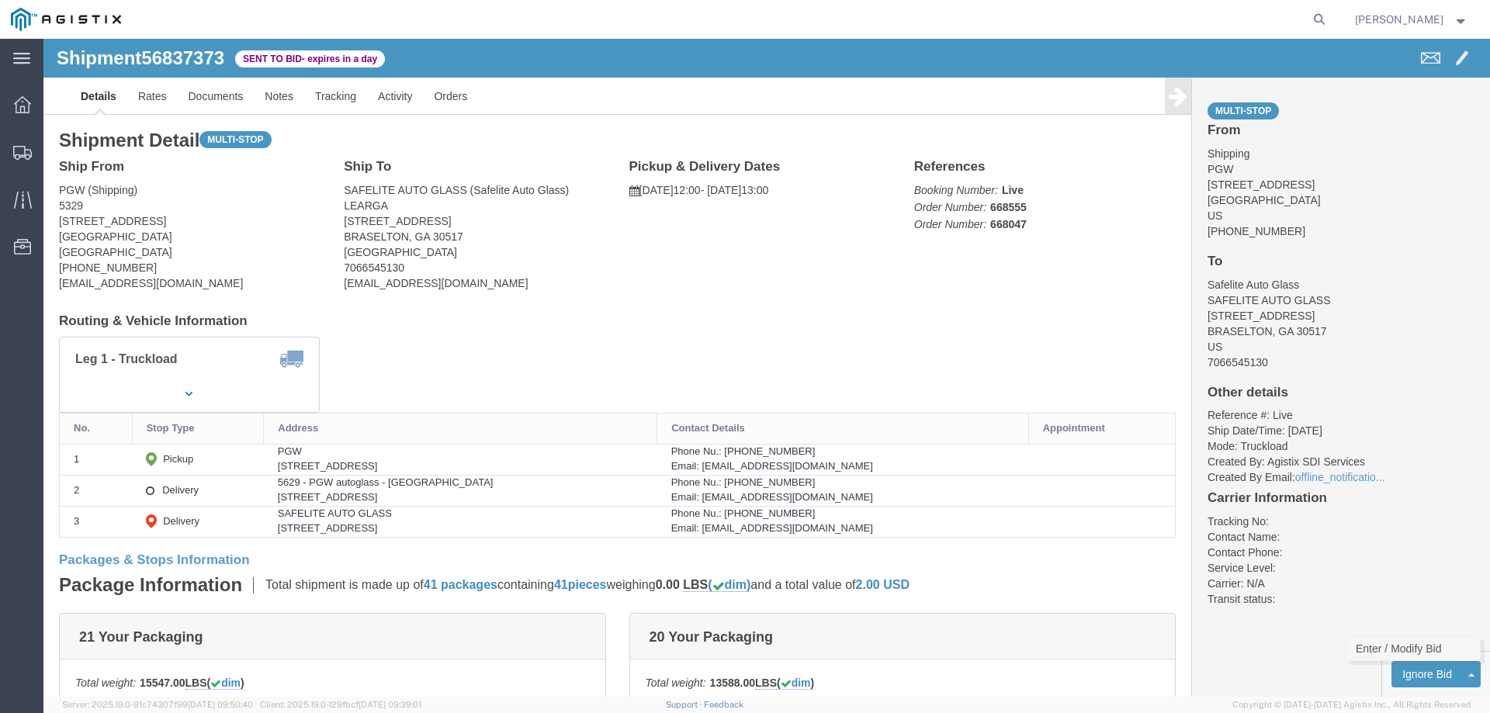
click link "Enter / Modify Bid"
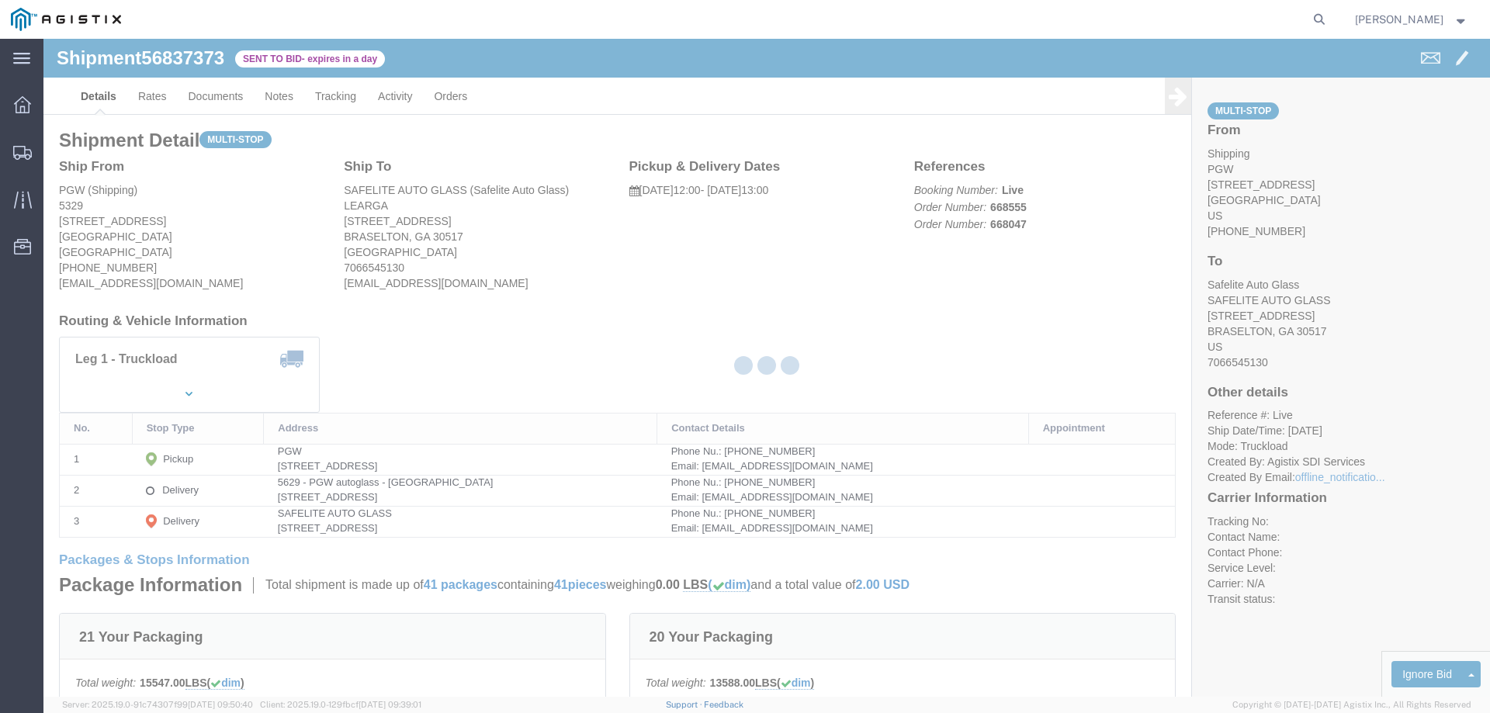
select select "146"
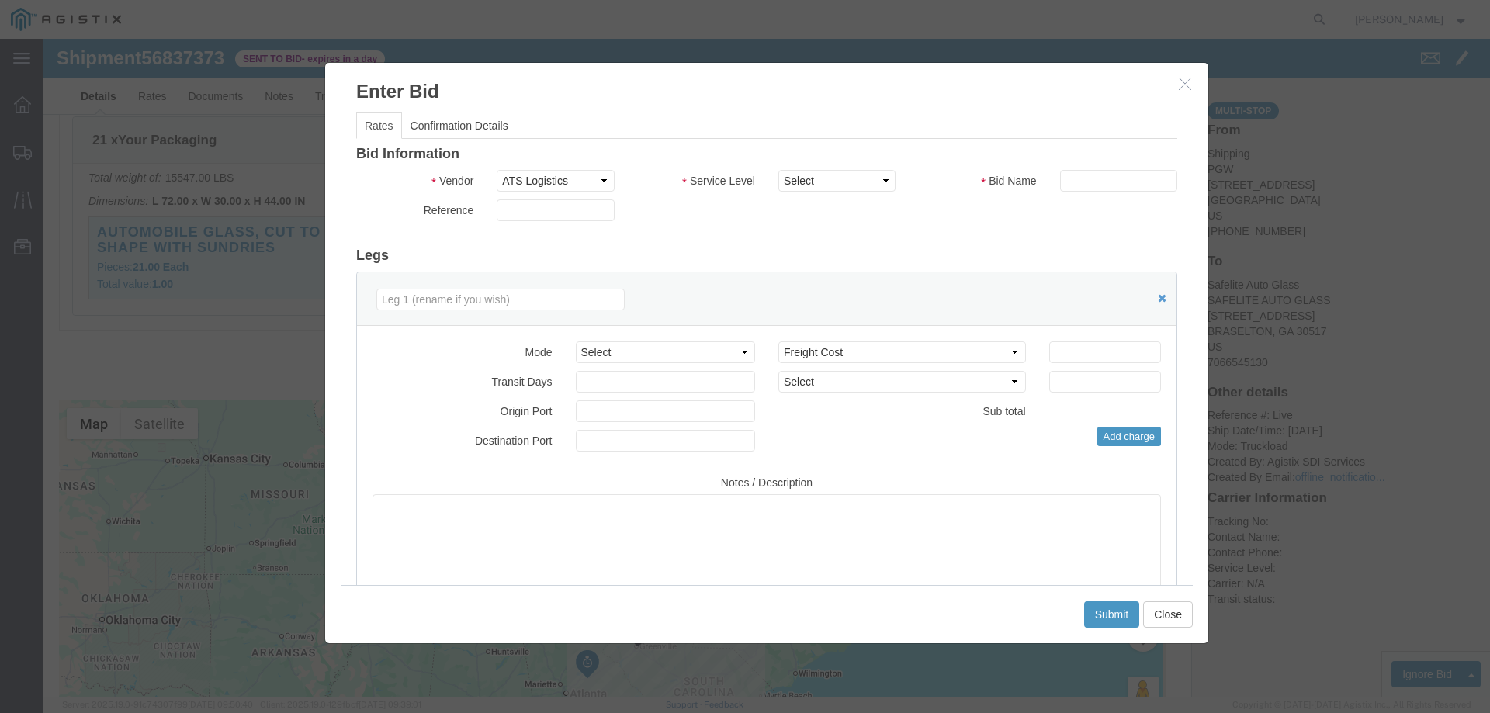
scroll to position [1325, 0]
click select "Select CONESTOGA DFRM/STEP Economy TL Flatbed Intermodal LTL Standard Next Day …"
select select "25032"
click select "Select CONESTOGA DFRM/STEP Economy TL Flatbed Intermodal LTL Standard Next Day …"
click input "text"
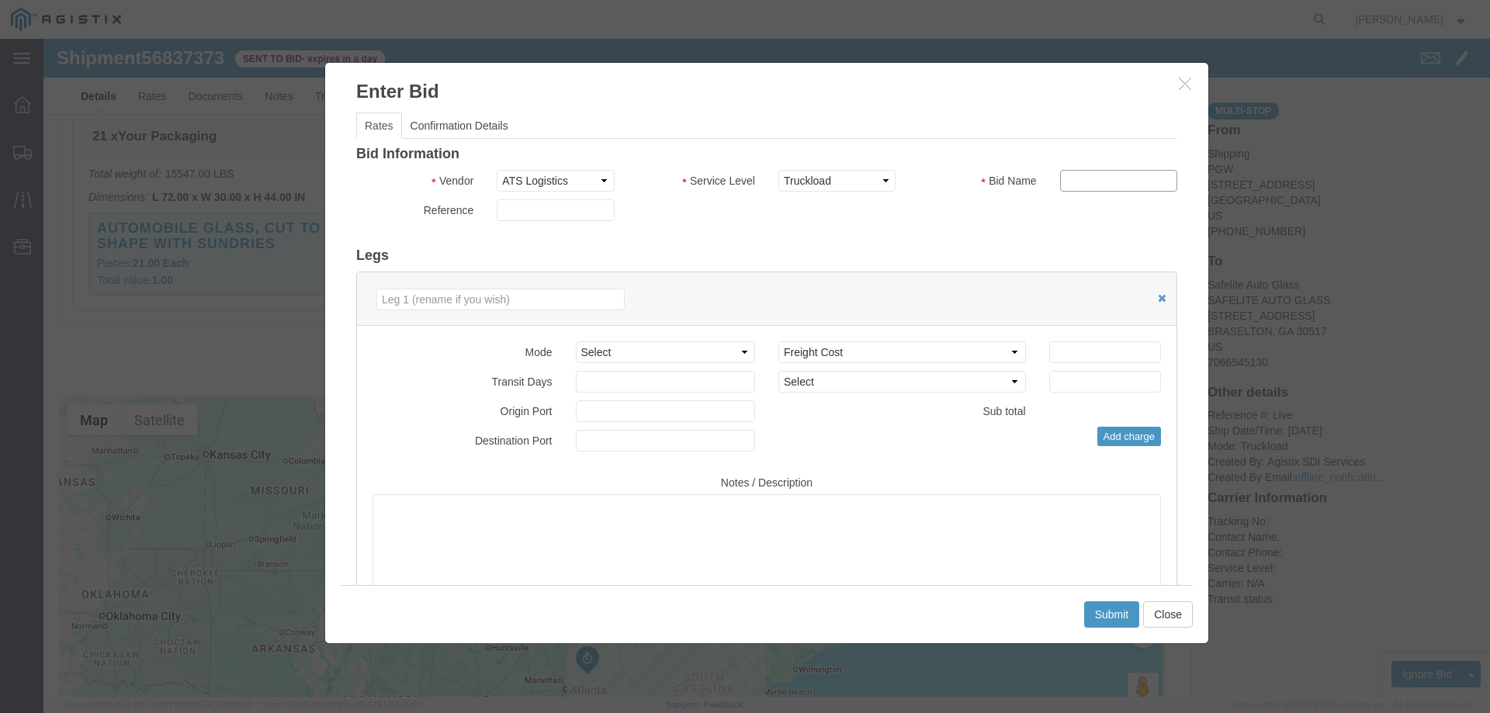
type input "ats"
click input "number"
type input "1800"
click button "Submit"
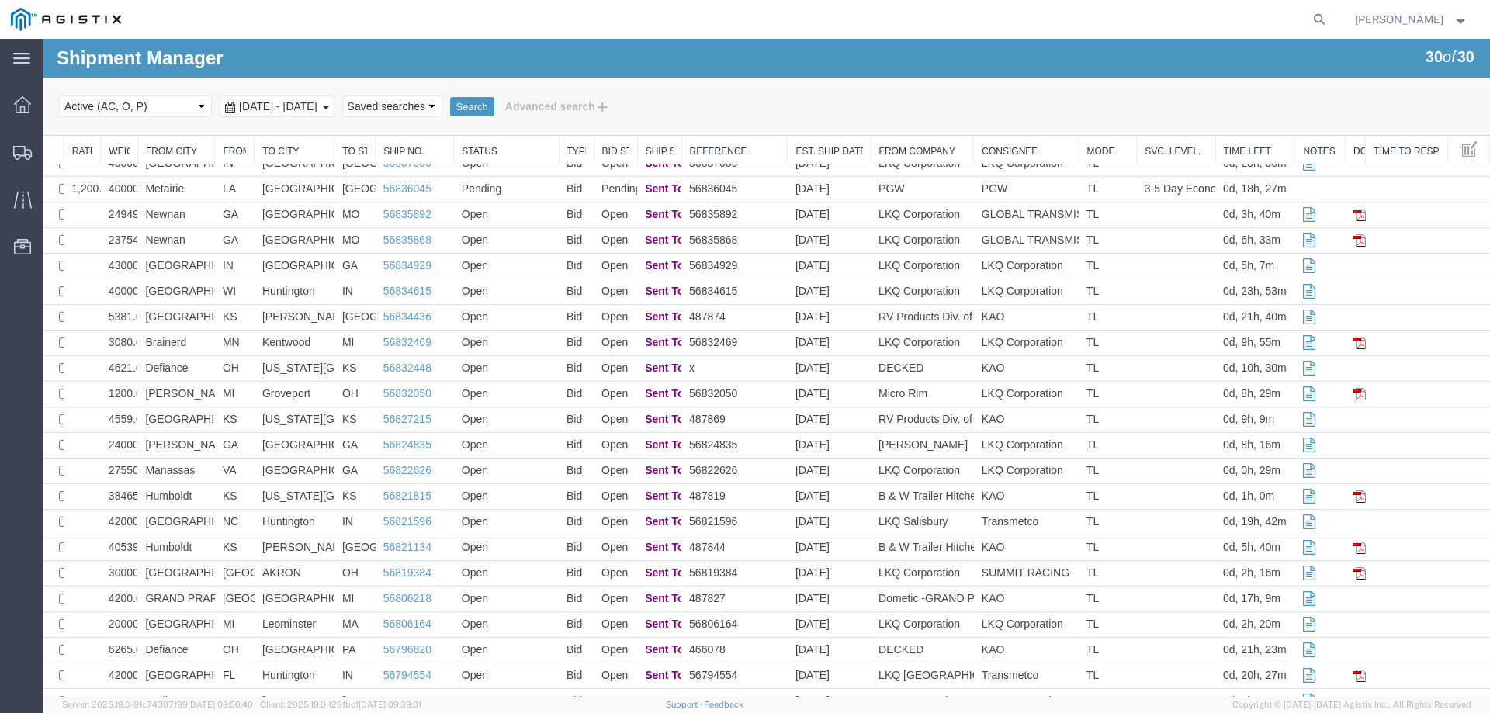
scroll to position [30, 0]
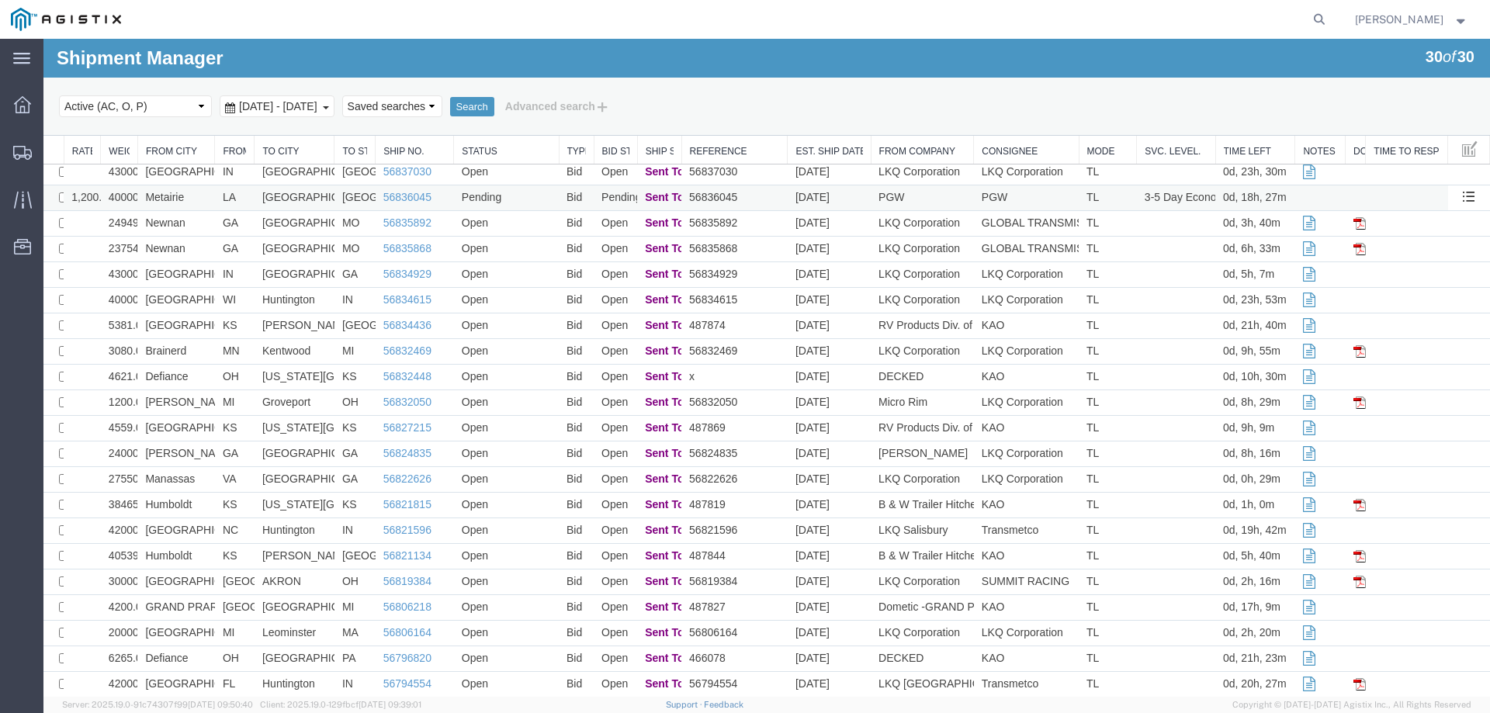
click at [761, 194] on td "56836045" at bounding box center [735, 199] width 106 height 26
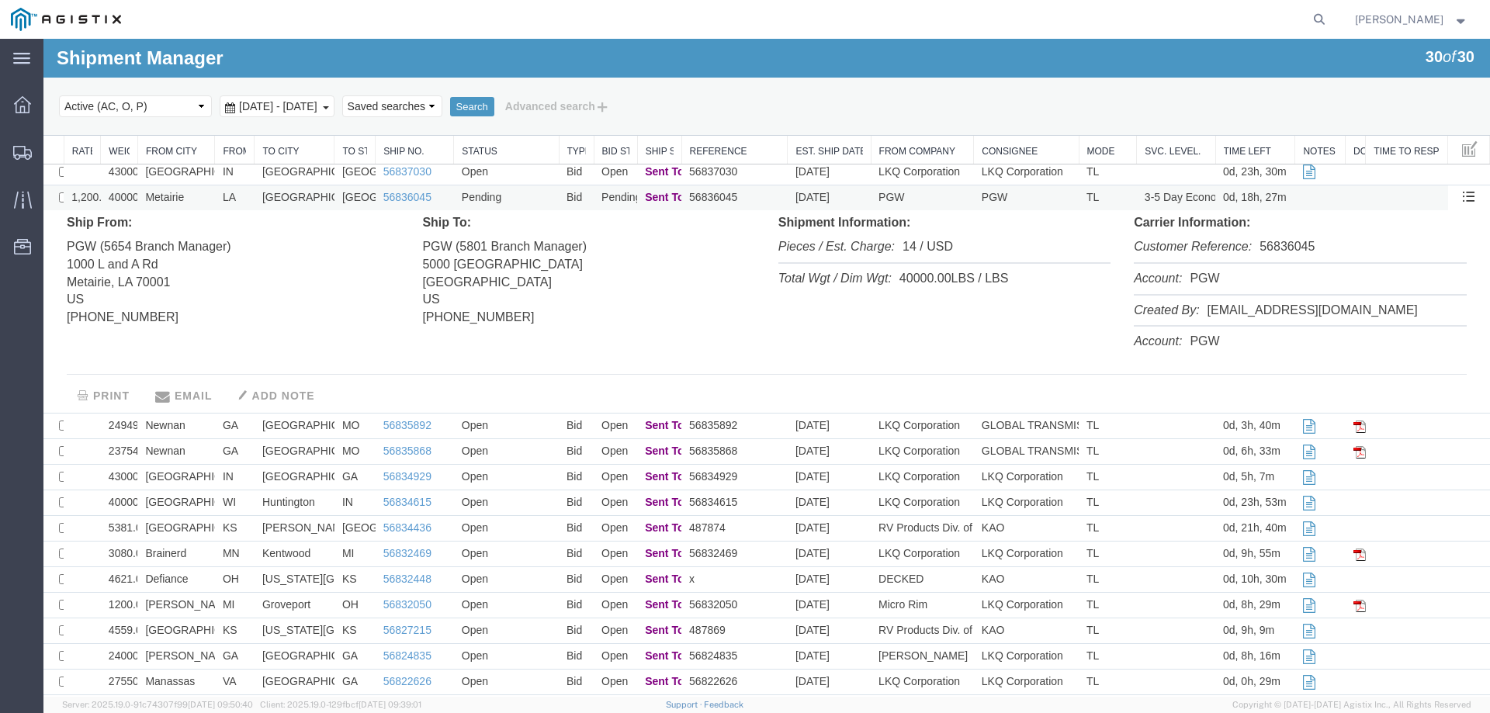
click at [761, 194] on td "56836045" at bounding box center [735, 199] width 106 height 26
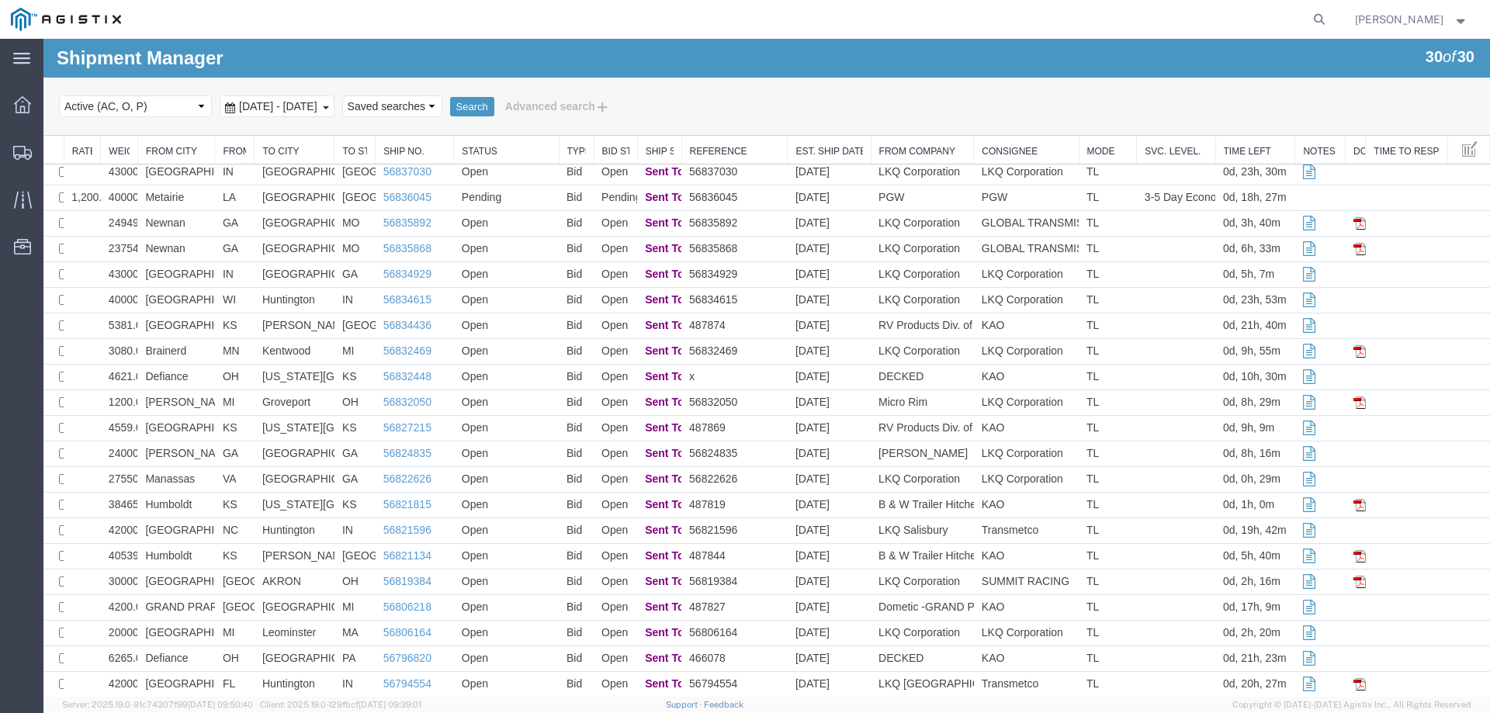
scroll to position [0, 0]
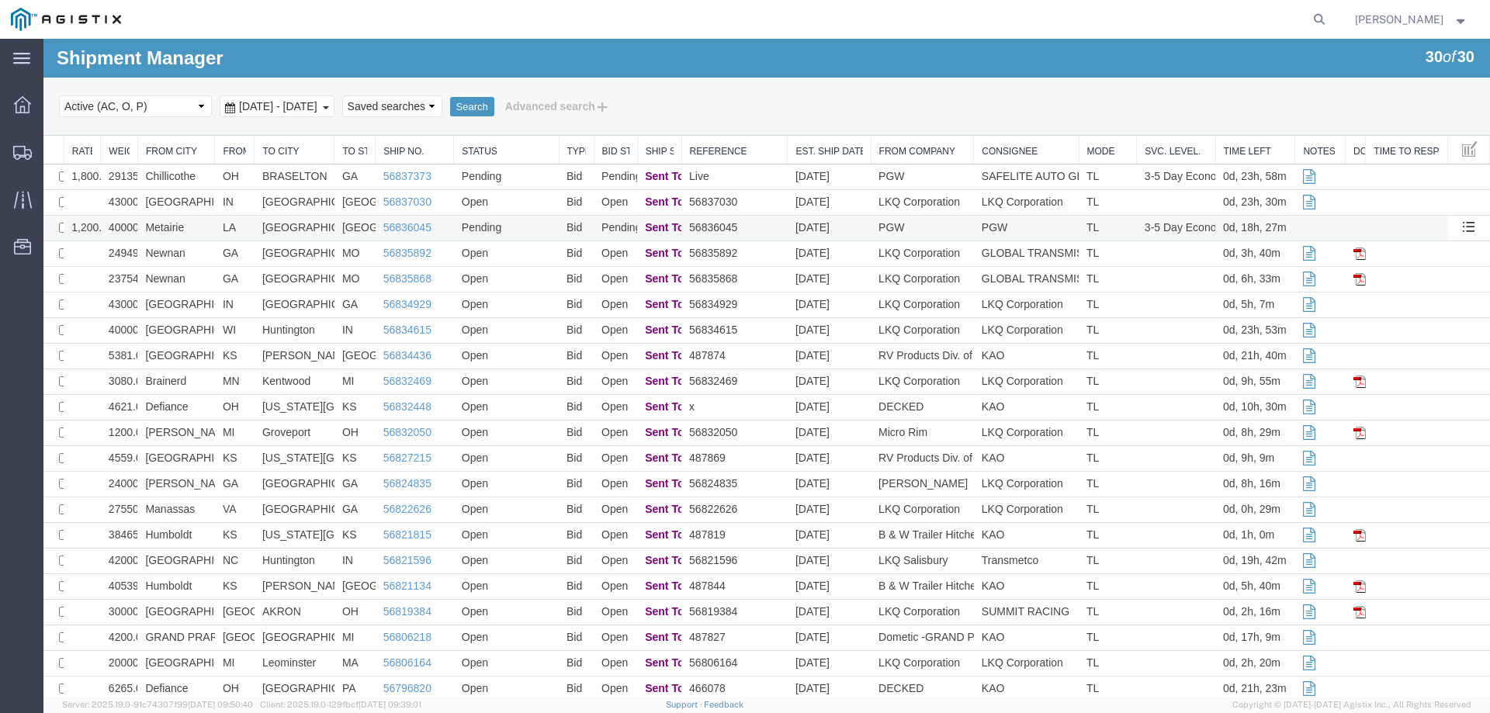
click at [542, 231] on td "Pending" at bounding box center [506, 229] width 105 height 26
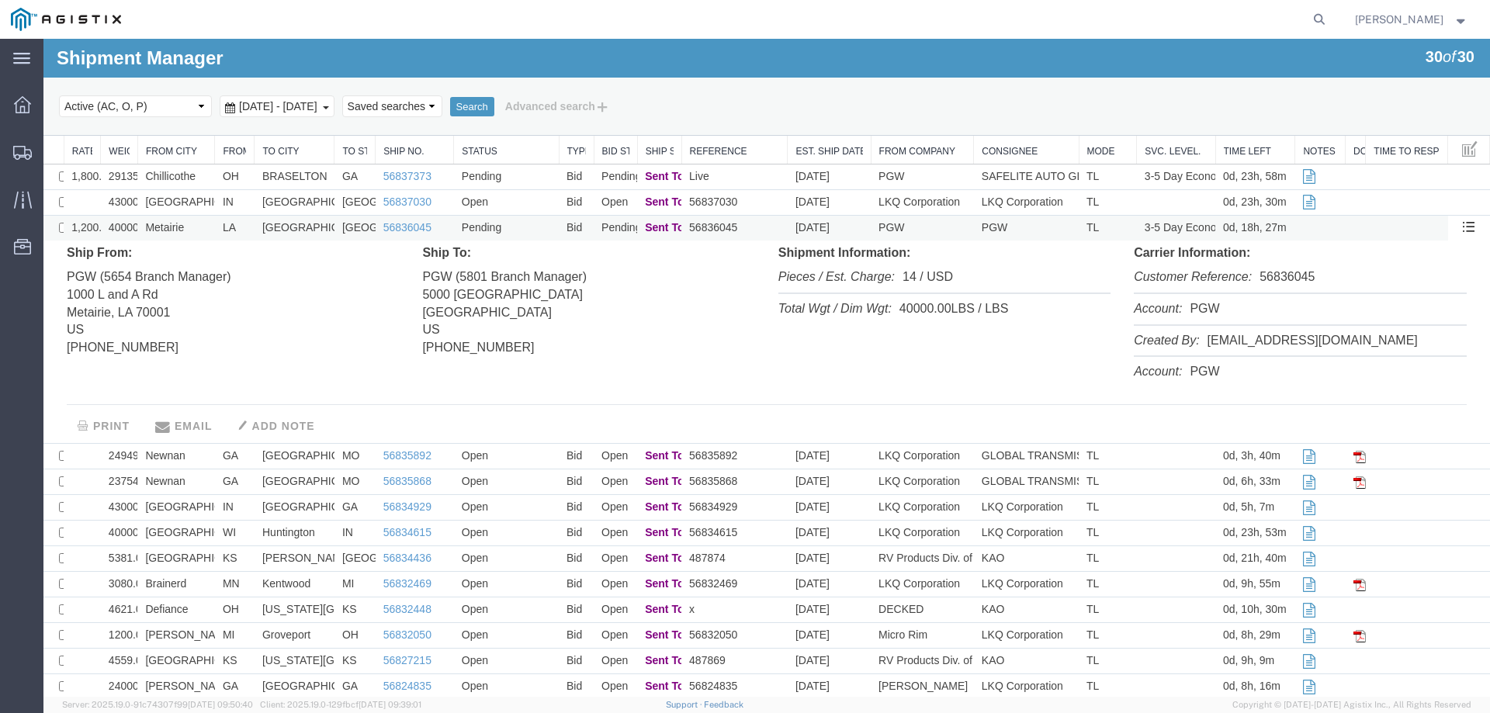
click at [542, 231] on td "Pending" at bounding box center [506, 229] width 105 height 26
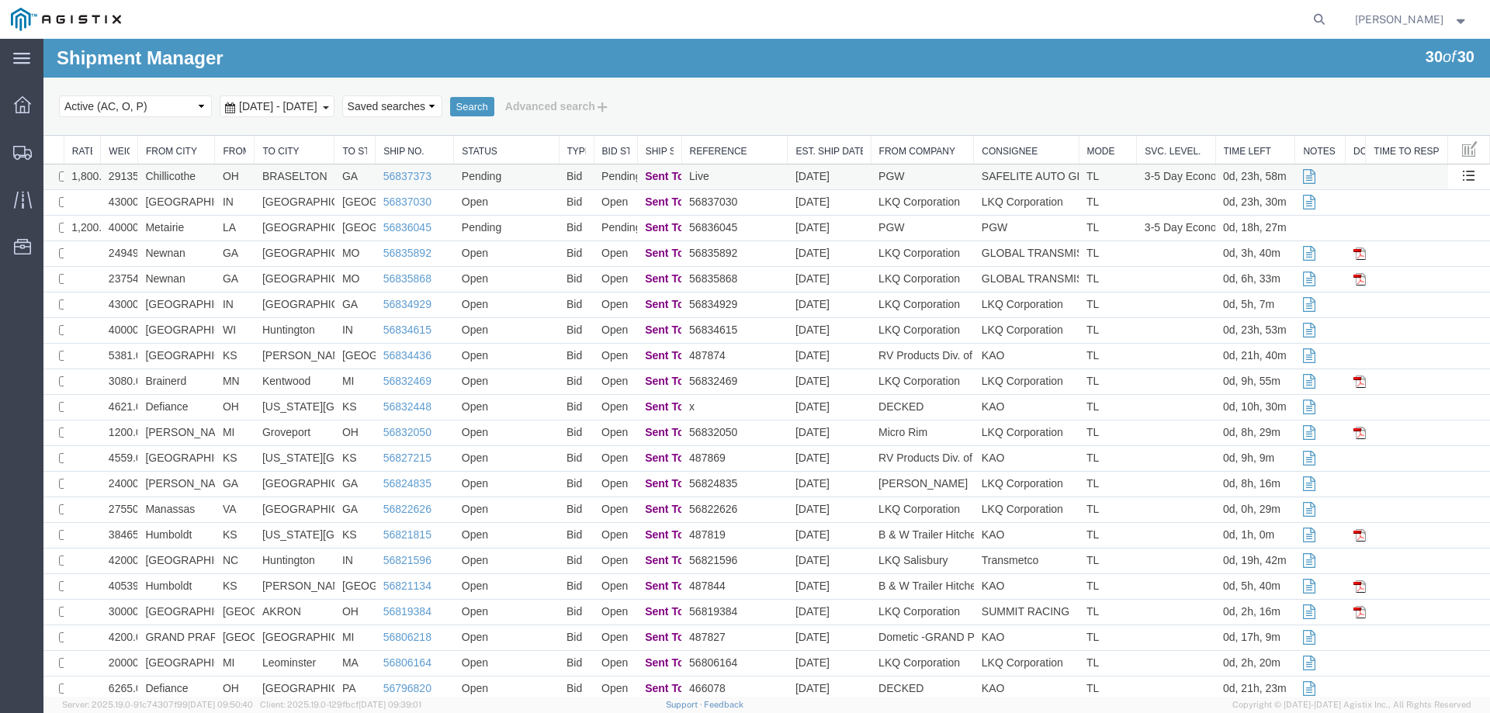
click at [524, 174] on td "Pending" at bounding box center [506, 178] width 105 height 26
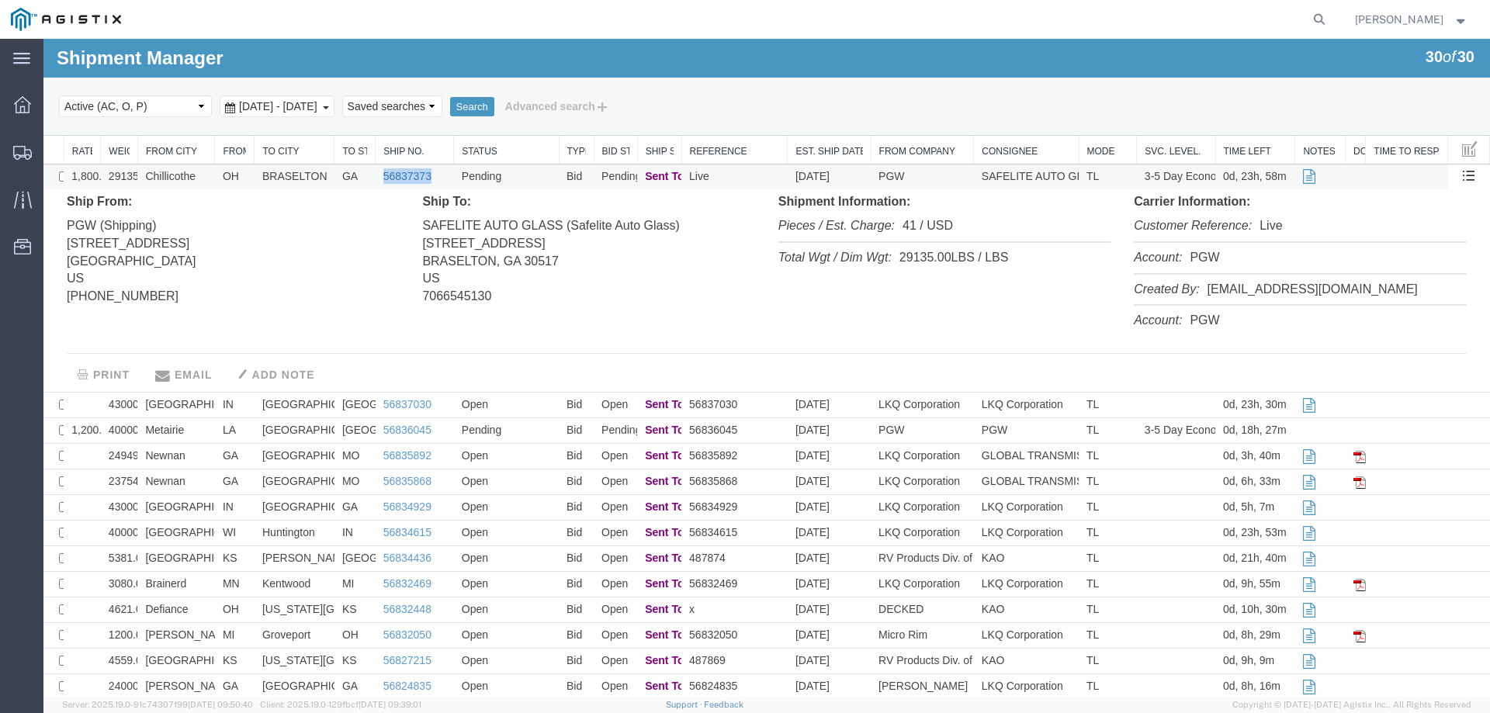
drag, startPoint x: 434, startPoint y: 177, endPoint x: 380, endPoint y: 179, distance: 53.6
click at [380, 179] on td "56837373" at bounding box center [415, 178] width 78 height 26
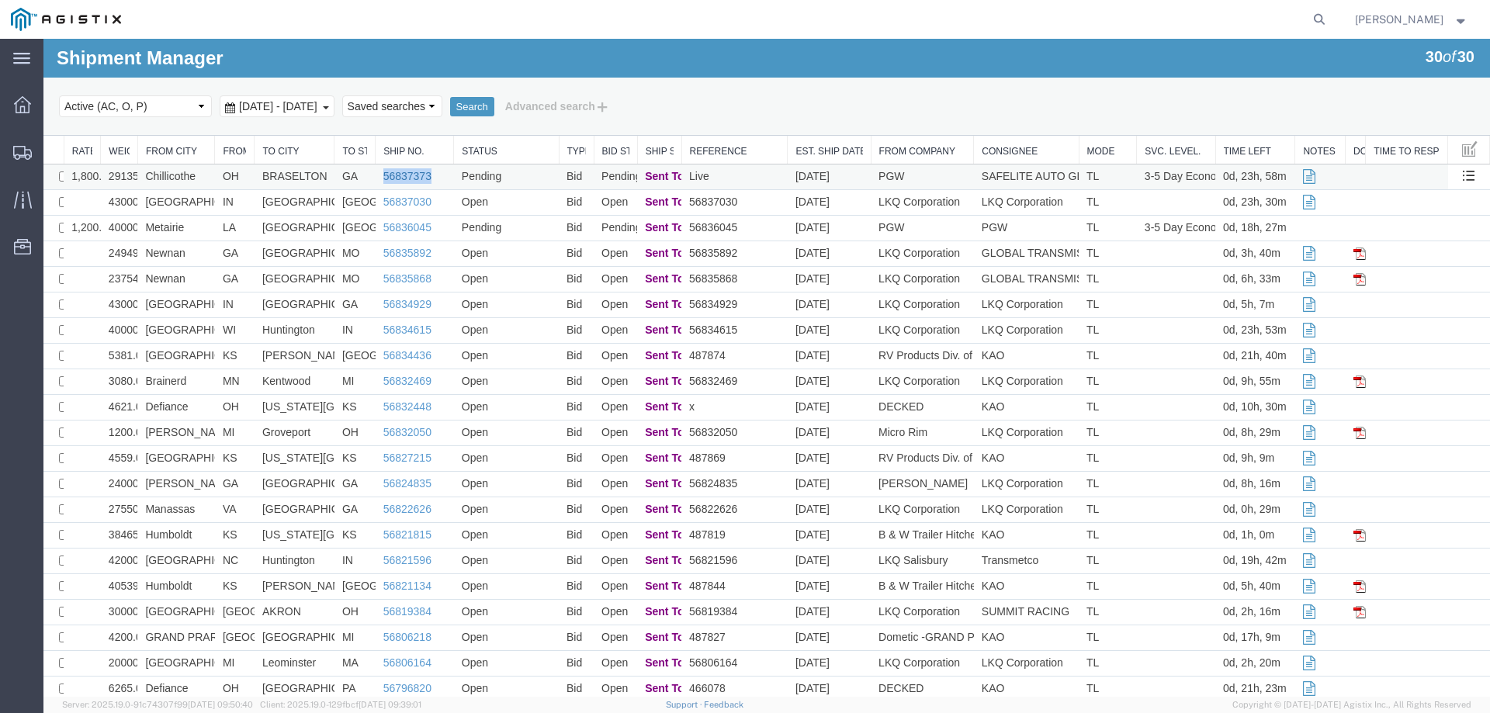
copy link "56837373"
click at [186, 16] on div at bounding box center [732, 19] width 1200 height 39
click at [200, 223] on td "Metairie" at bounding box center [176, 229] width 78 height 26
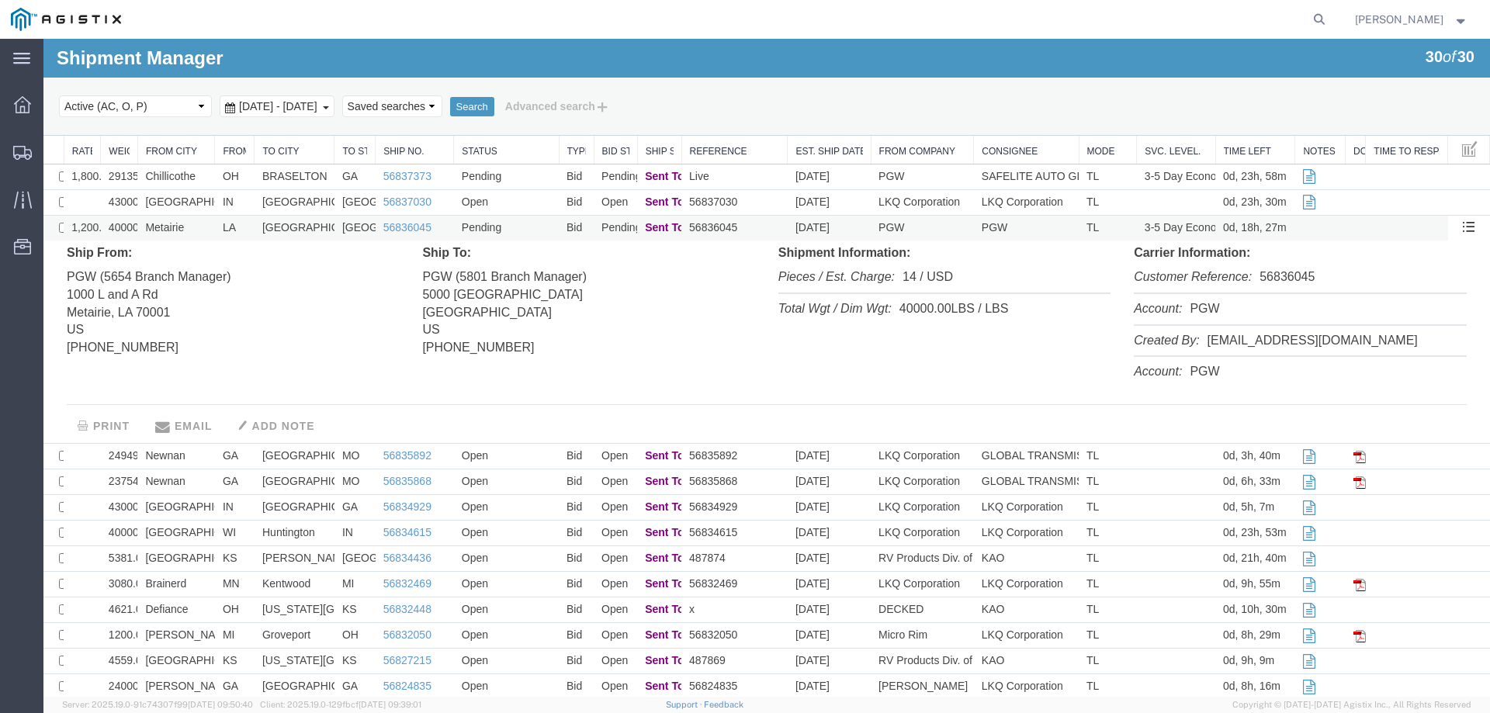
click at [200, 223] on td "Metairie" at bounding box center [176, 229] width 78 height 26
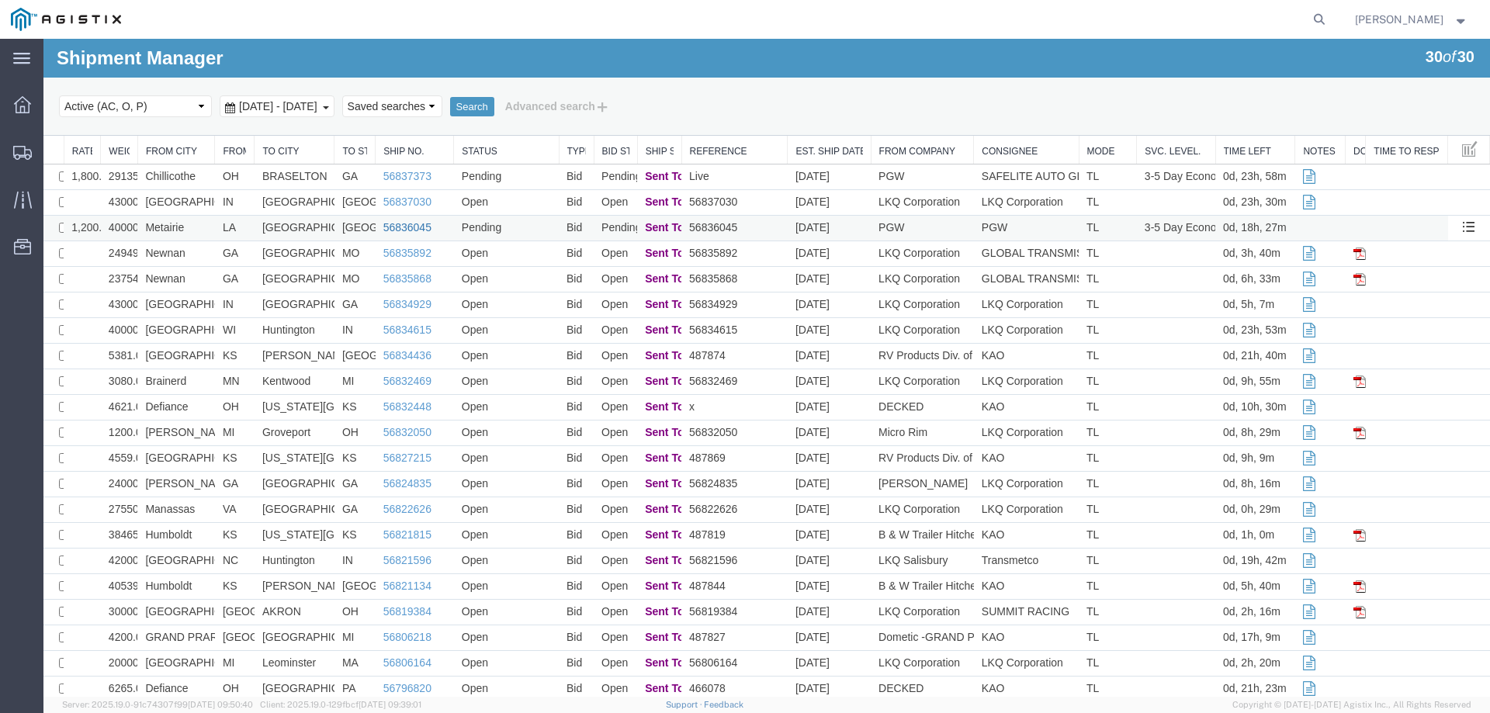
click at [414, 227] on link "56836045" at bounding box center [407, 227] width 48 height 12
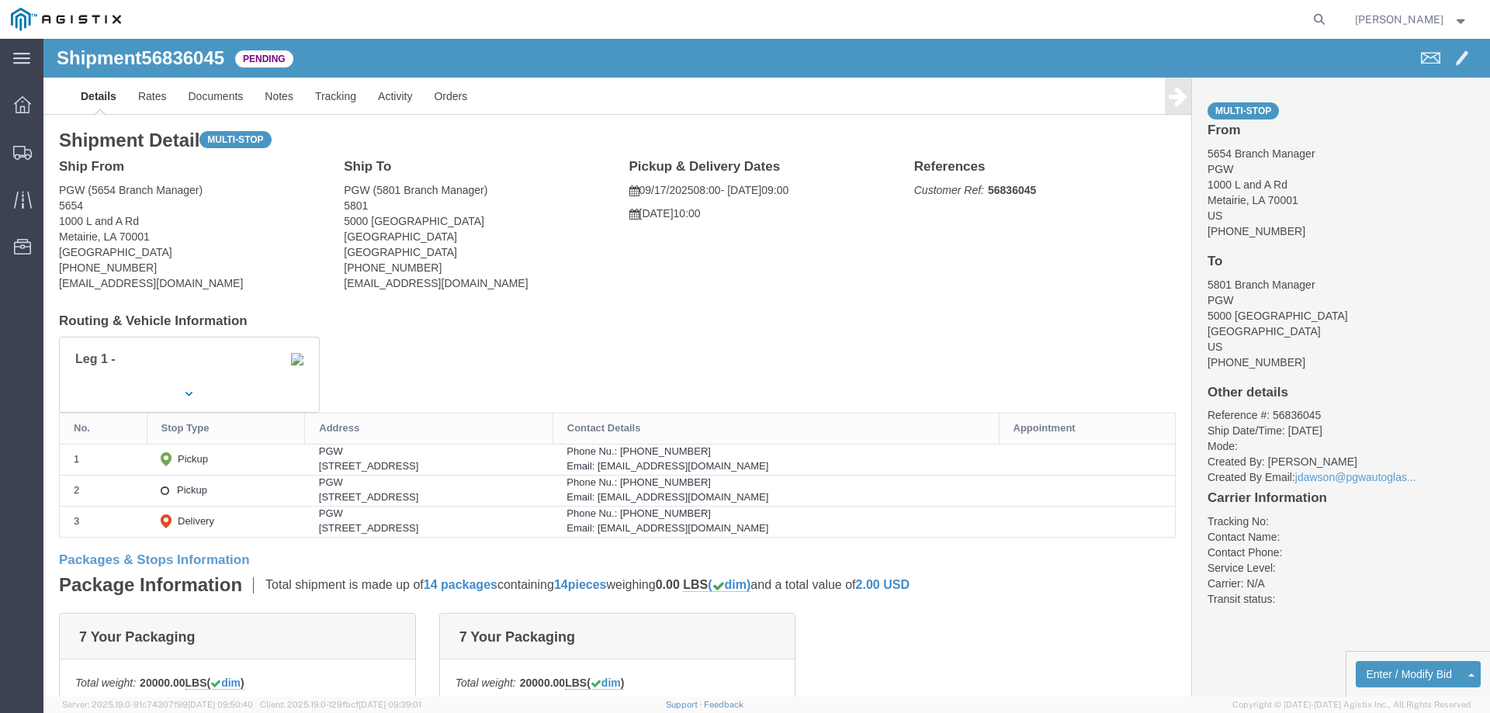
click b "56836045"
copy b "56836045"
click div "Leg 1 -"
click button "Enter / Modify Bid"
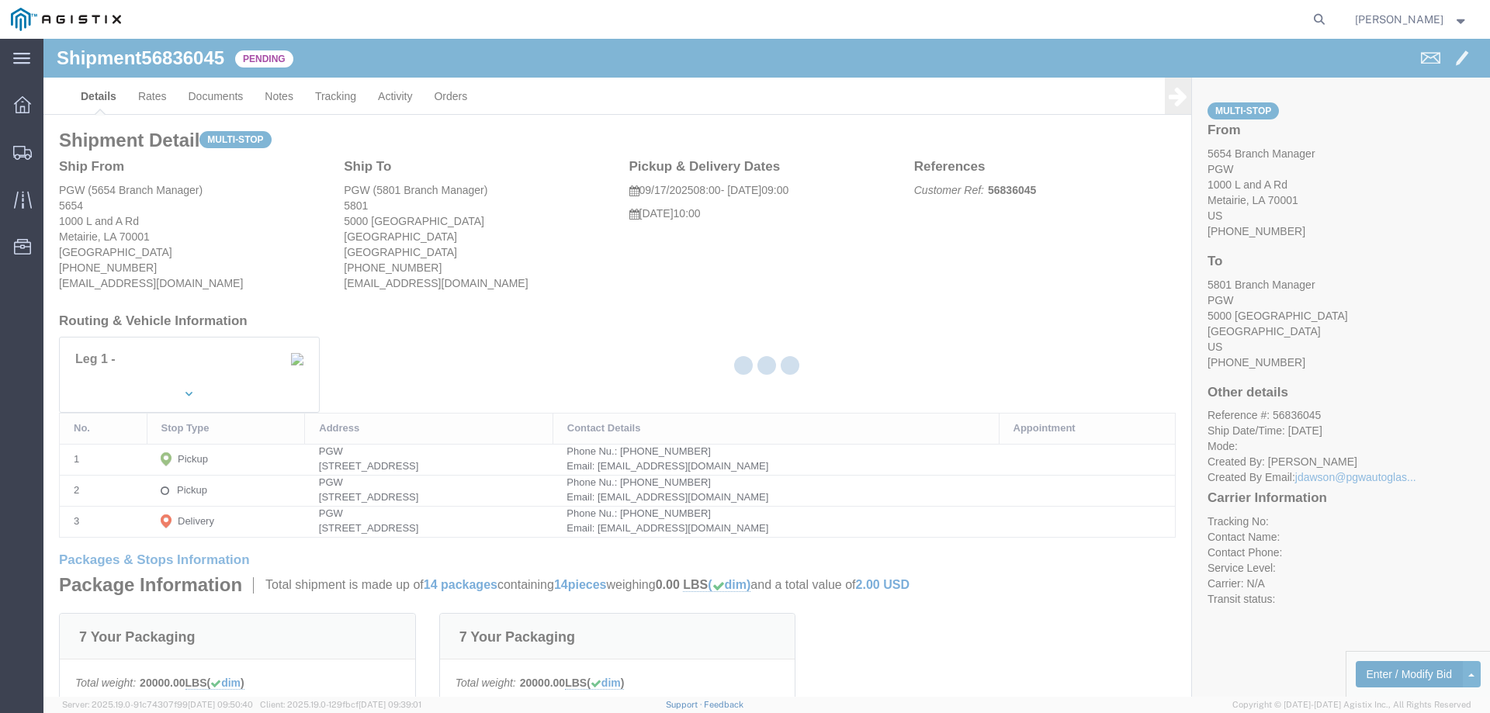
select select "146"
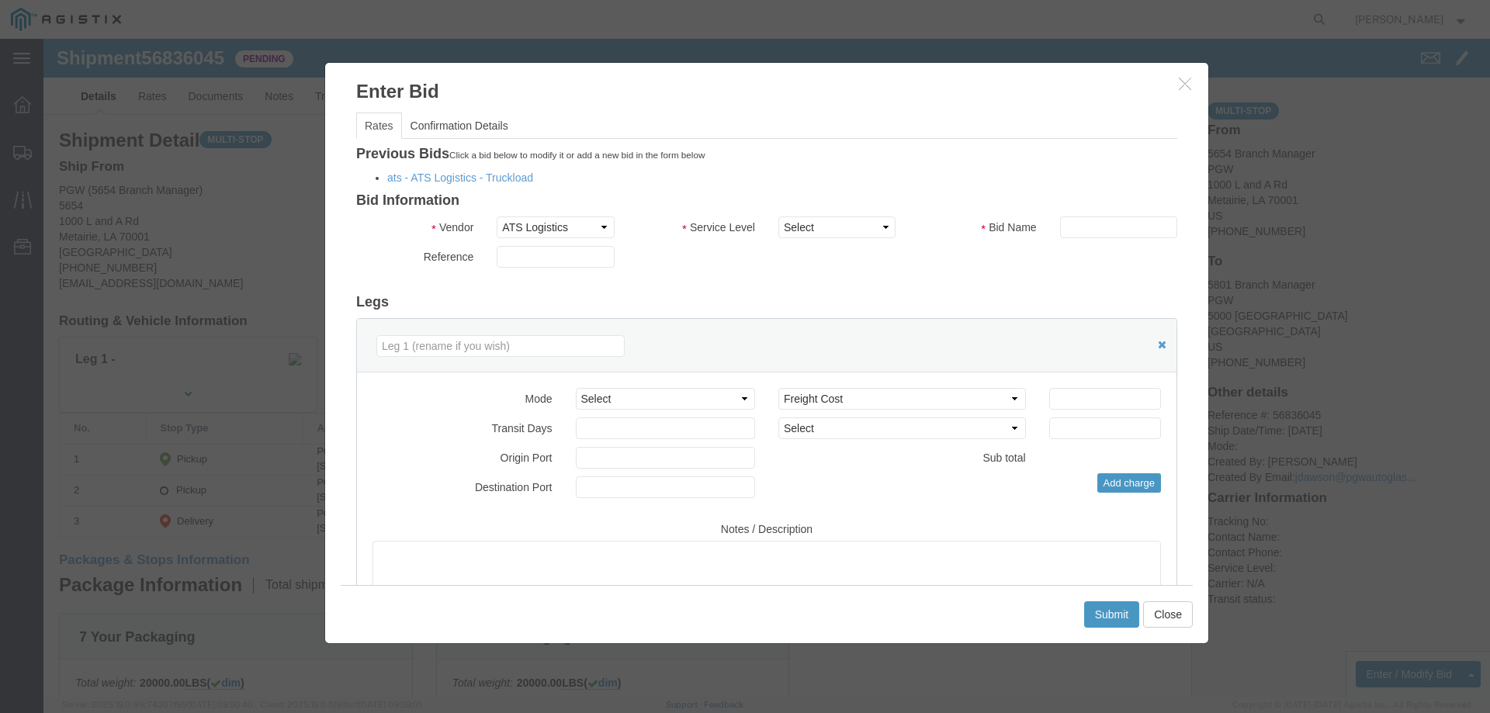
click li "ats - ATS Logistics - Truckload"
click link "ats - ATS Logistics - Truckload"
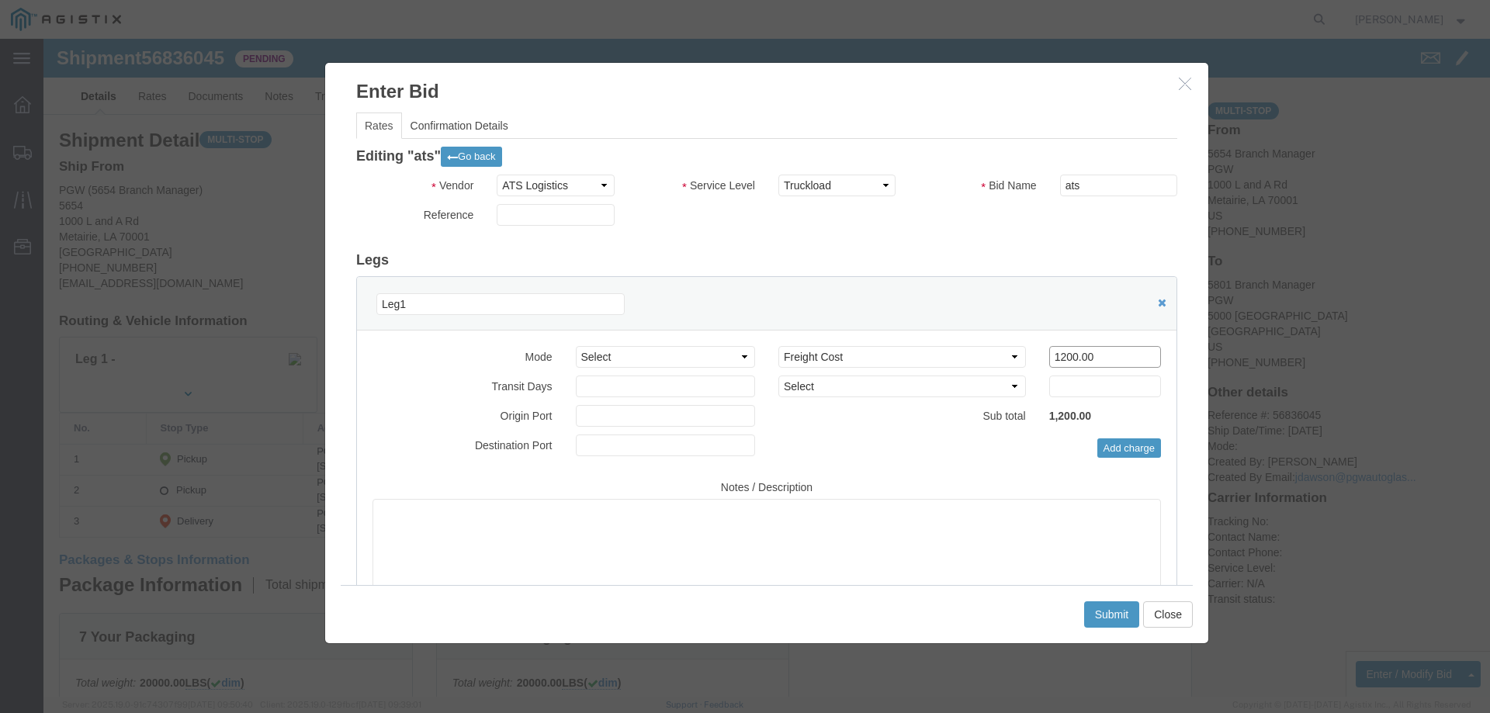
drag, startPoint x: 1050, startPoint y: 324, endPoint x: 930, endPoint y: 306, distance: 121.8
click div "Mode Select Air Less than Truckload Multi-Leg Ocean Freight Rail Small Parcel T…"
type input "1125"
click button "Submit"
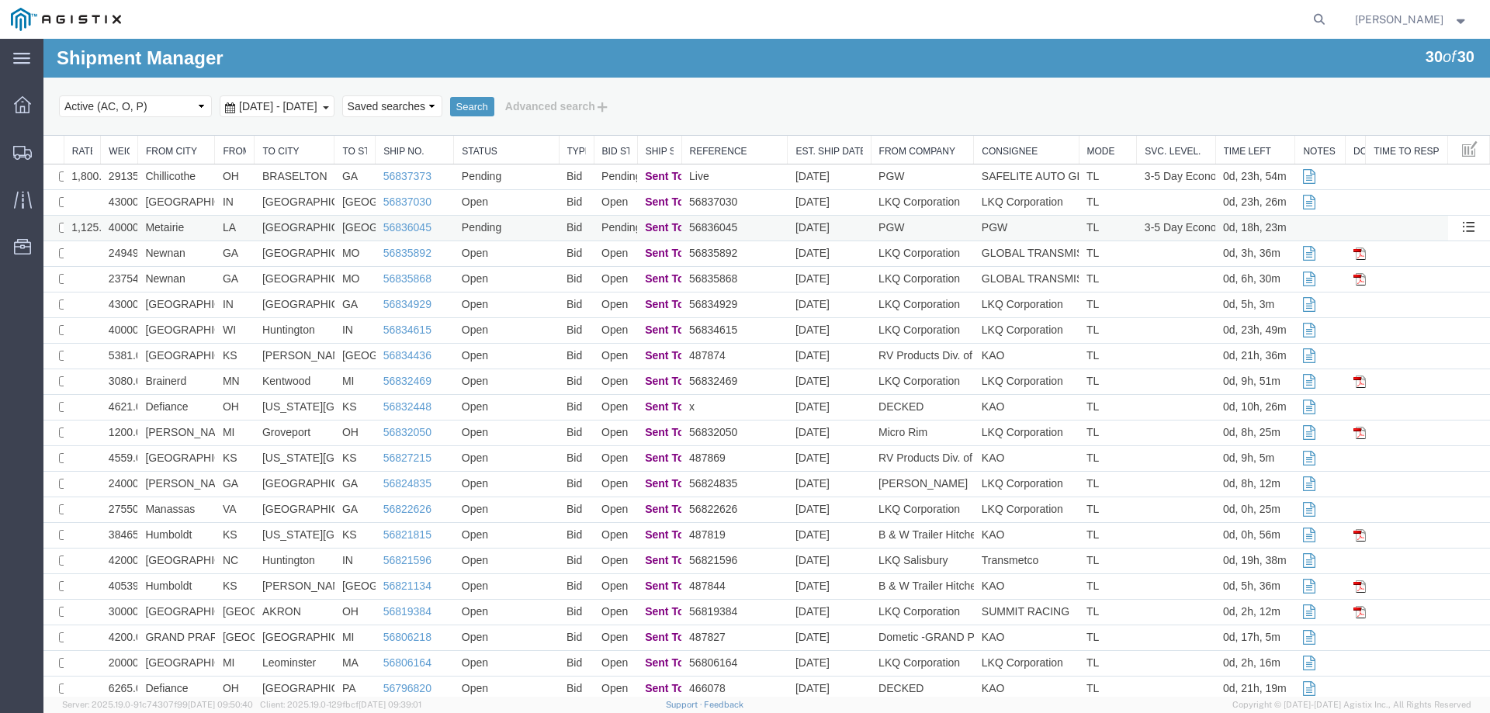
click at [506, 226] on td "Pending" at bounding box center [506, 229] width 105 height 26
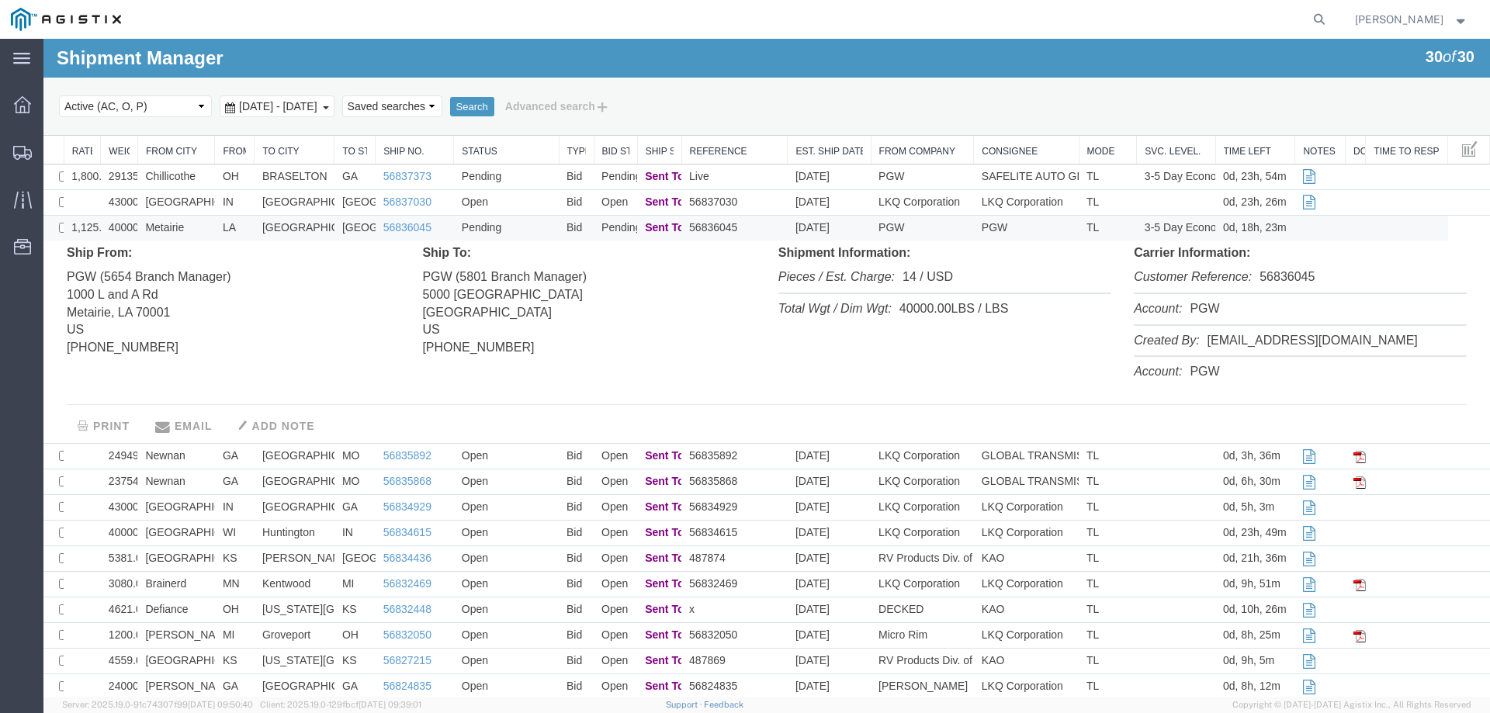
click at [1277, 275] on li "Customer Reference: 56836045" at bounding box center [1300, 278] width 332 height 32
copy li "56836045"
click at [183, 224] on td "Metairie" at bounding box center [176, 229] width 78 height 26
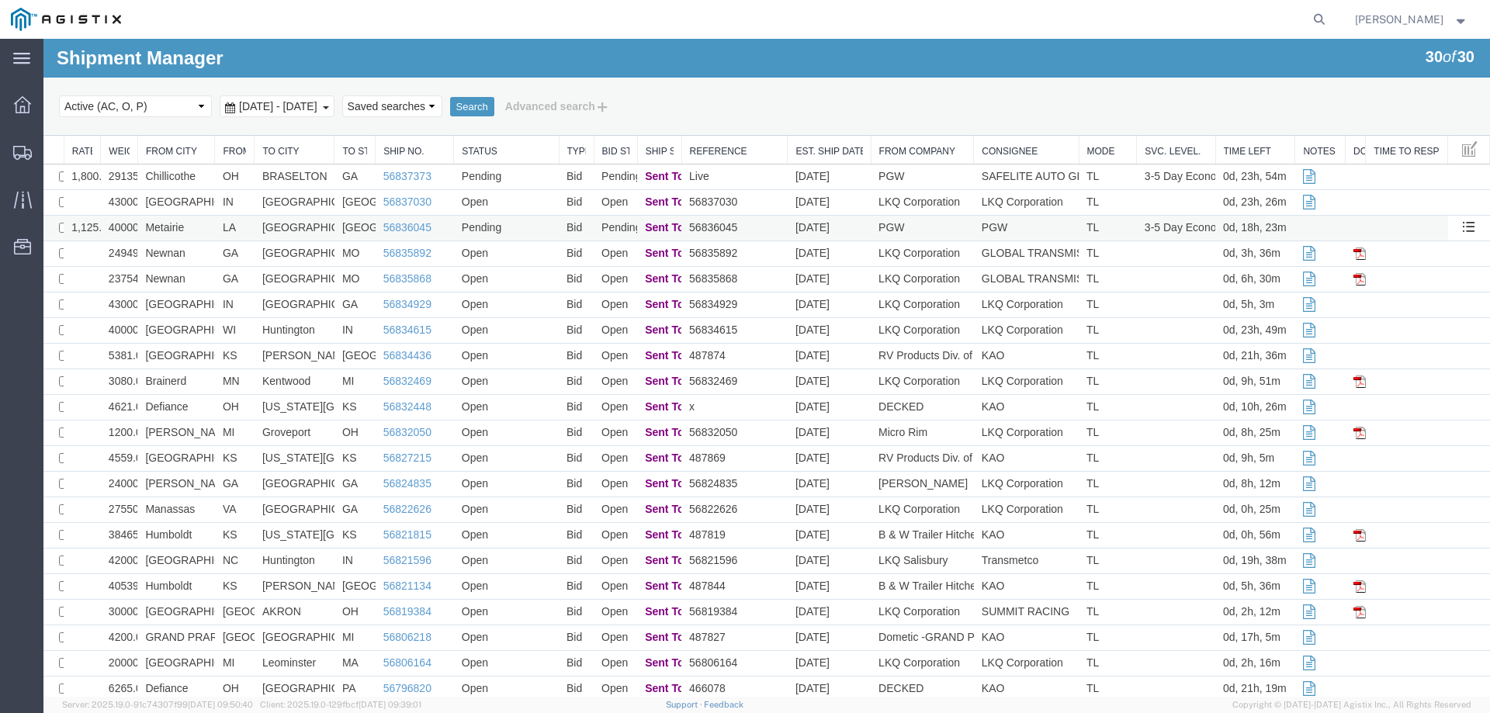
click at [183, 224] on td "Metairie" at bounding box center [176, 229] width 78 height 26
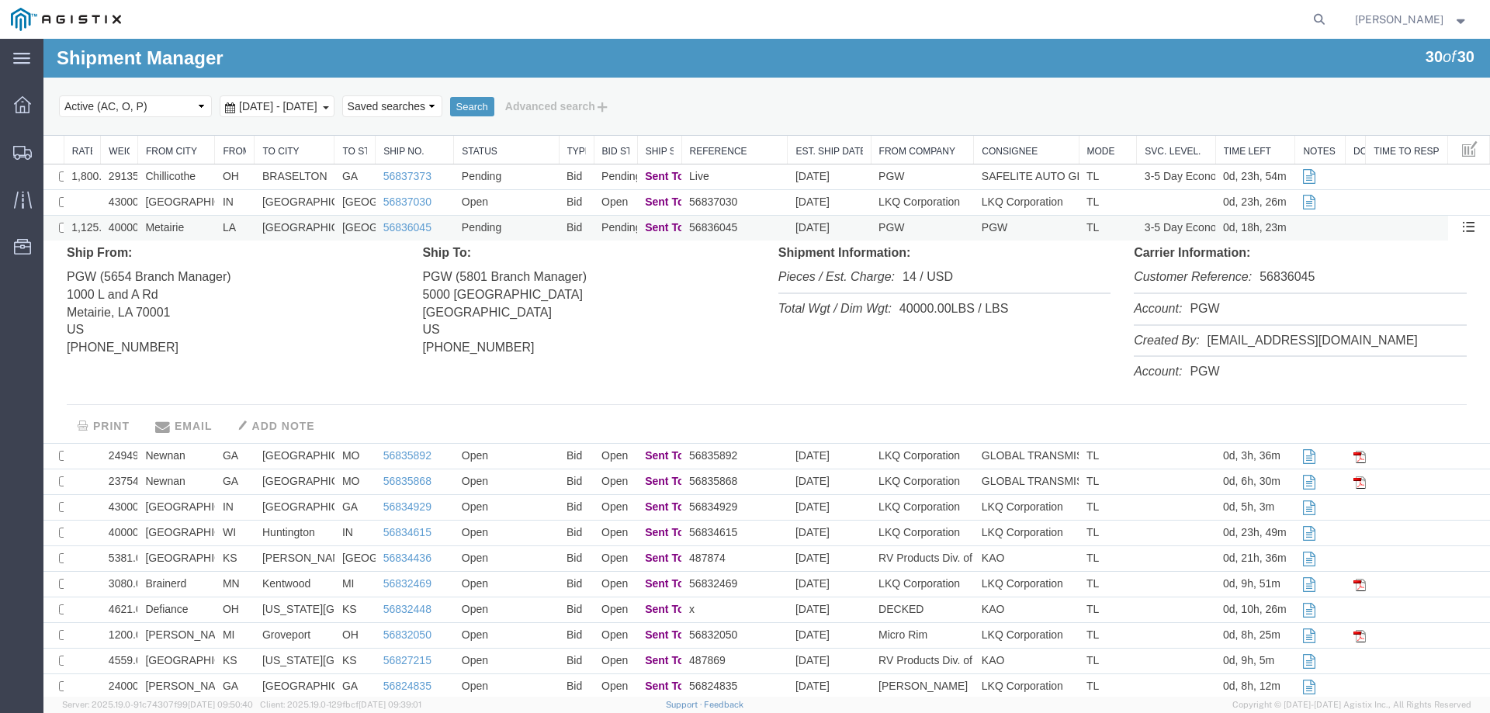
click at [194, 223] on td "Metairie" at bounding box center [176, 229] width 78 height 26
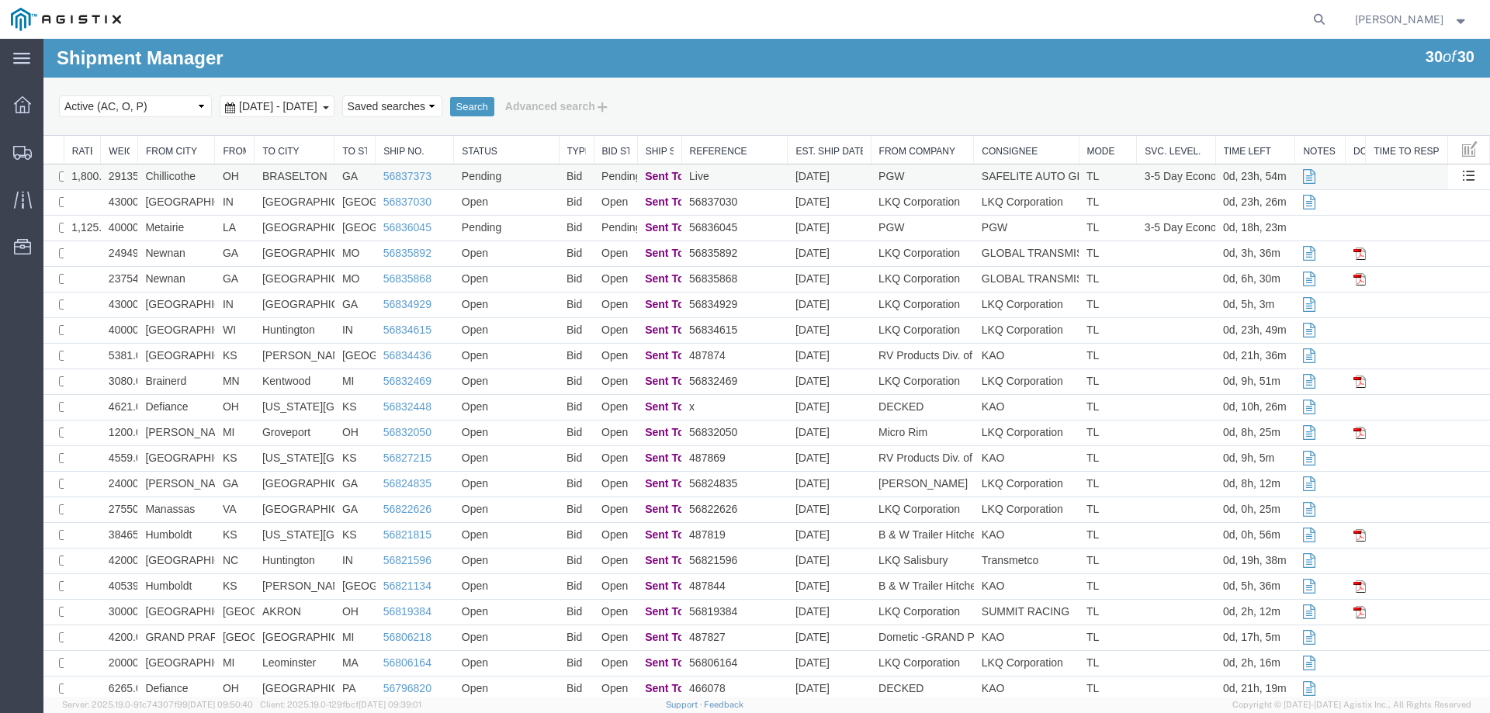
click at [210, 179] on td "Chillicothe" at bounding box center [176, 178] width 78 height 26
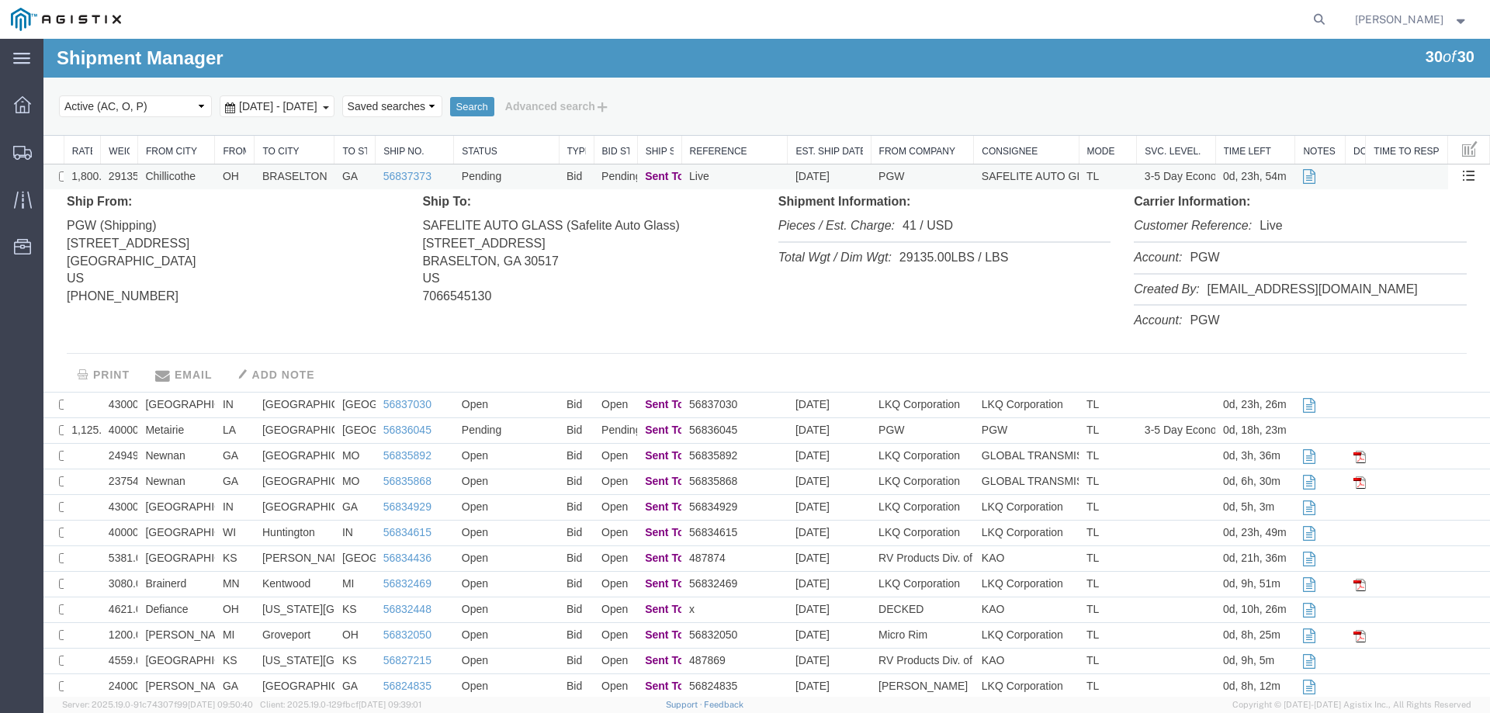
click at [210, 179] on td "Chillicothe" at bounding box center [176, 178] width 78 height 26
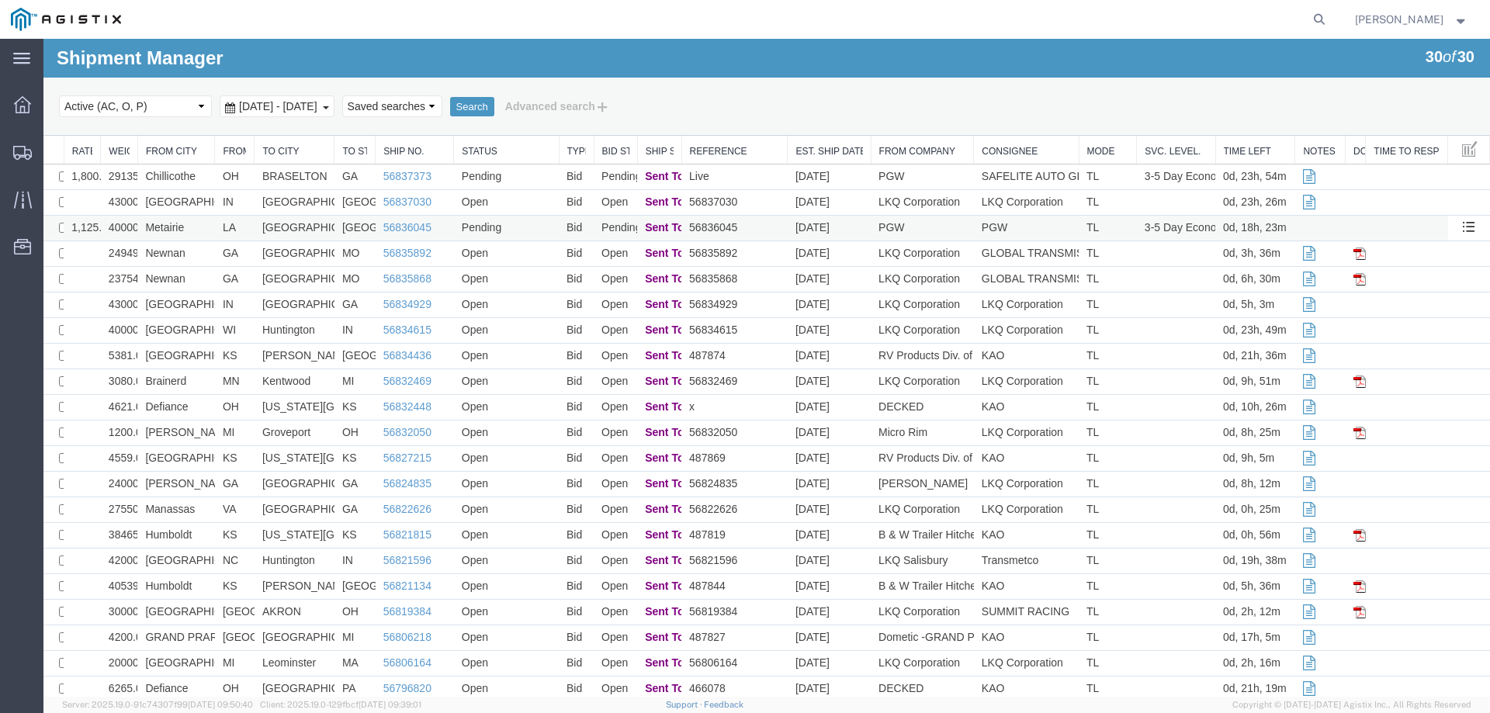
click at [196, 226] on td "Metairie" at bounding box center [176, 229] width 78 height 26
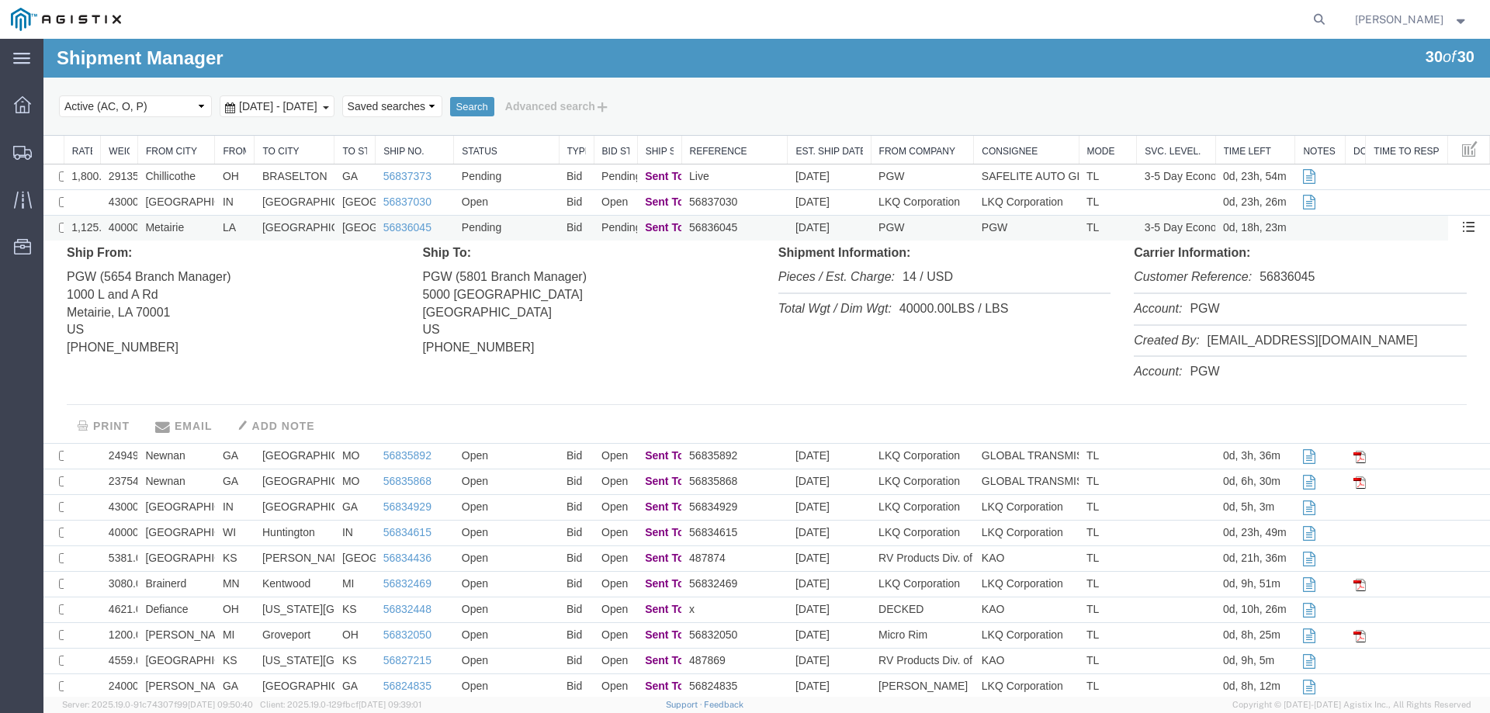
click at [196, 226] on td "Metairie" at bounding box center [176, 229] width 78 height 26
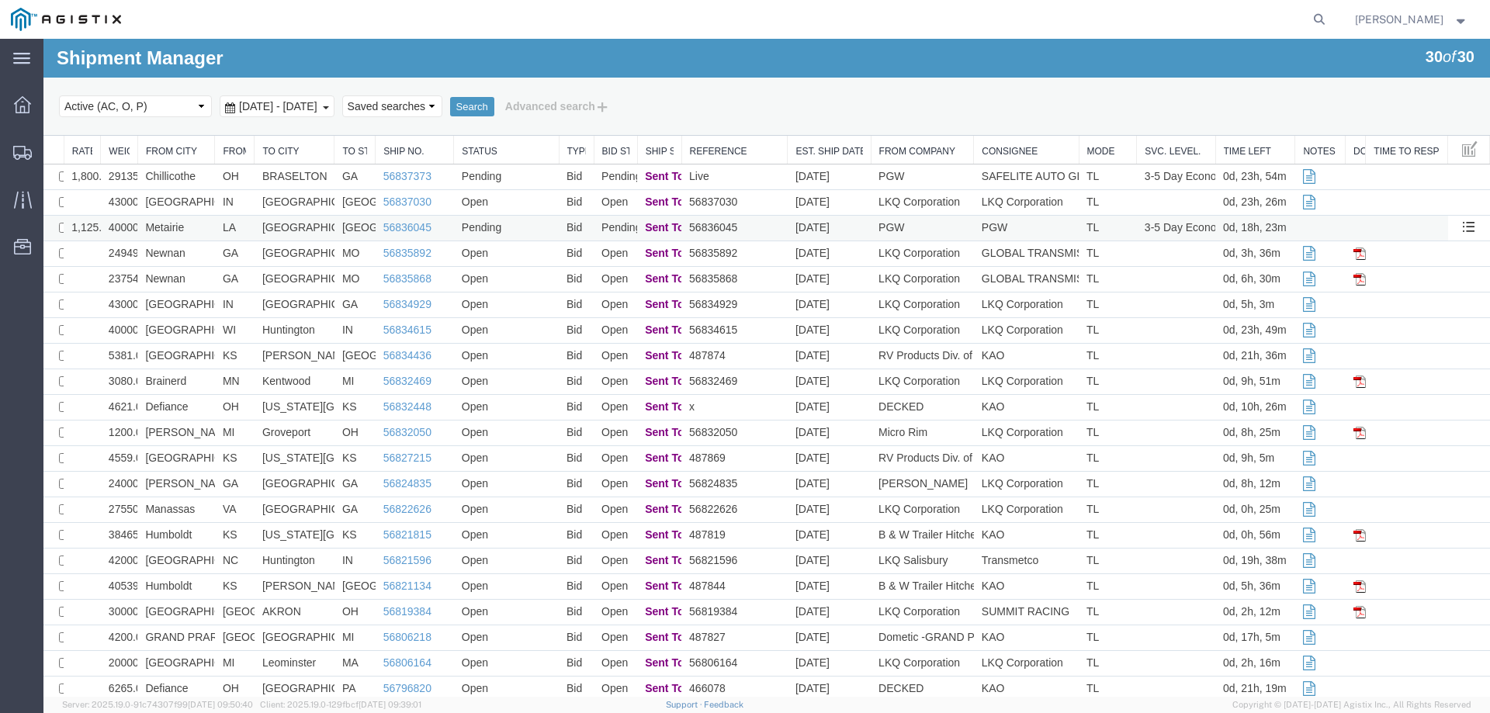
click at [199, 221] on td "Metairie" at bounding box center [176, 229] width 78 height 26
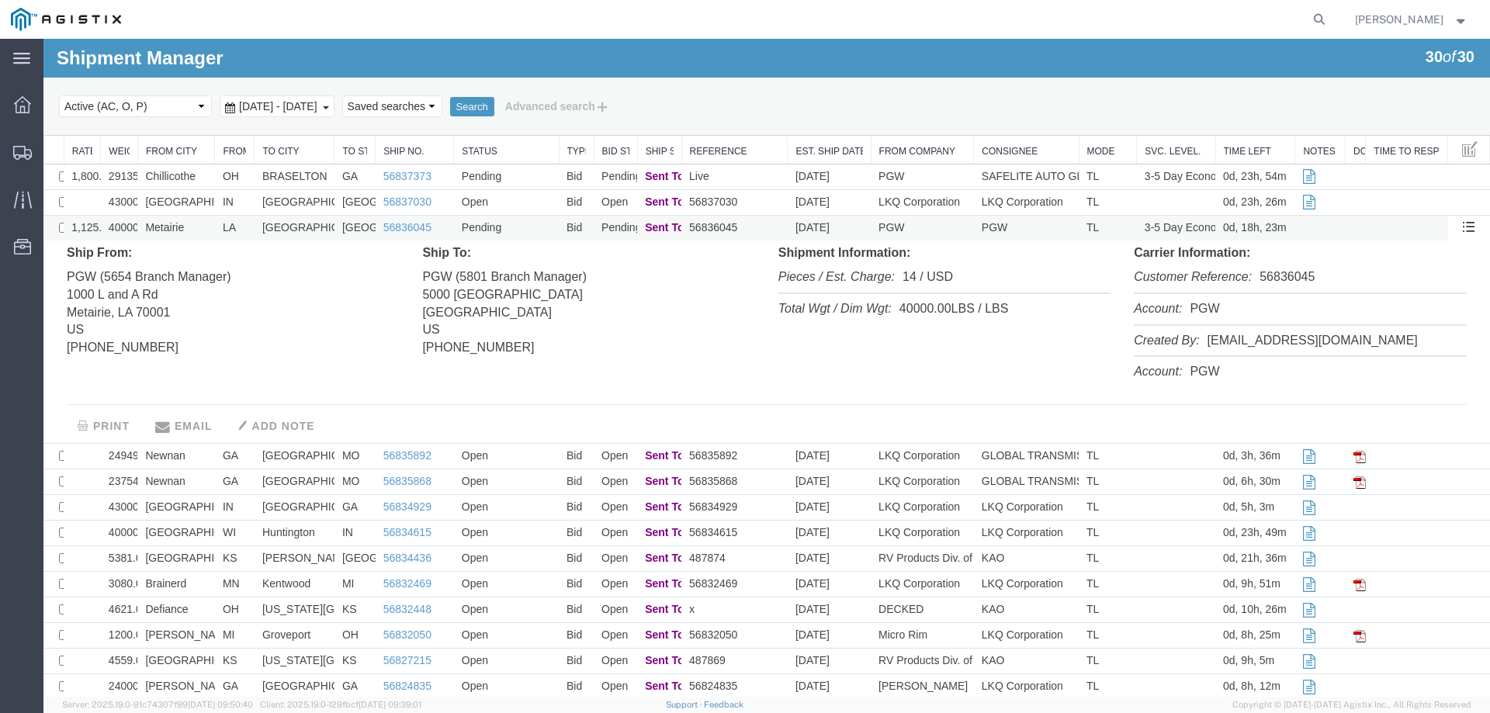
click at [199, 221] on td "Metairie" at bounding box center [176, 229] width 78 height 26
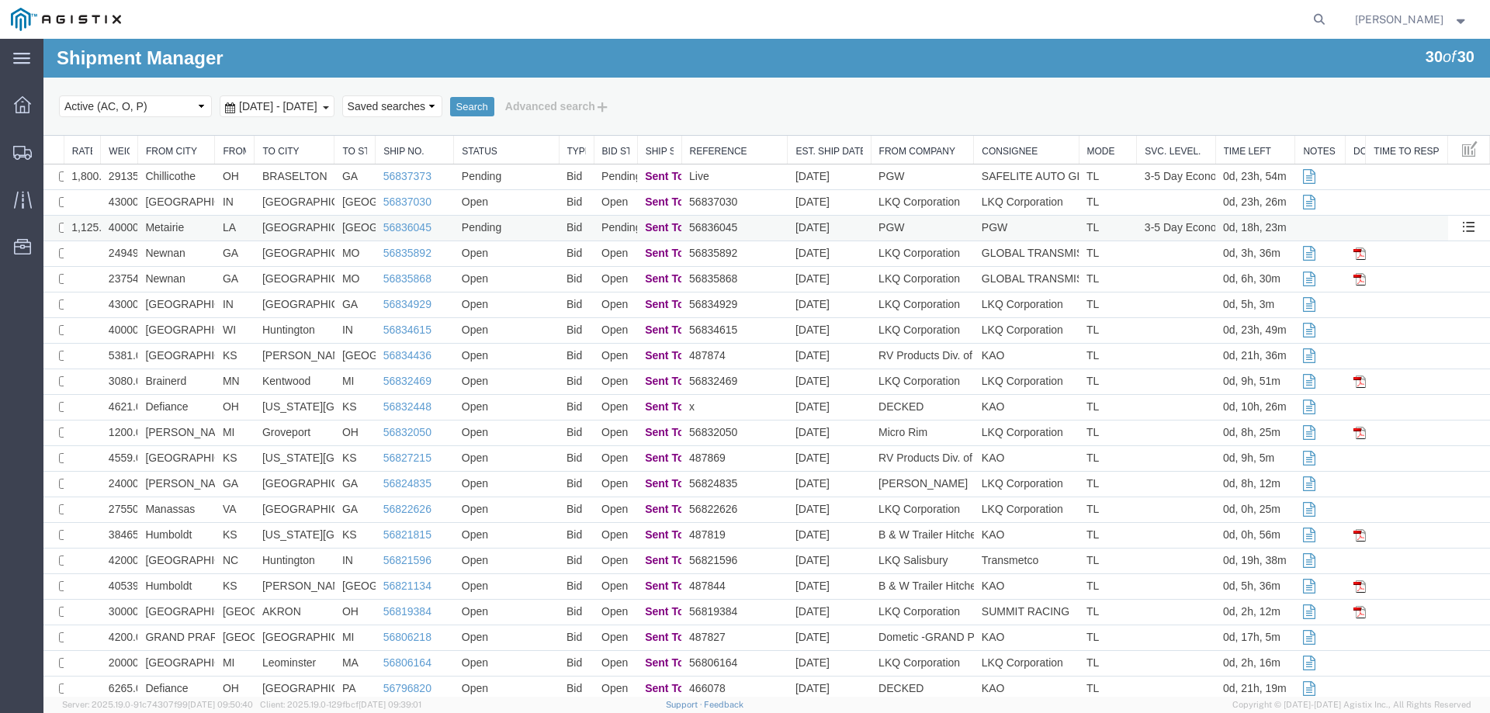
click at [195, 228] on td "Metairie" at bounding box center [176, 229] width 78 height 26
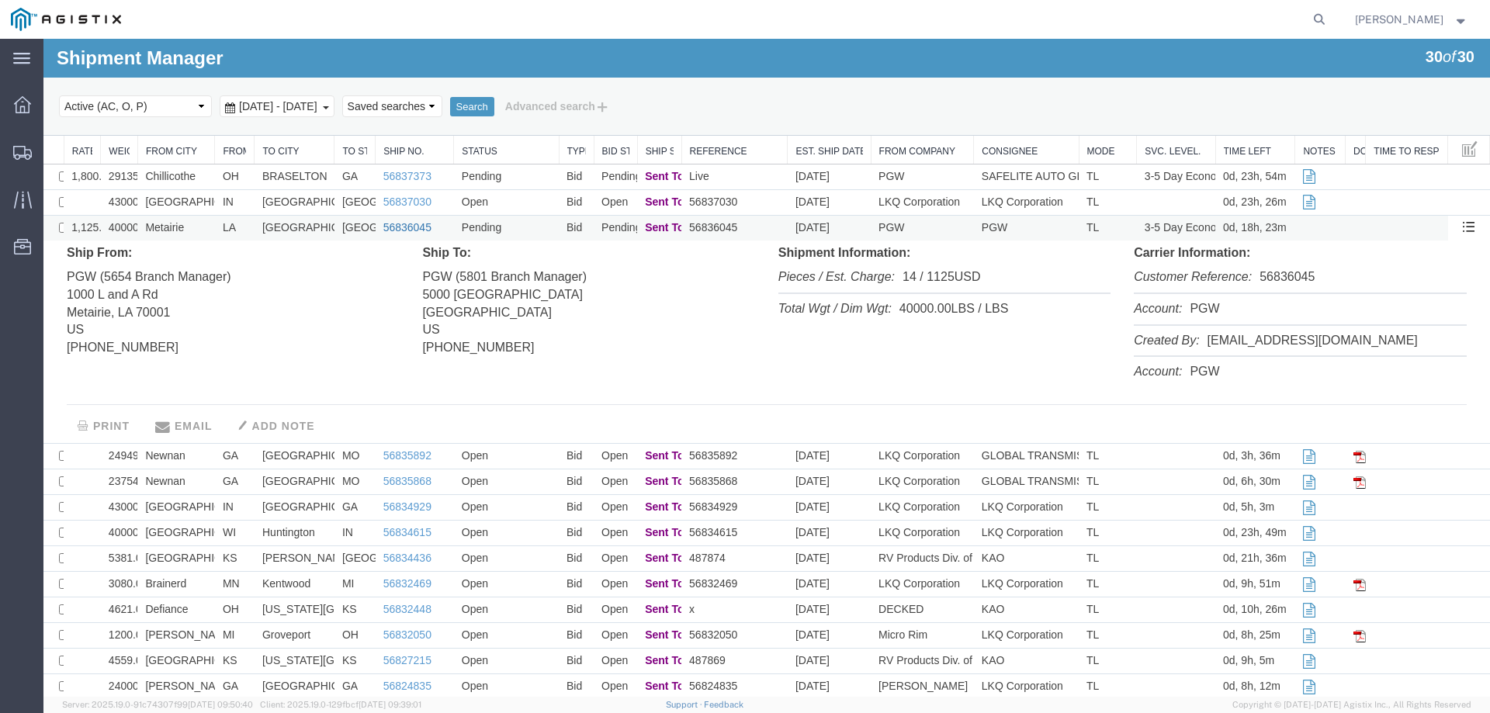
click at [411, 225] on link "56836045" at bounding box center [407, 227] width 48 height 12
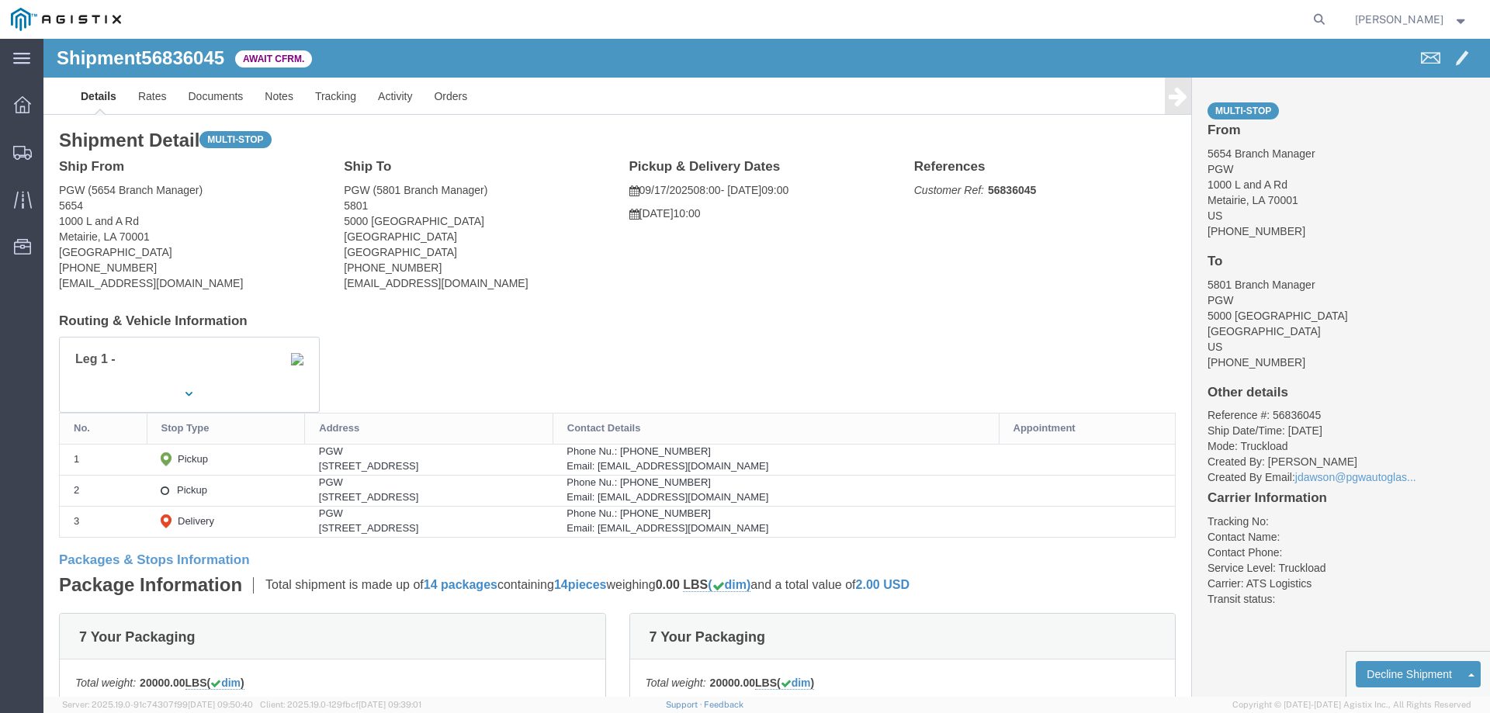
click b "56836045"
copy b "56836045"
click link "Confirm"
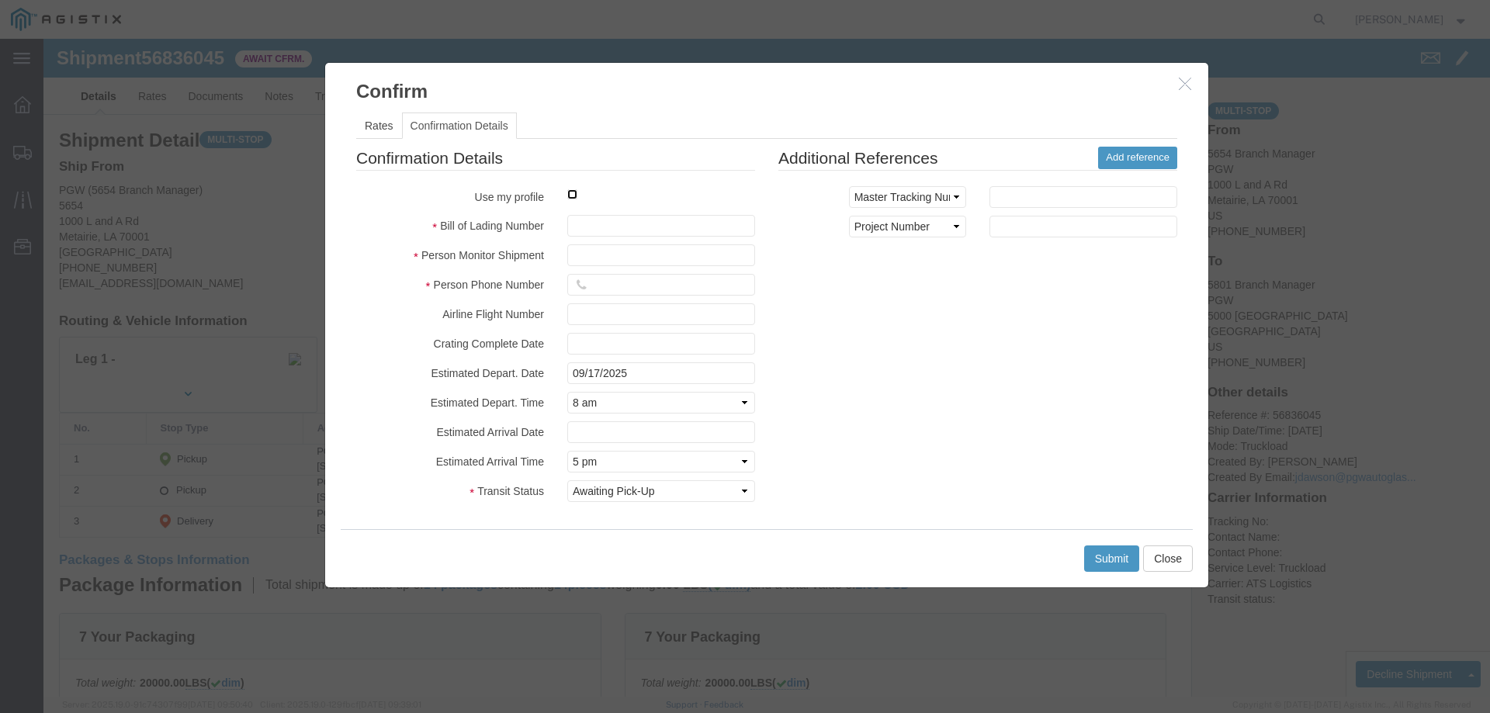
click input "checkbox"
checkbox input "true"
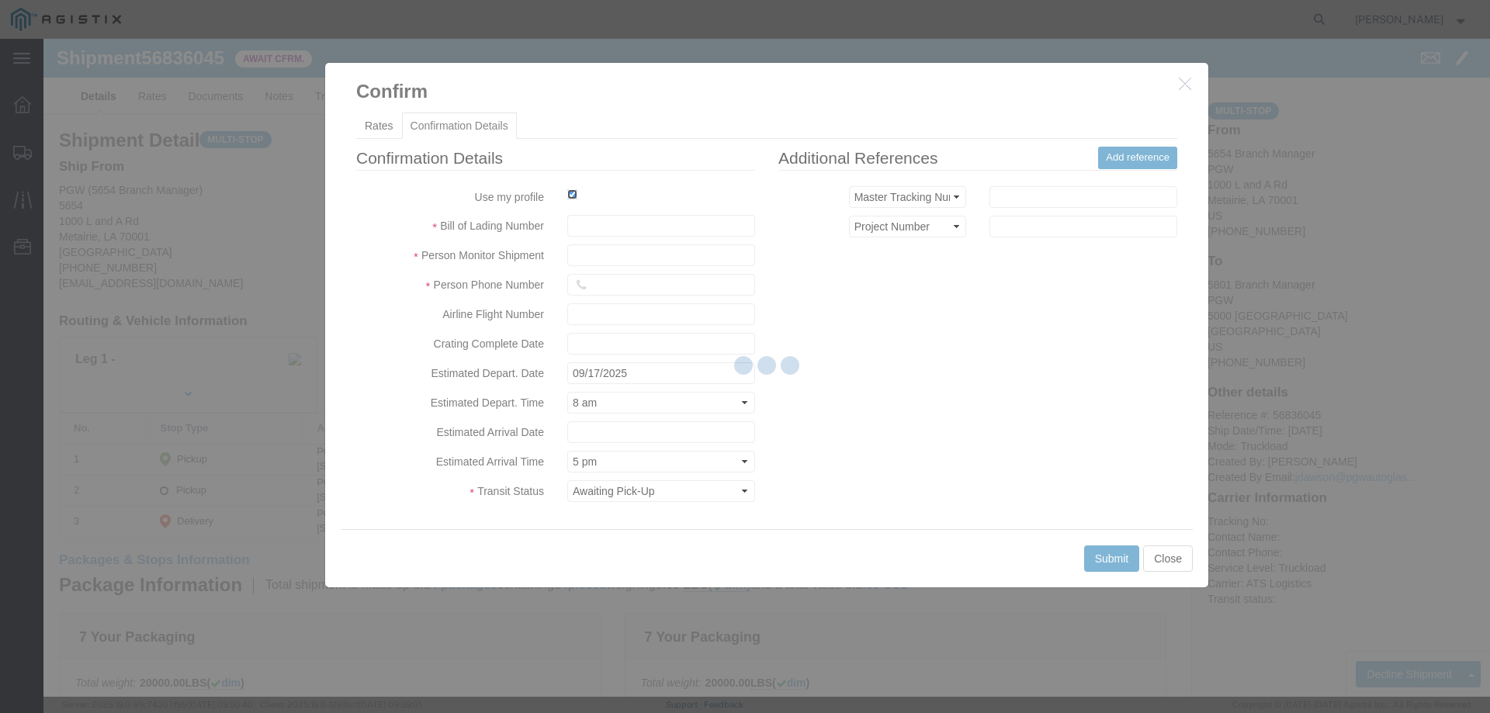
type input "[PERSON_NAME]"
type input "3204977237"
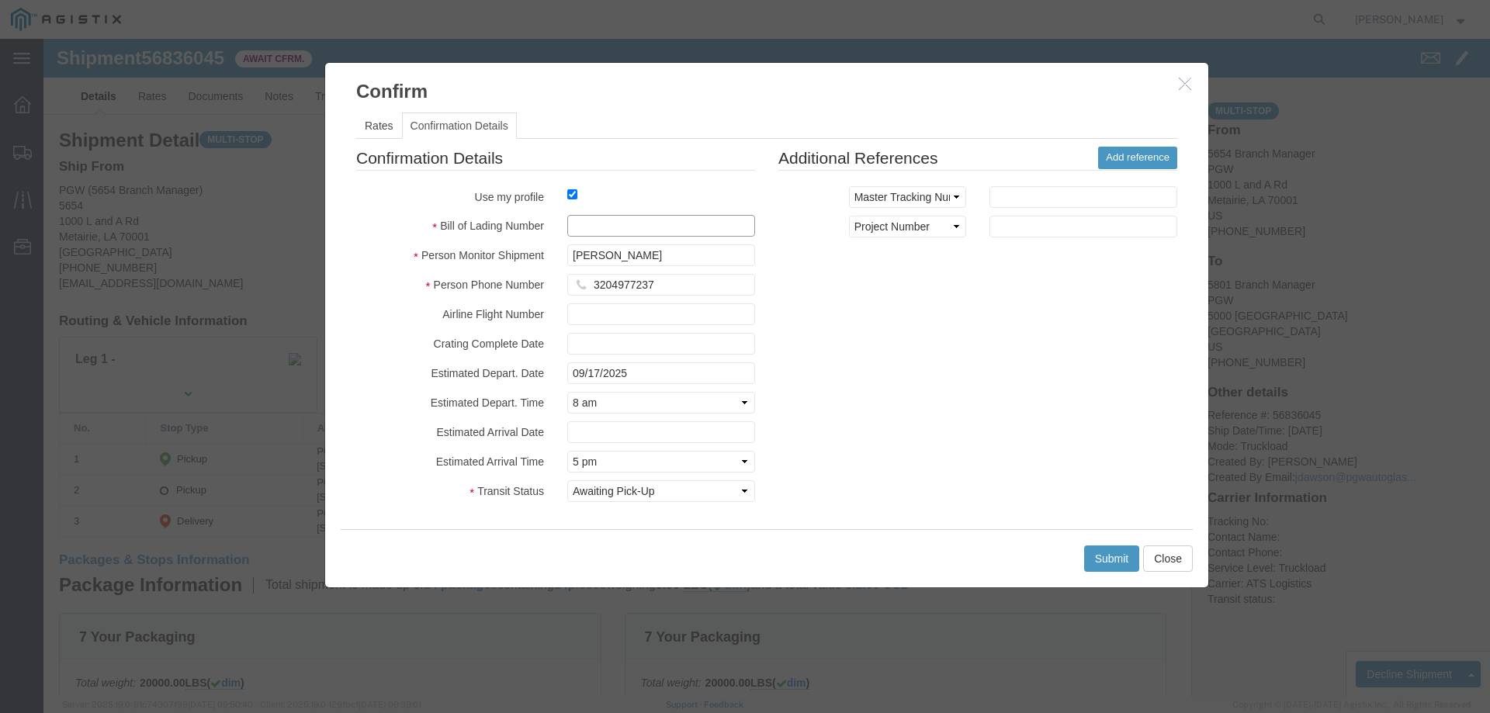
click input "text"
paste input "56836045"
type input "56836045"
click button "Submit"
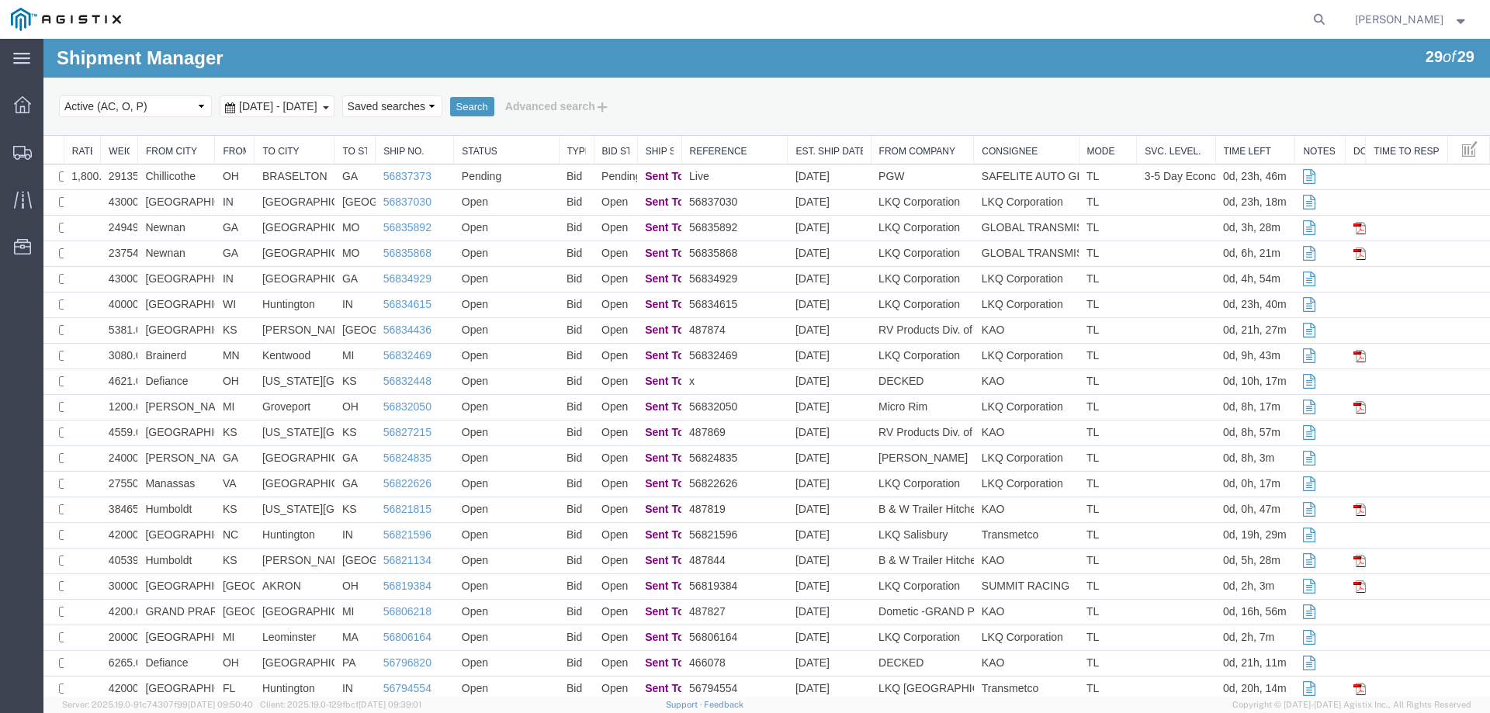
click at [147, 128] on div "Search Select status Active (AC, O, P) All Approved Awaiting Confirmation (AC) …" at bounding box center [766, 107] width 1447 height 58
click at [255, 179] on td "BRASELTON" at bounding box center [295, 178] width 80 height 26
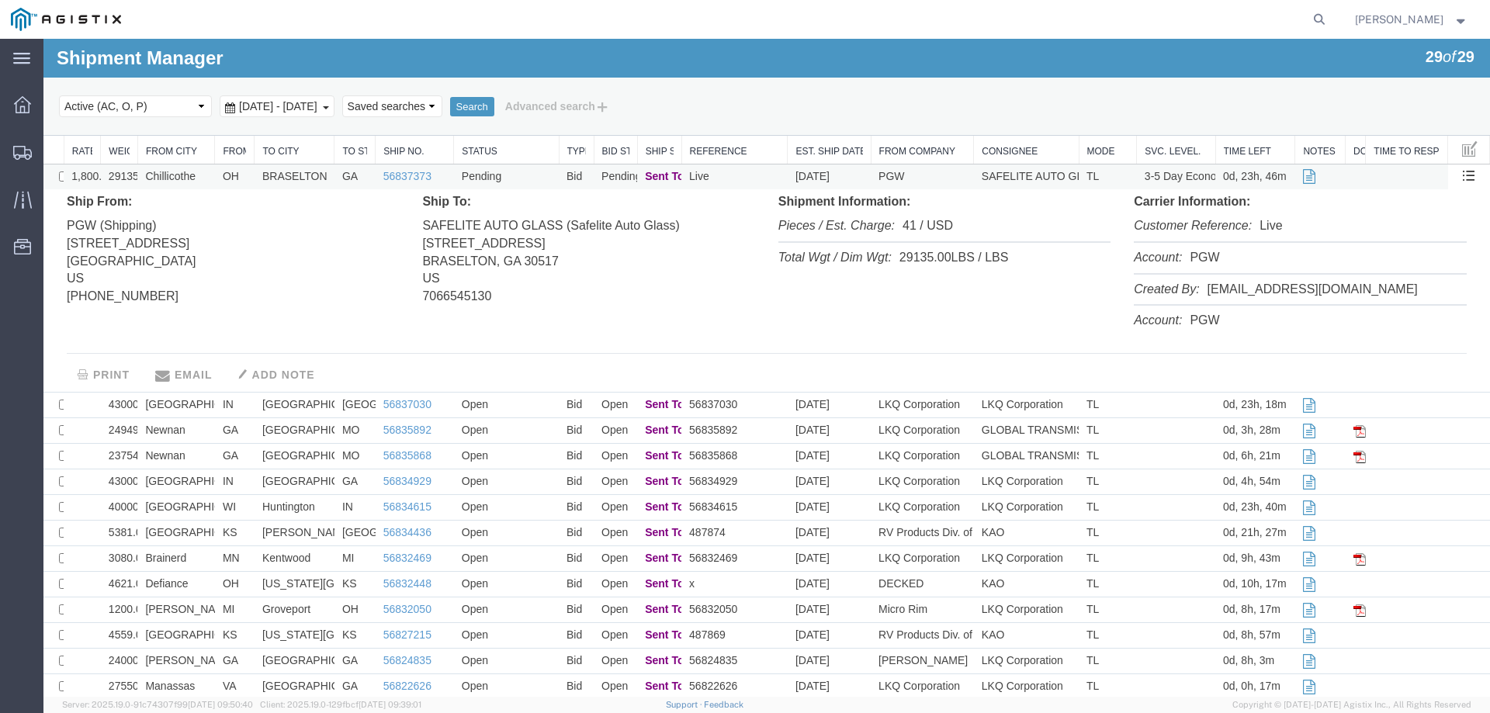
click at [255, 179] on td "BRASELTON" at bounding box center [295, 178] width 80 height 26
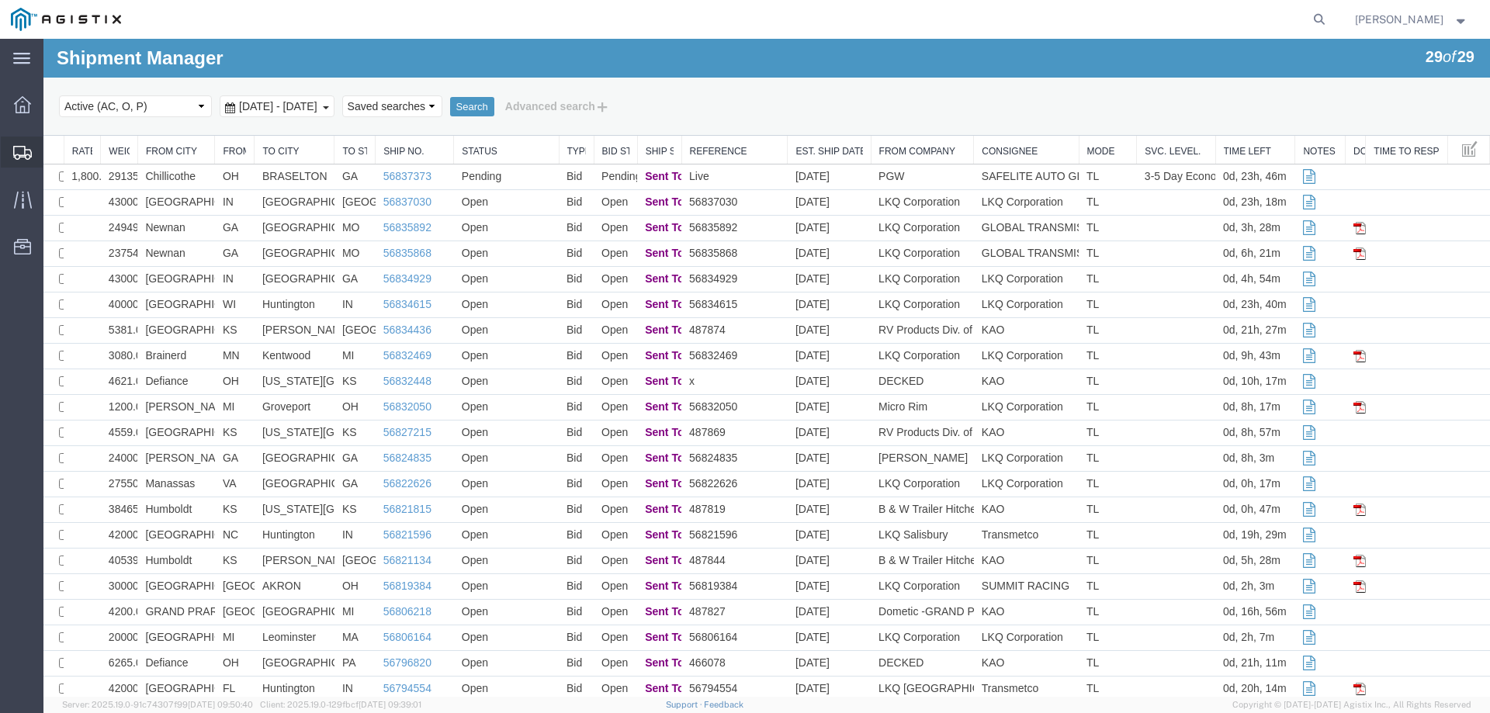
click at [21, 146] on icon at bounding box center [22, 153] width 19 height 14
click at [539, 179] on td "Pending" at bounding box center [506, 178] width 105 height 26
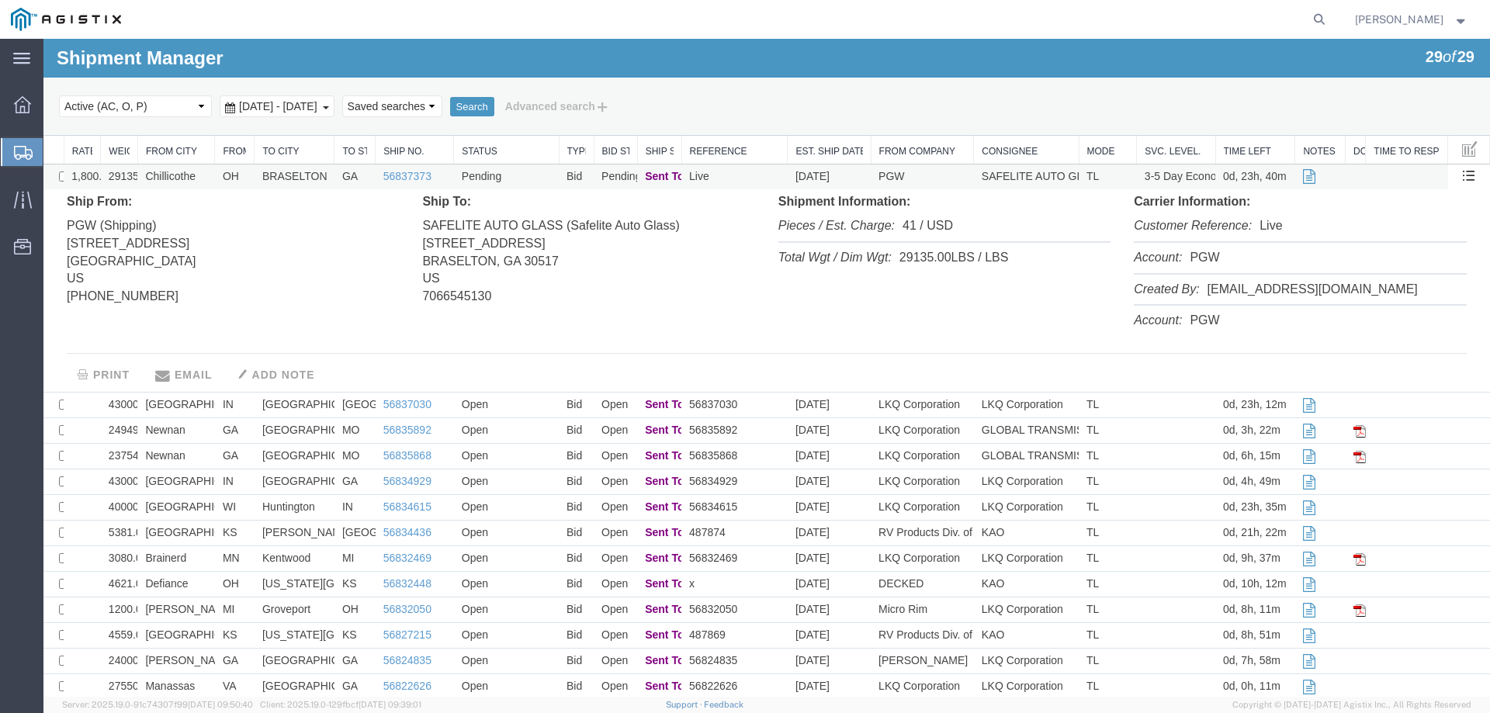
click at [539, 179] on td "Pending" at bounding box center [506, 178] width 105 height 26
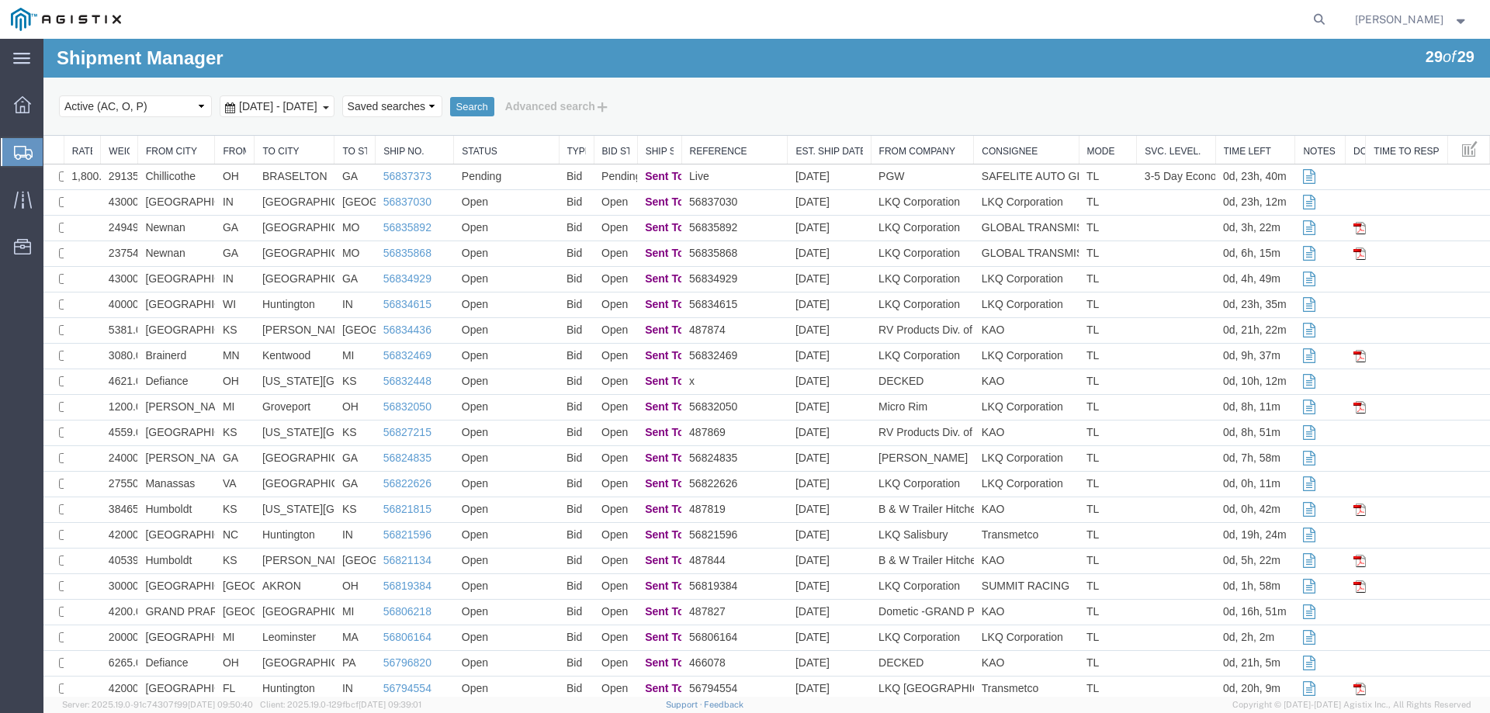
click at [12, 143] on div at bounding box center [22, 152] width 43 height 28
click at [12, 149] on div at bounding box center [22, 152] width 43 height 28
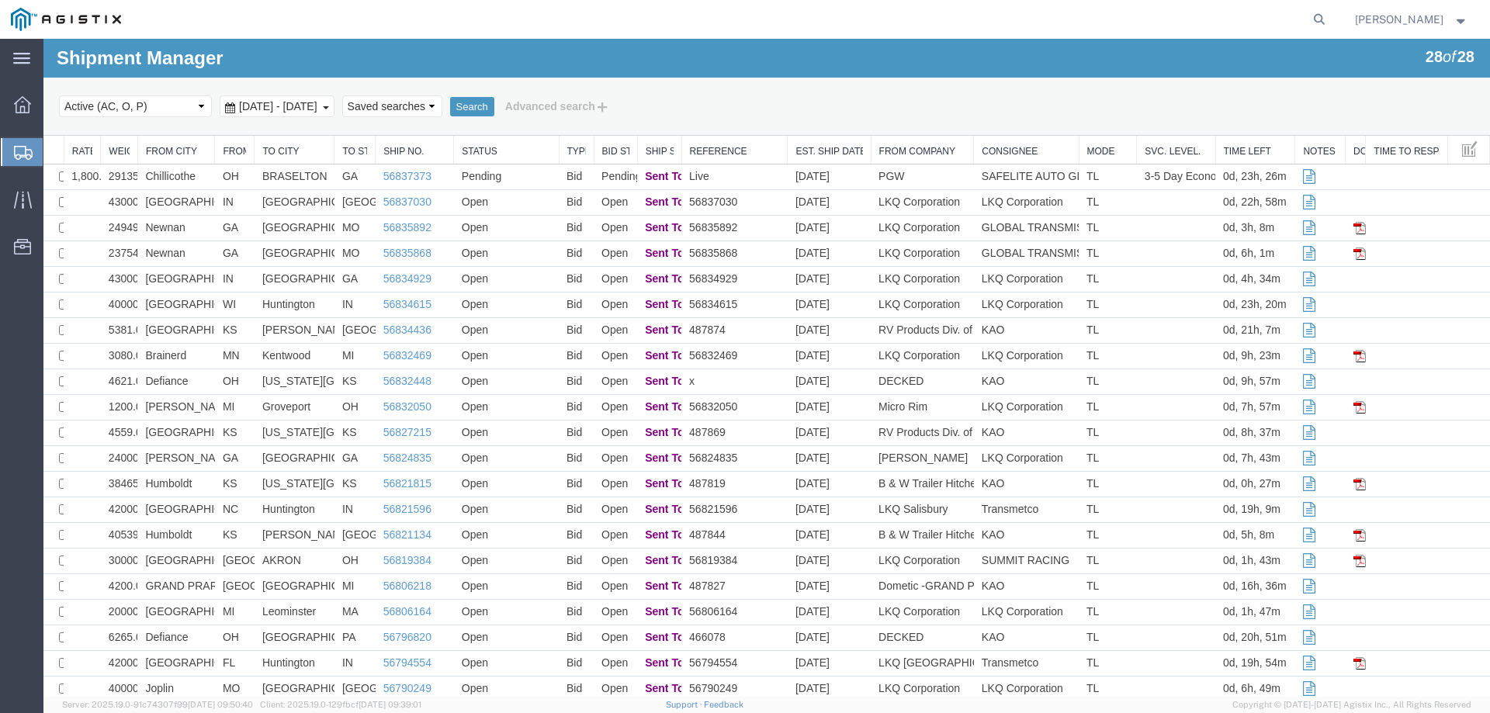
click at [2, 319] on div "main_menu Created with Sketch. Collapse Menu Dashboard Shipments Traffic Resour…" at bounding box center [21, 376] width 43 height 675
click at [194, 178] on td "Chillicothe" at bounding box center [176, 178] width 78 height 26
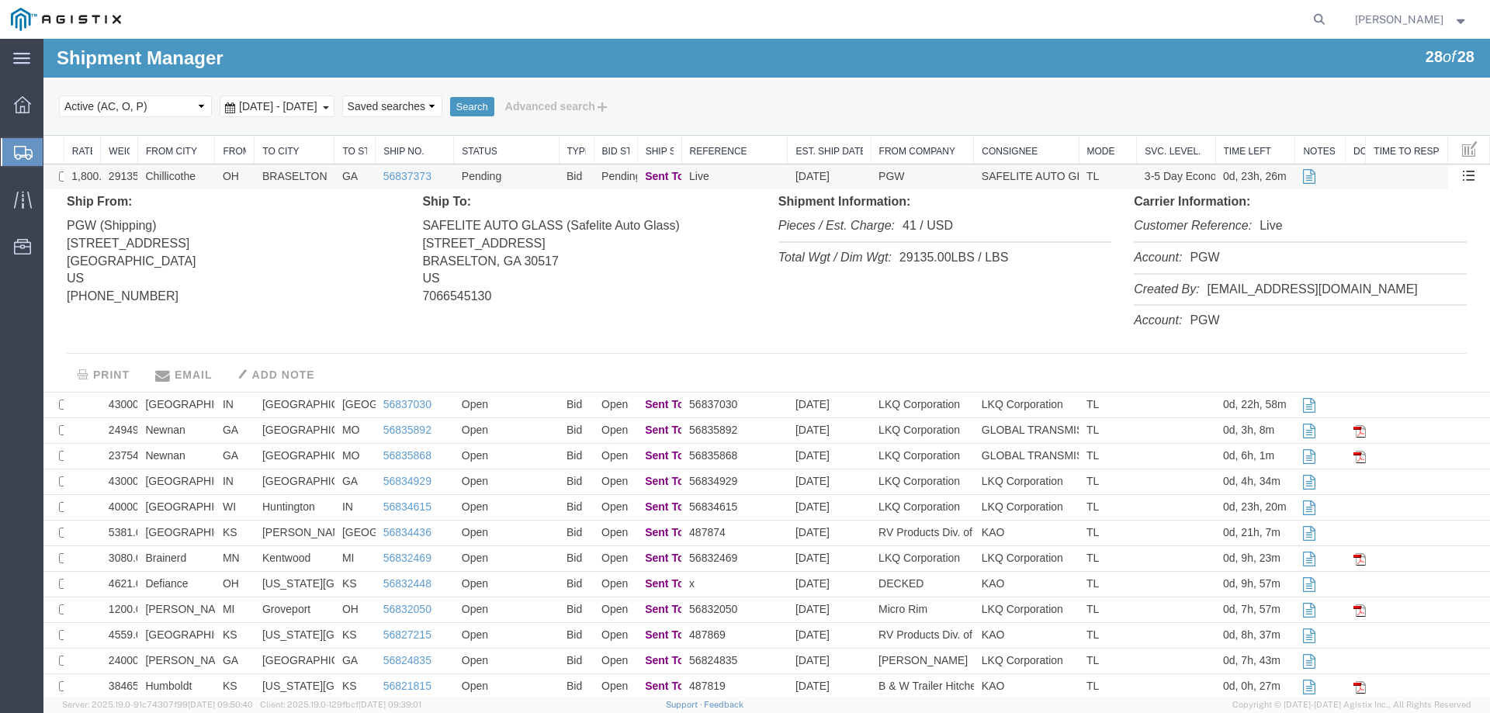
click at [194, 178] on td "Chillicothe" at bounding box center [176, 178] width 78 height 26
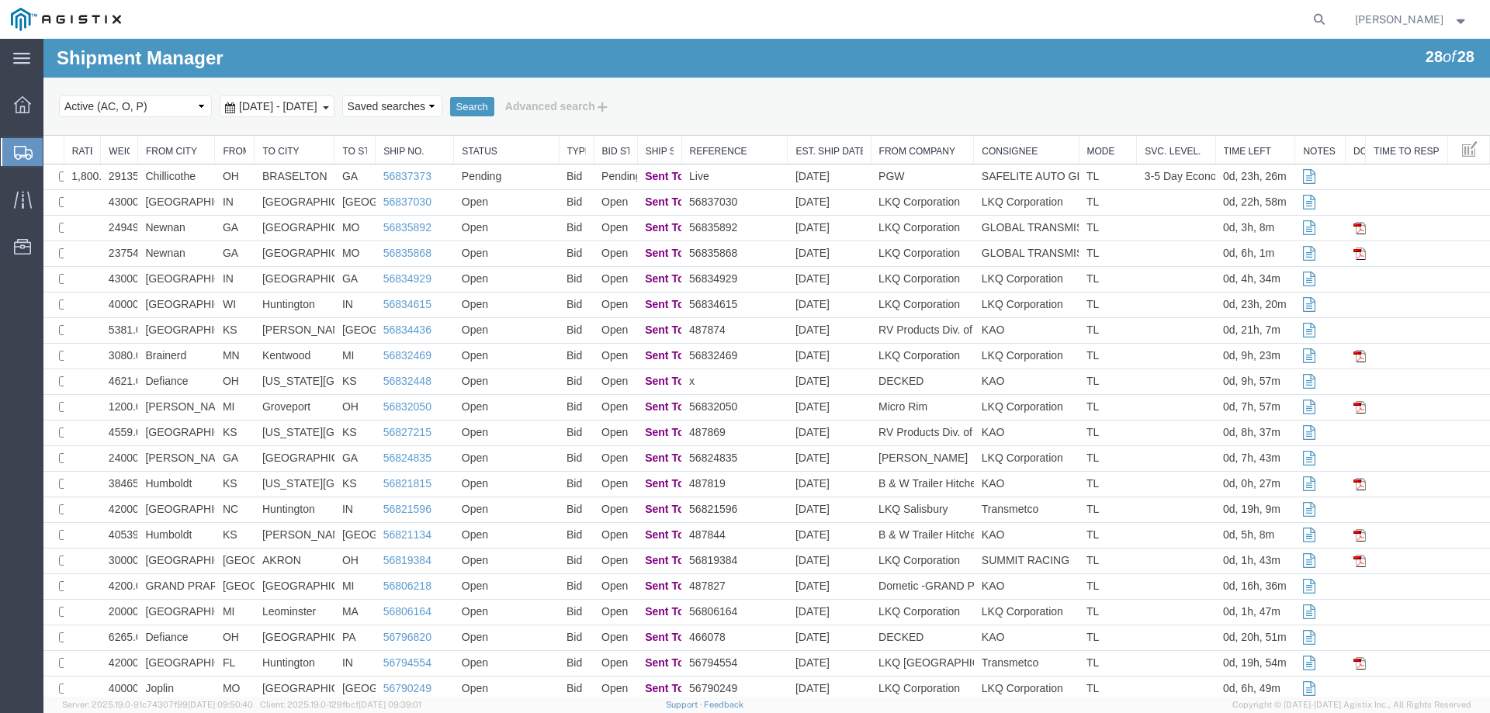
click at [19, 146] on icon at bounding box center [23, 153] width 19 height 14
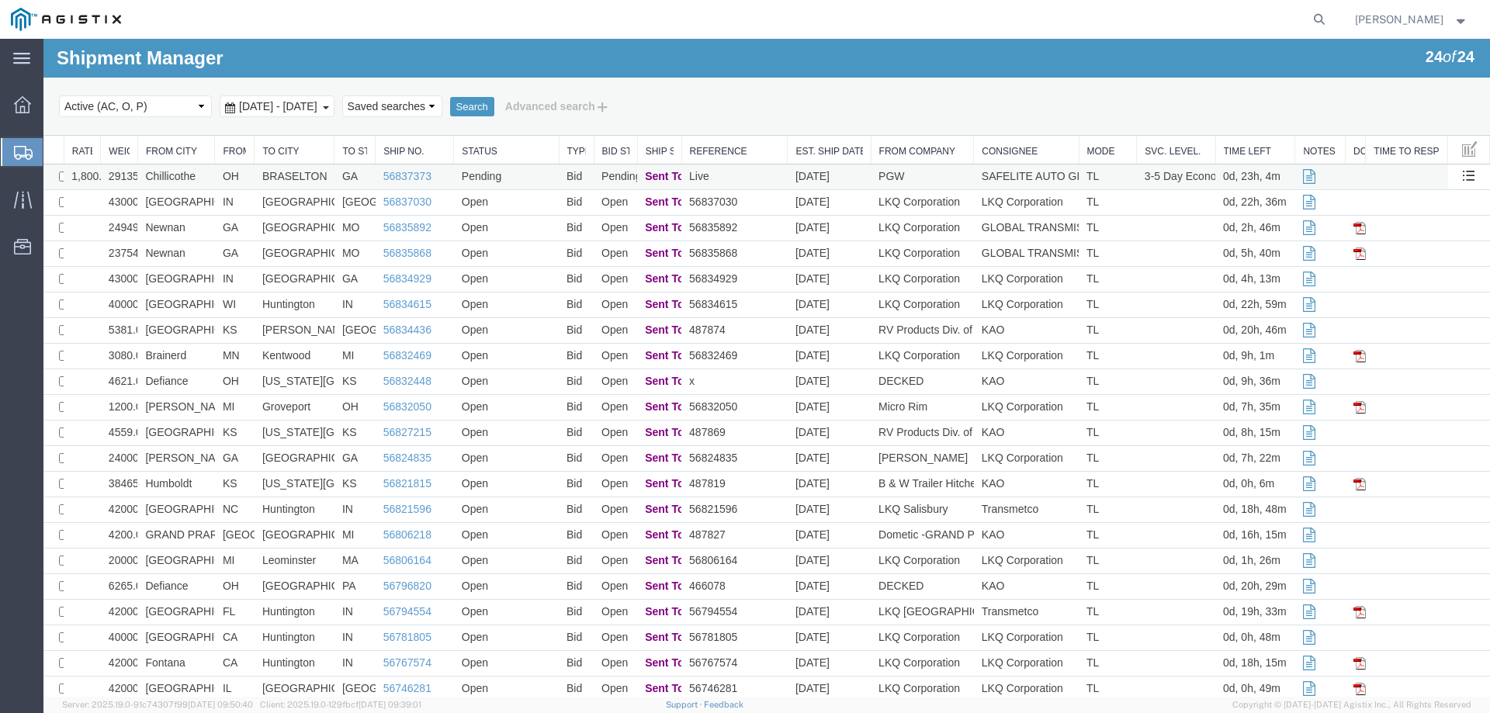
click at [203, 175] on td "Chillicothe" at bounding box center [176, 178] width 78 height 26
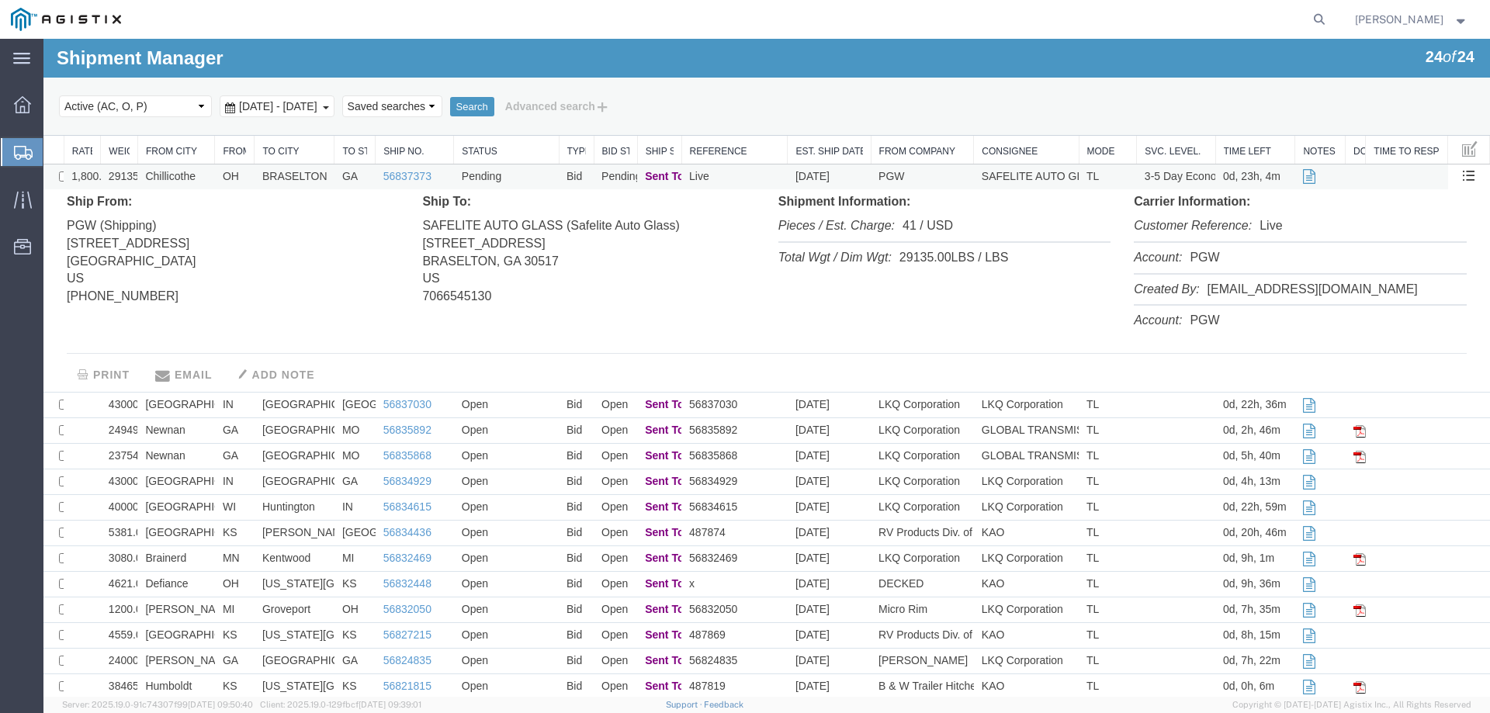
click at [203, 175] on td "Chillicothe" at bounding box center [176, 178] width 78 height 26
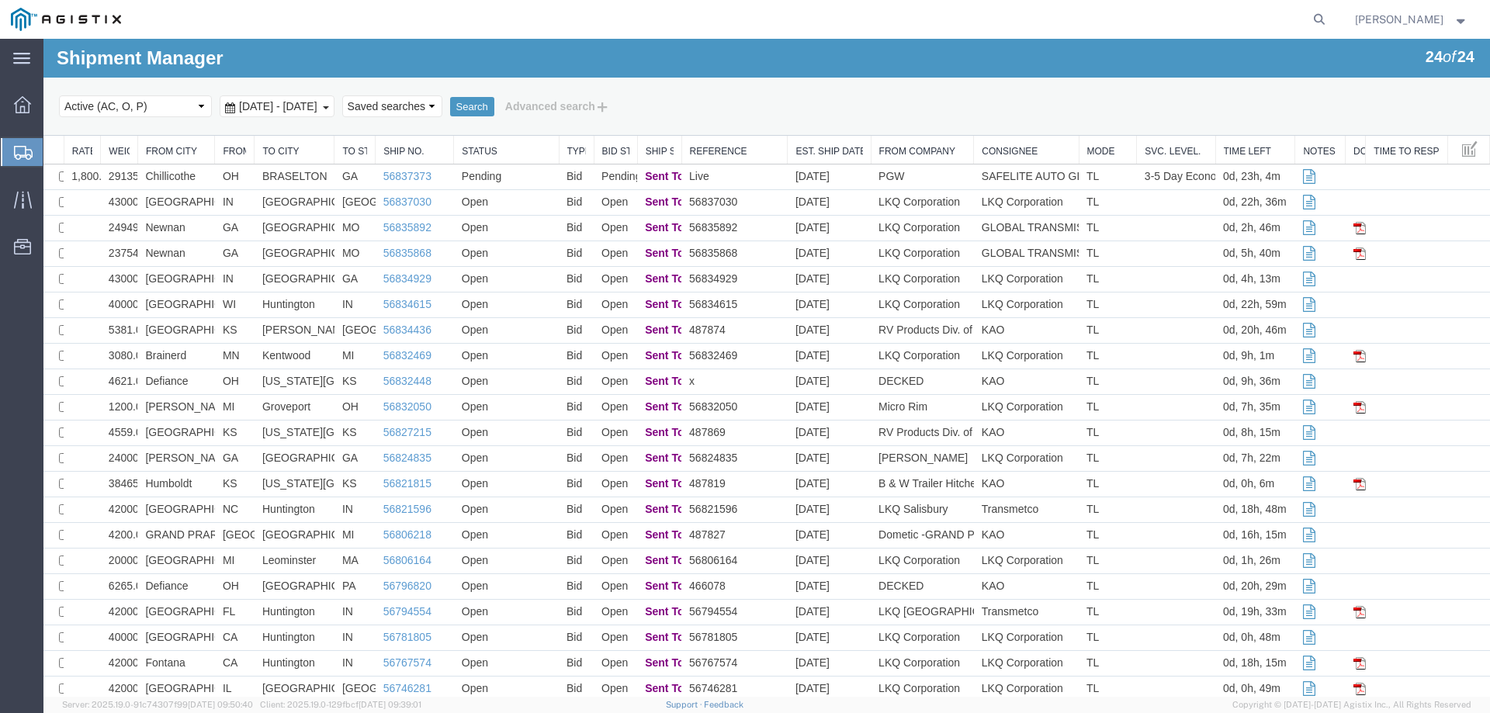
click at [29, 148] on icon at bounding box center [23, 153] width 19 height 14
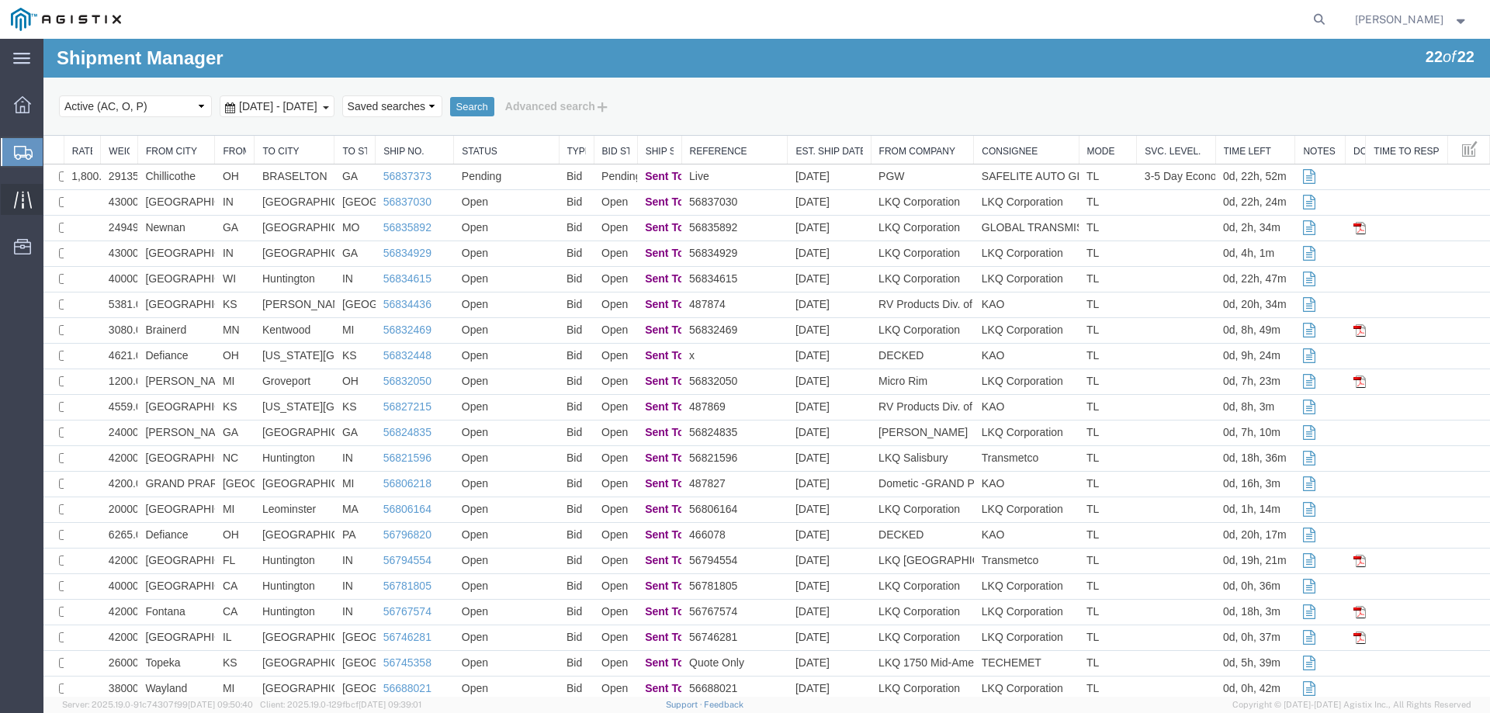
click at [23, 187] on div at bounding box center [22, 199] width 43 height 31
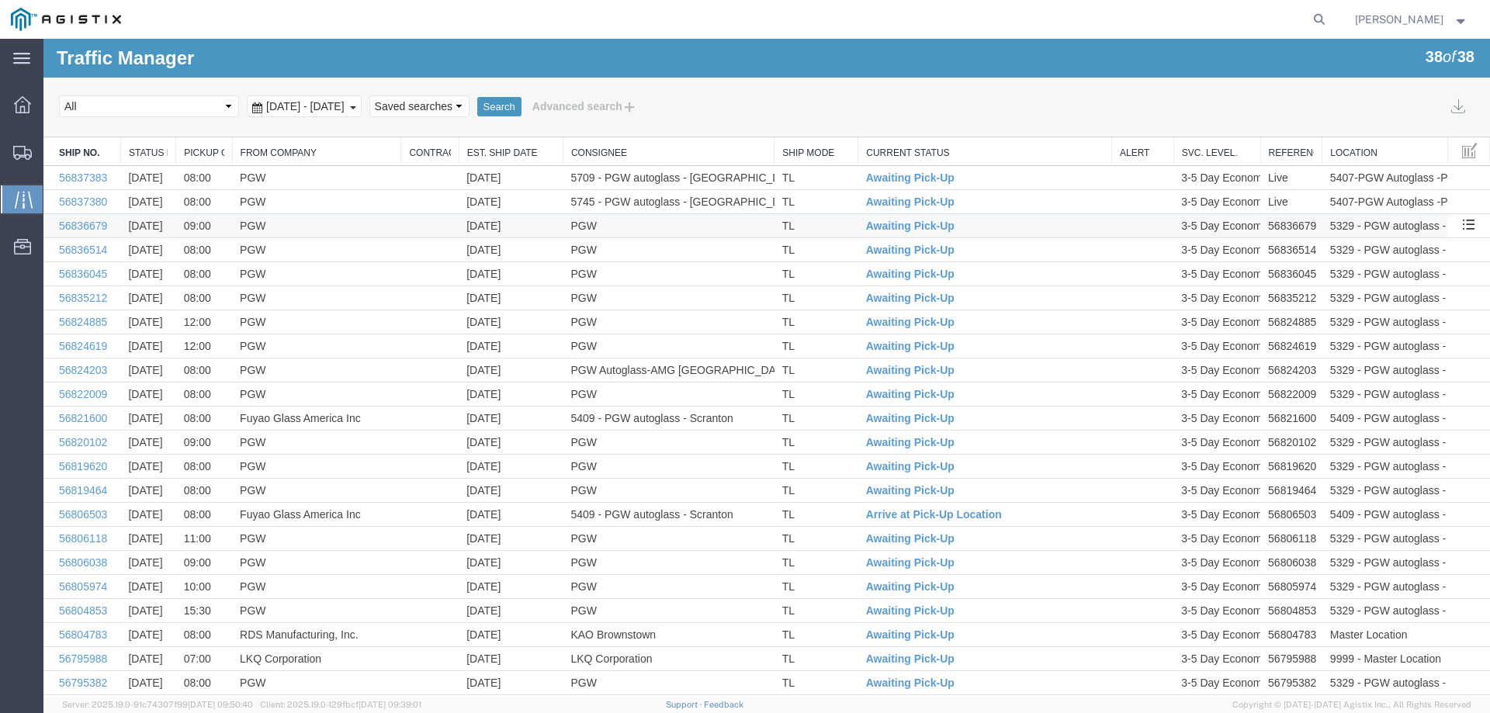
click at [542, 224] on td "[DATE]" at bounding box center [511, 226] width 104 height 24
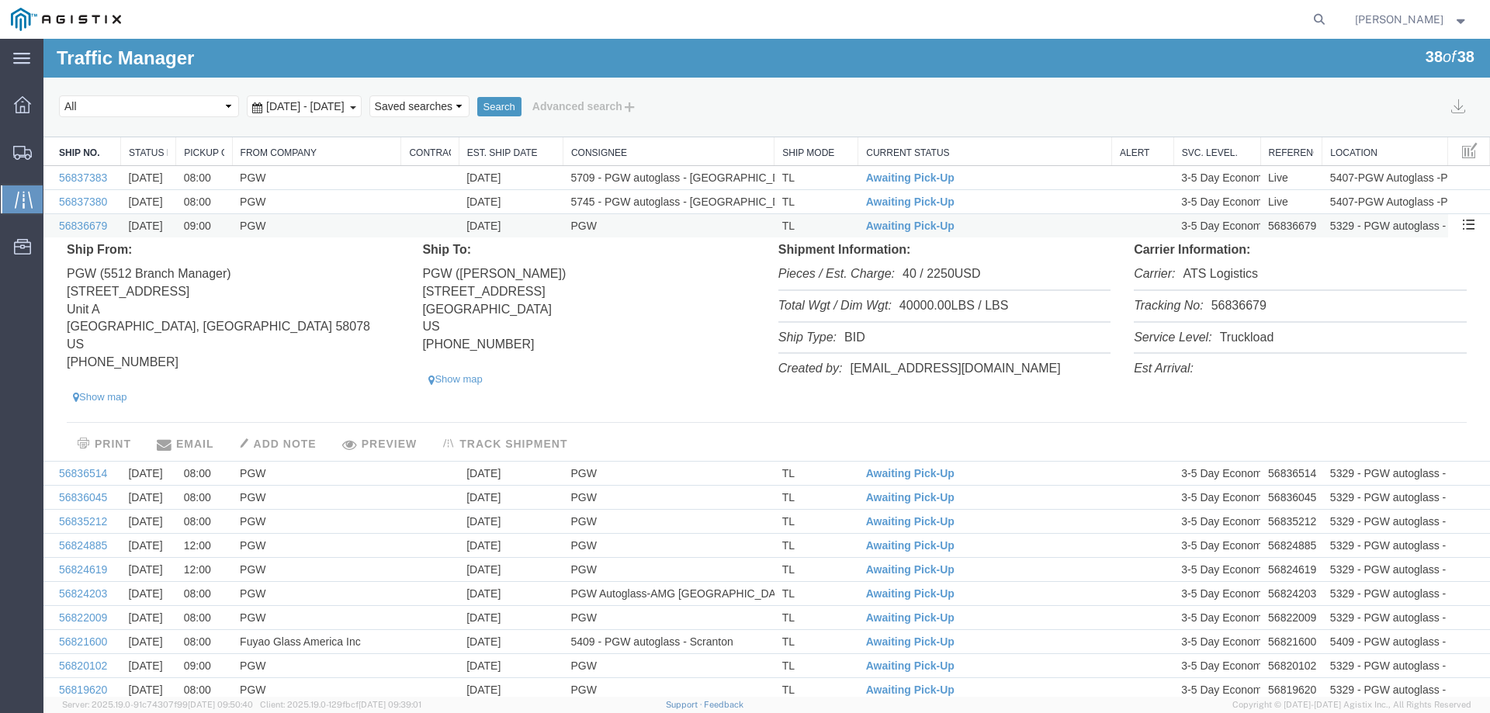
click at [542, 224] on td "[DATE]" at bounding box center [511, 226] width 104 height 24
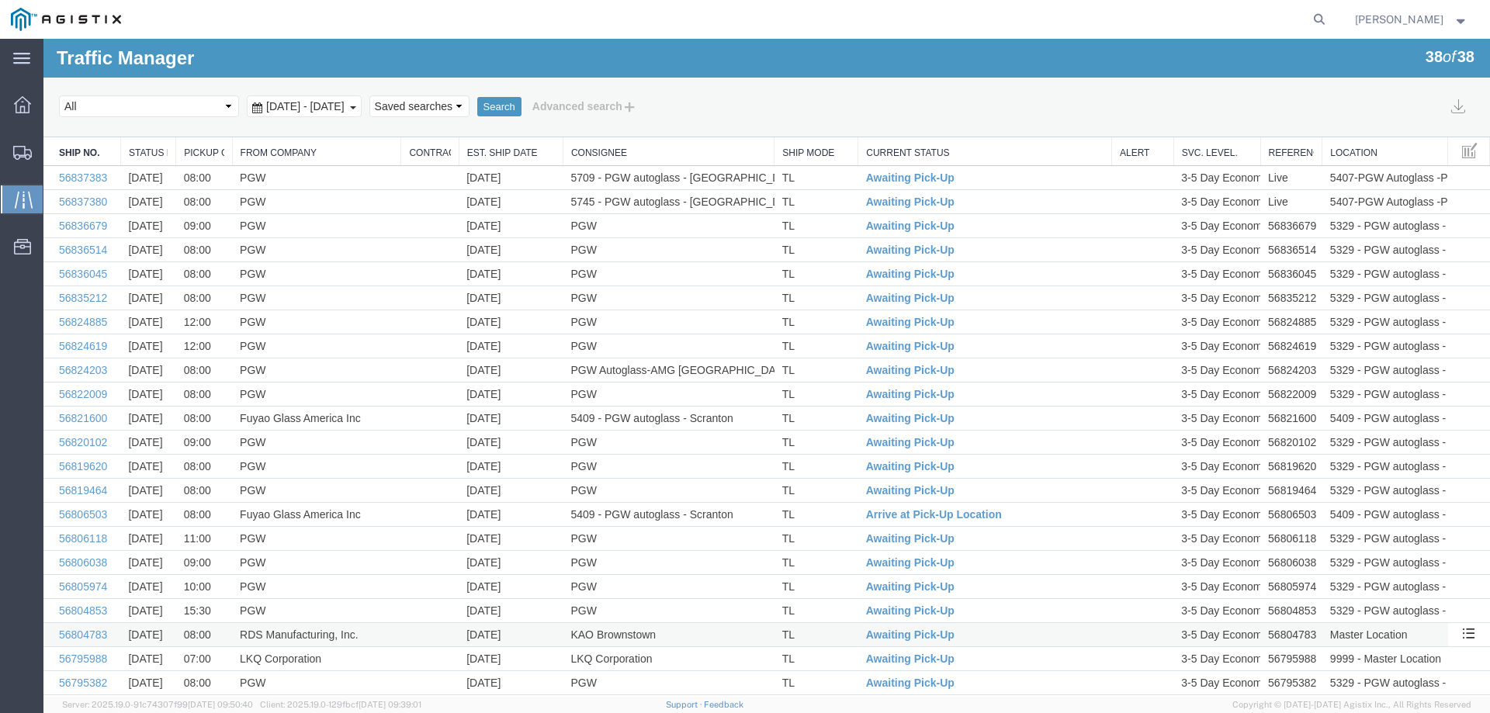
click at [521, 629] on td "[DATE]" at bounding box center [511, 635] width 104 height 24
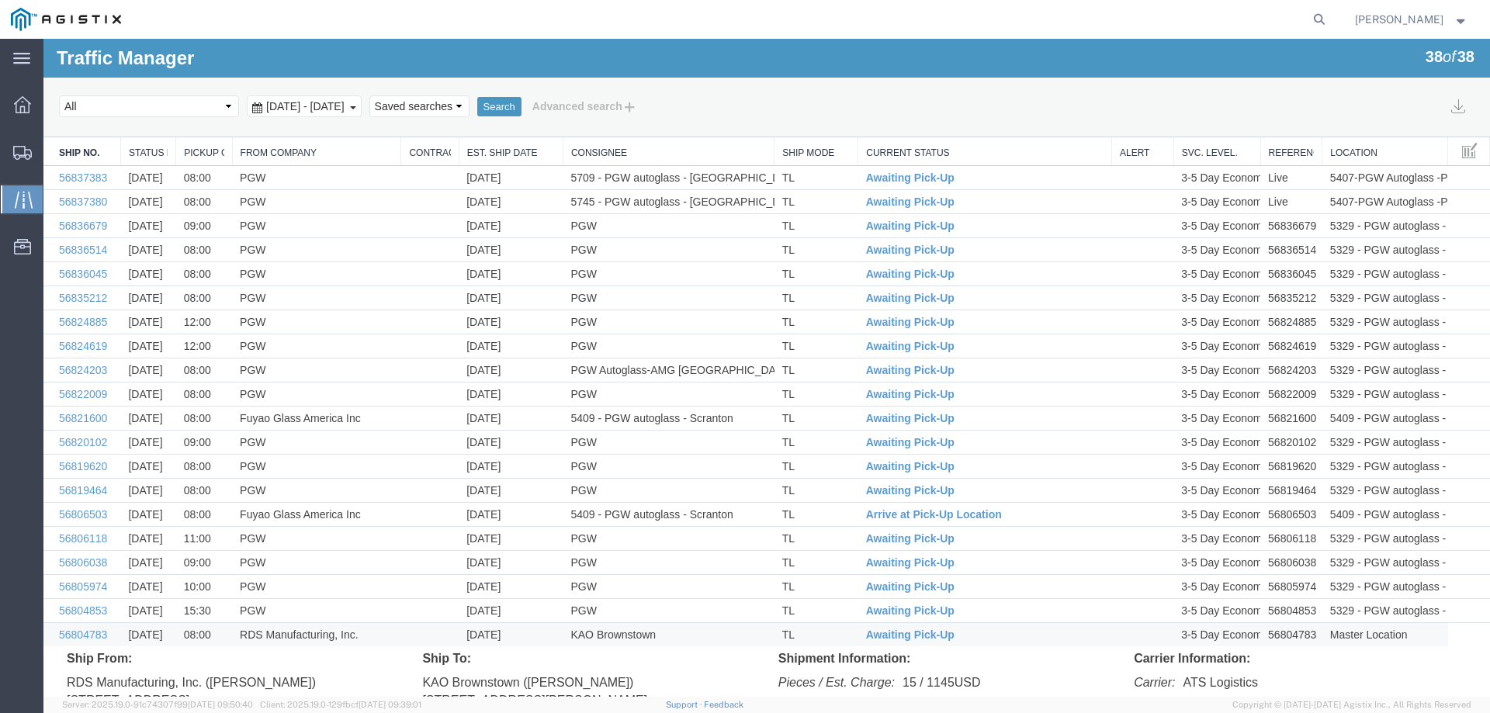
click at [152, 124] on div "Search Select status [No transit records] All Arrival Notice Available Arrival …" at bounding box center [766, 108] width 1447 height 60
click at [18, 150] on icon at bounding box center [22, 153] width 19 height 14
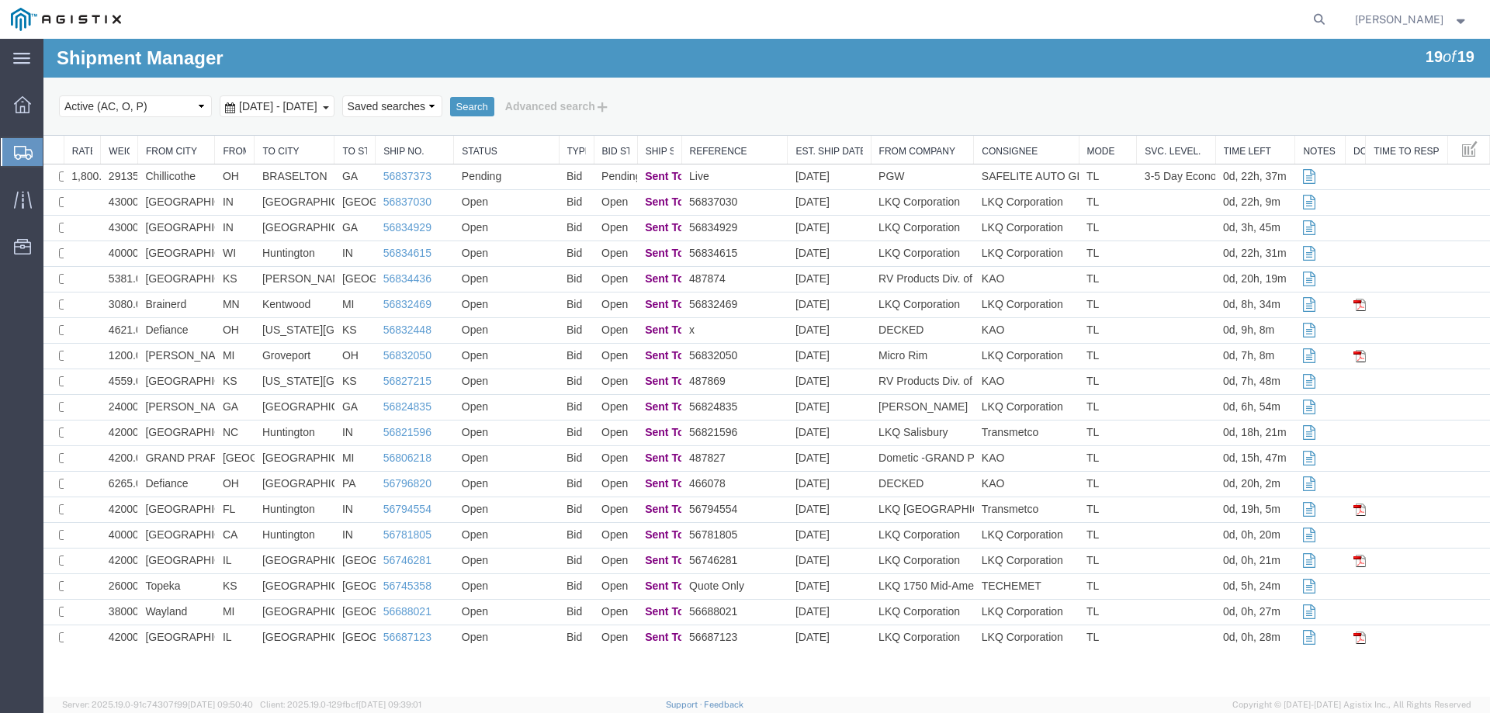
click at [22, 134] on ul "Dashboard Shipments Traffic Resources Address Book Saved Searches" at bounding box center [21, 183] width 43 height 189
click at [16, 150] on icon at bounding box center [23, 153] width 19 height 14
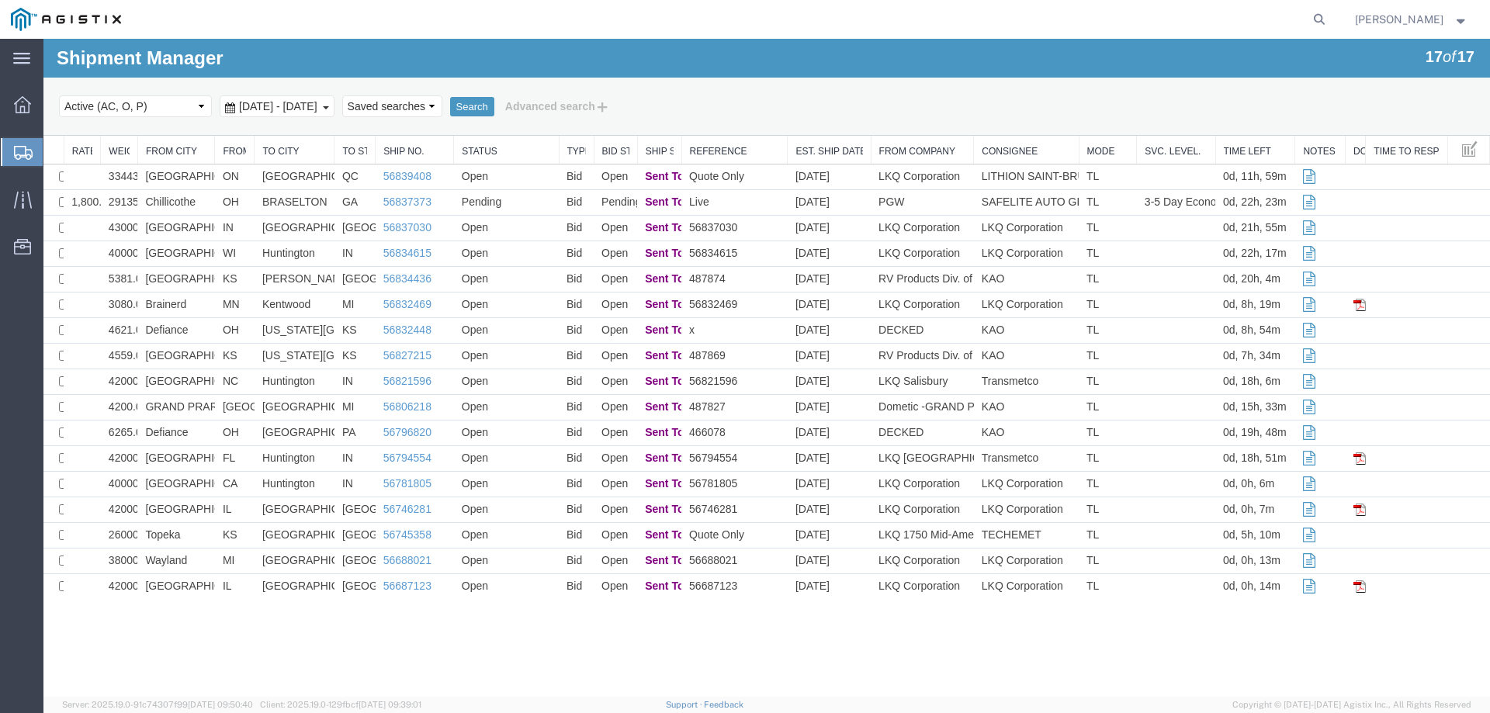
click at [817, 116] on div "Select status Active (AC, O, P) All Approved Awaiting Confirmation (AC) Booked …" at bounding box center [767, 106] width 1416 height 26
click at [1092, 113] on div "Select status Active (AC, O, P) All Approved Awaiting Confirmation (AC) Booked …" at bounding box center [767, 106] width 1416 height 26
click at [5, 144] on div at bounding box center [22, 152] width 43 height 28
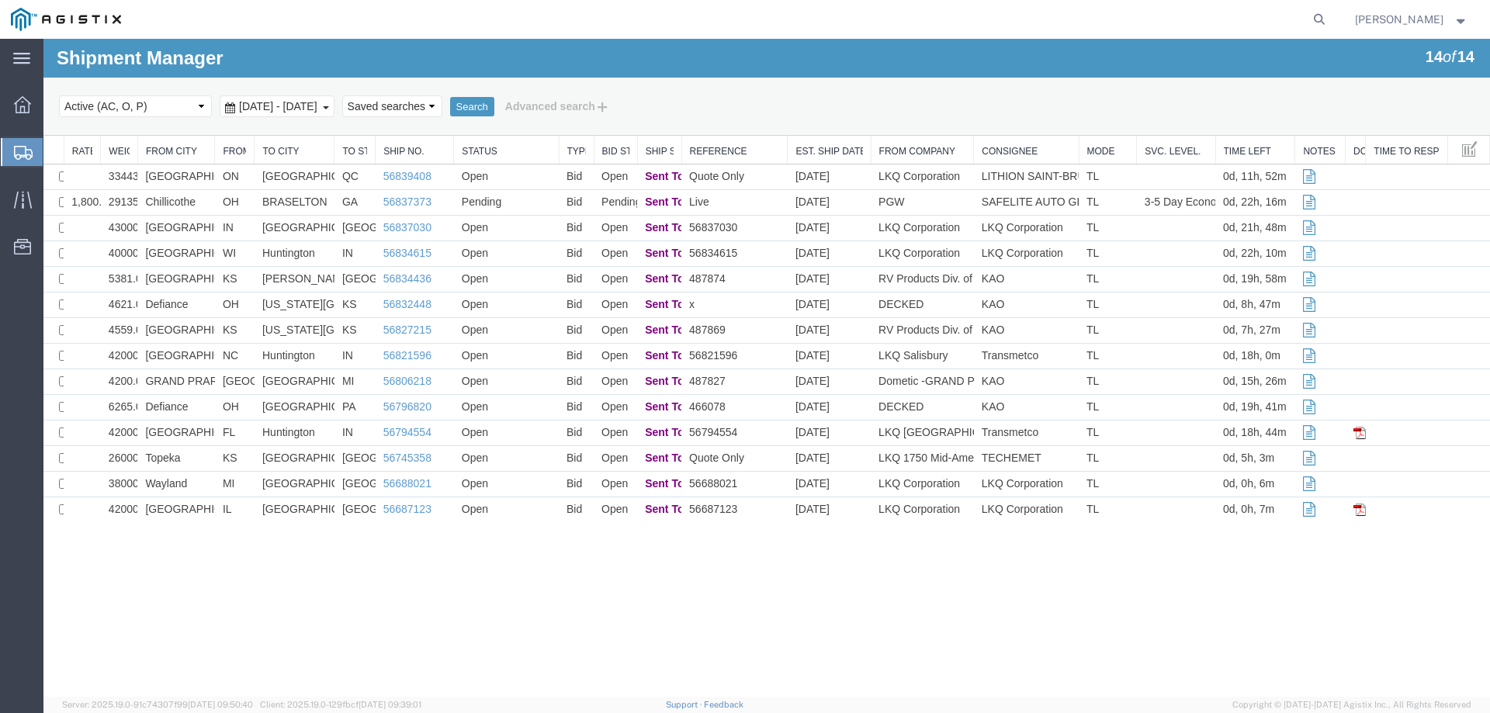
click at [15, 151] on icon at bounding box center [23, 153] width 19 height 14
click at [751, 112] on div "Select status Active (AC, O, P) All Approved Awaiting Confirmation (AC) Booked …" at bounding box center [767, 106] width 1416 height 26
click at [135, 562] on div "Shipment Manager 14 of 14 Search Select status Active (AC, O, P) All Approved A…" at bounding box center [766, 368] width 1447 height 658
click at [14, 147] on icon at bounding box center [23, 153] width 19 height 14
click at [503, 200] on td "Pending" at bounding box center [506, 203] width 105 height 26
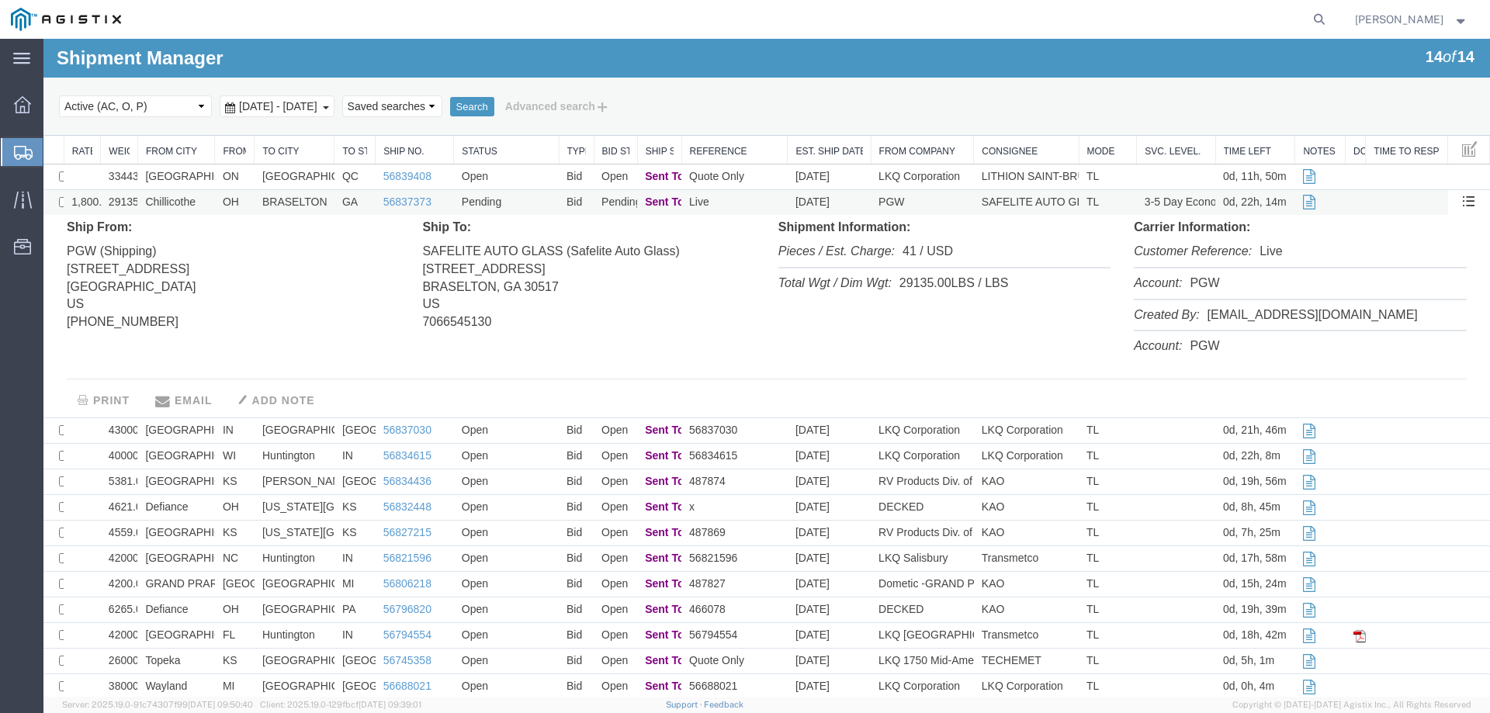
click at [503, 200] on td "Pending" at bounding box center [506, 203] width 105 height 26
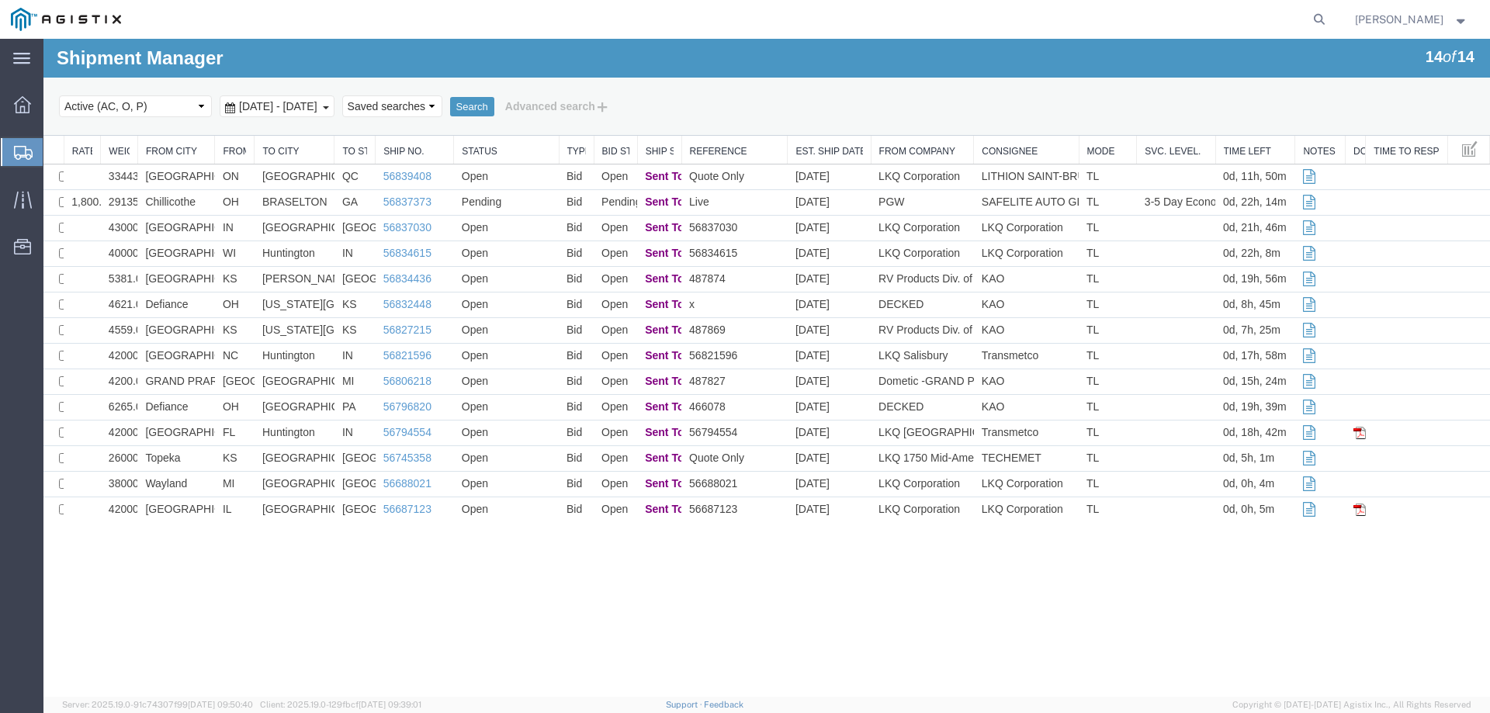
click at [28, 152] on icon at bounding box center [23, 153] width 19 height 14
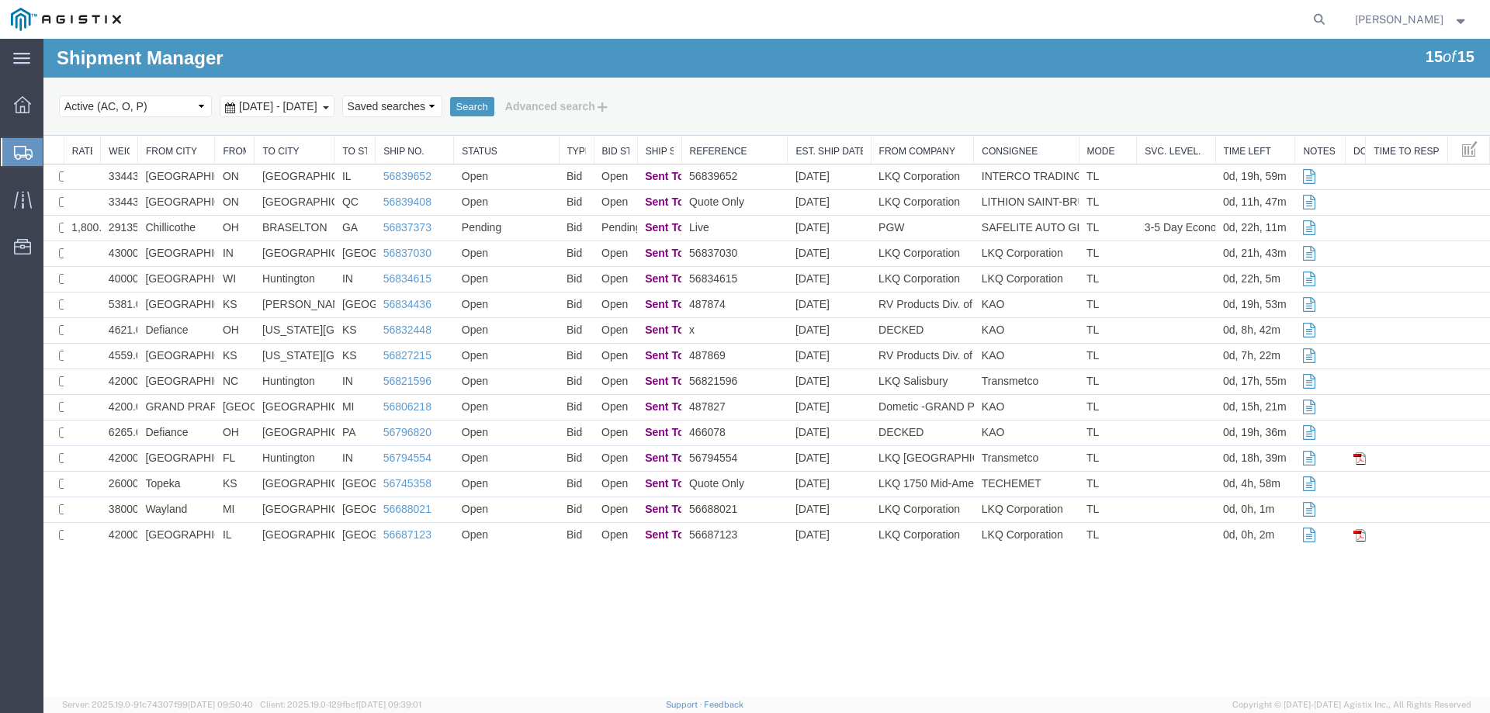
click at [196, 127] on div "Search Select status Active (AC, O, P) All Approved Awaiting Confirmation (AC) …" at bounding box center [766, 107] width 1447 height 58
click at [970, 179] on td "LKQ Corporation" at bounding box center [922, 178] width 103 height 26
